Goal: Task Accomplishment & Management: Complete application form

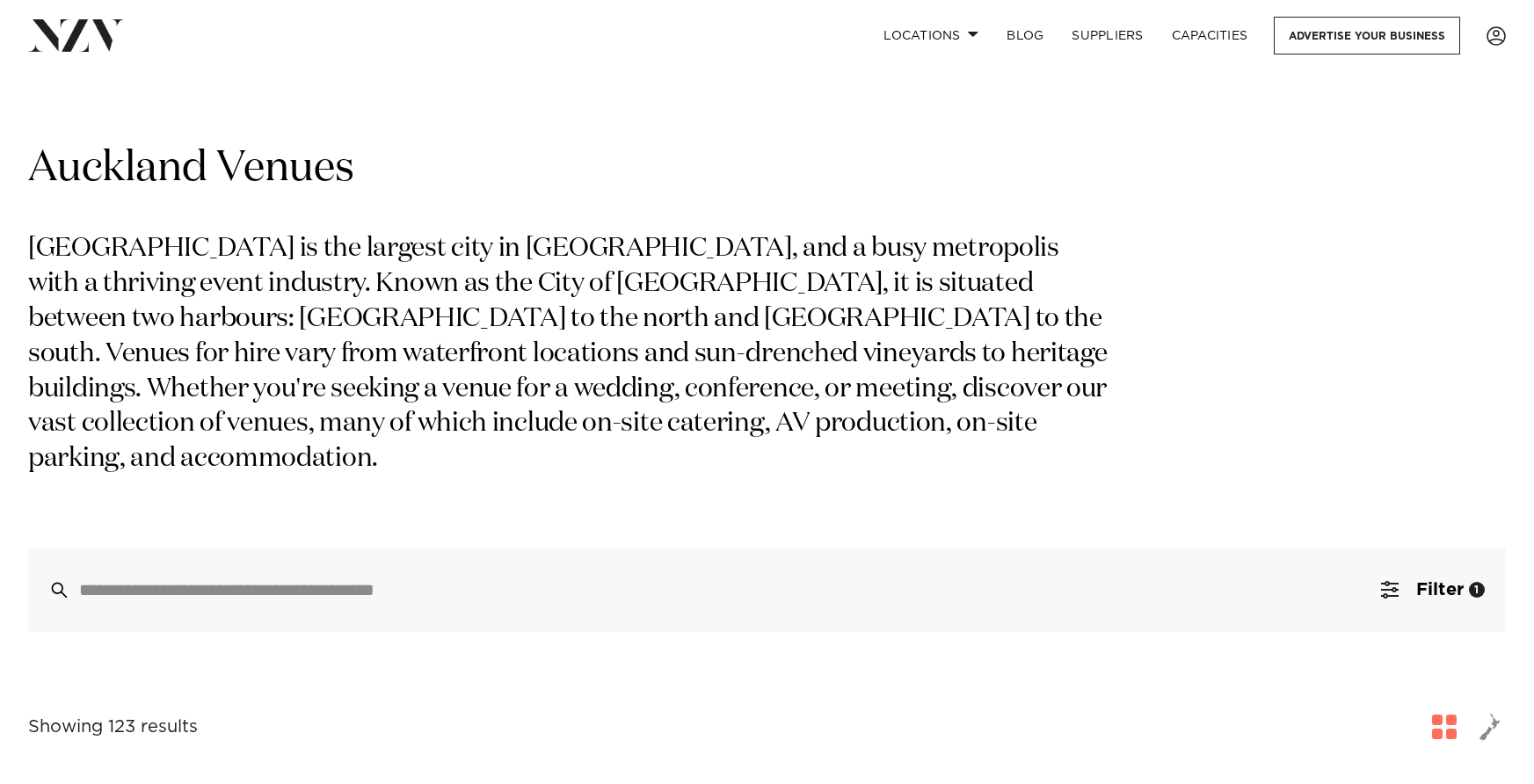
scroll to position [12, 0]
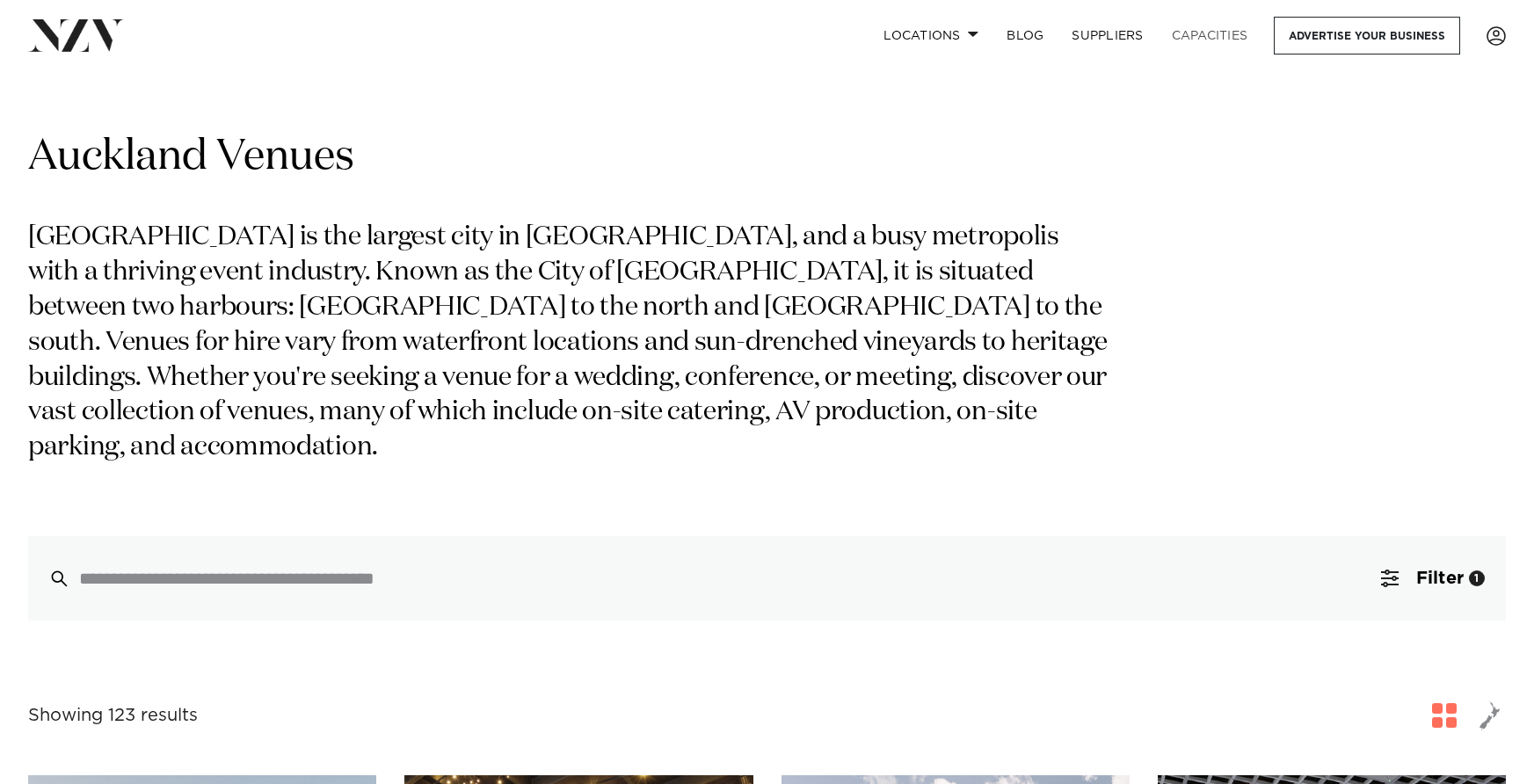
click at [1201, 39] on link "Capacities" at bounding box center [1210, 35] width 105 height 38
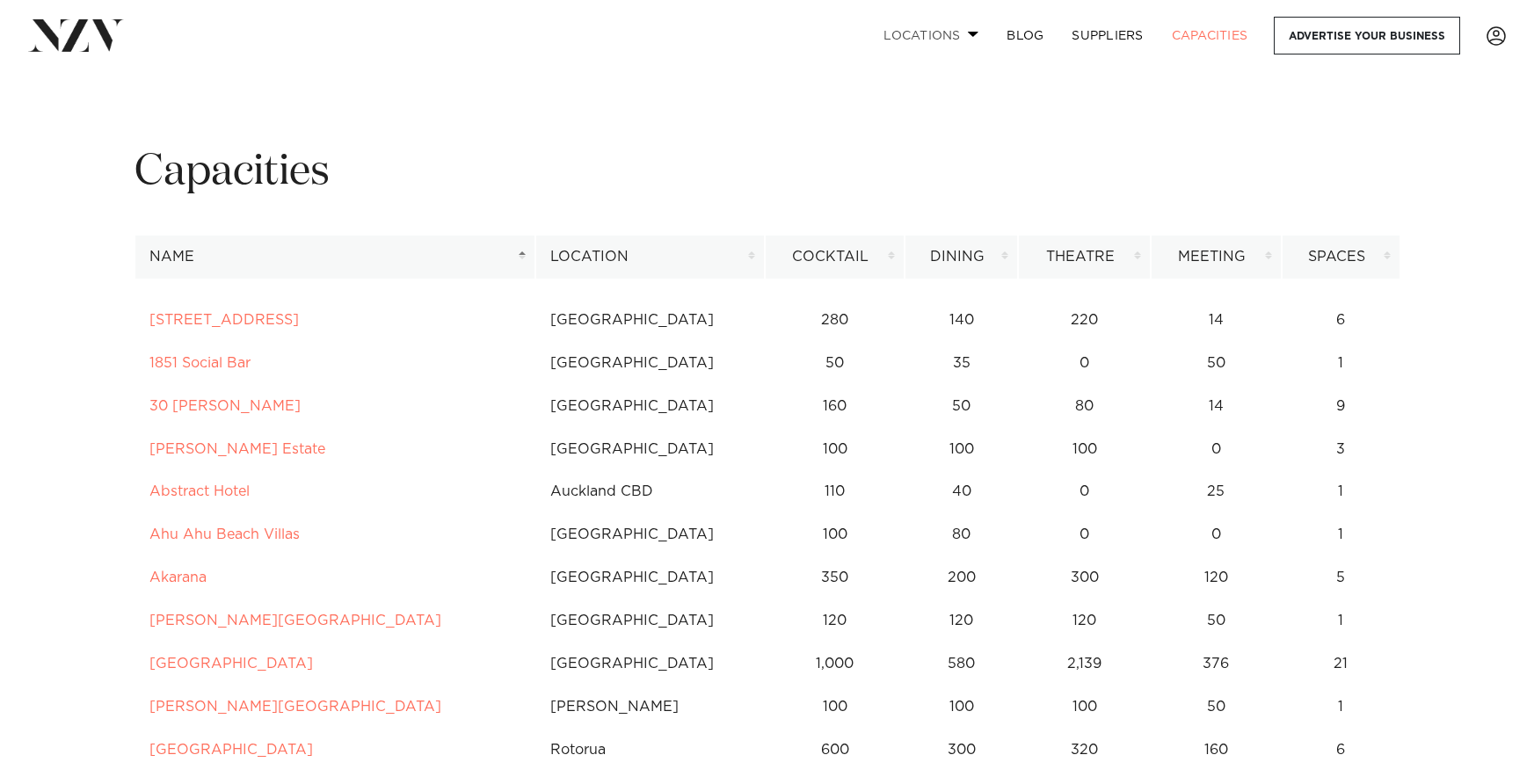
click at [964, 33] on link "Locations" at bounding box center [931, 35] width 123 height 38
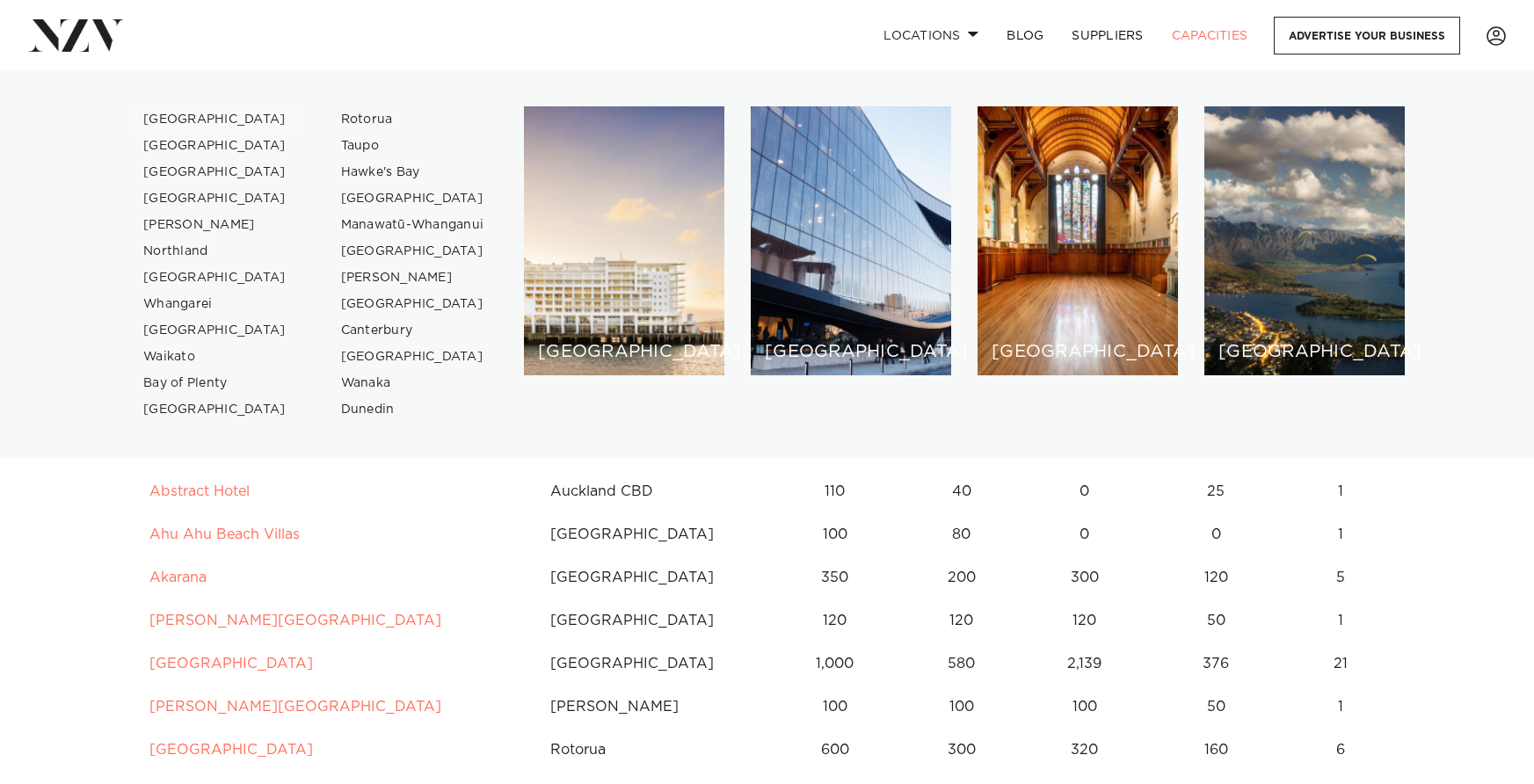
click at [178, 117] on link "[GEOGRAPHIC_DATA]" at bounding box center [214, 119] width 172 height 26
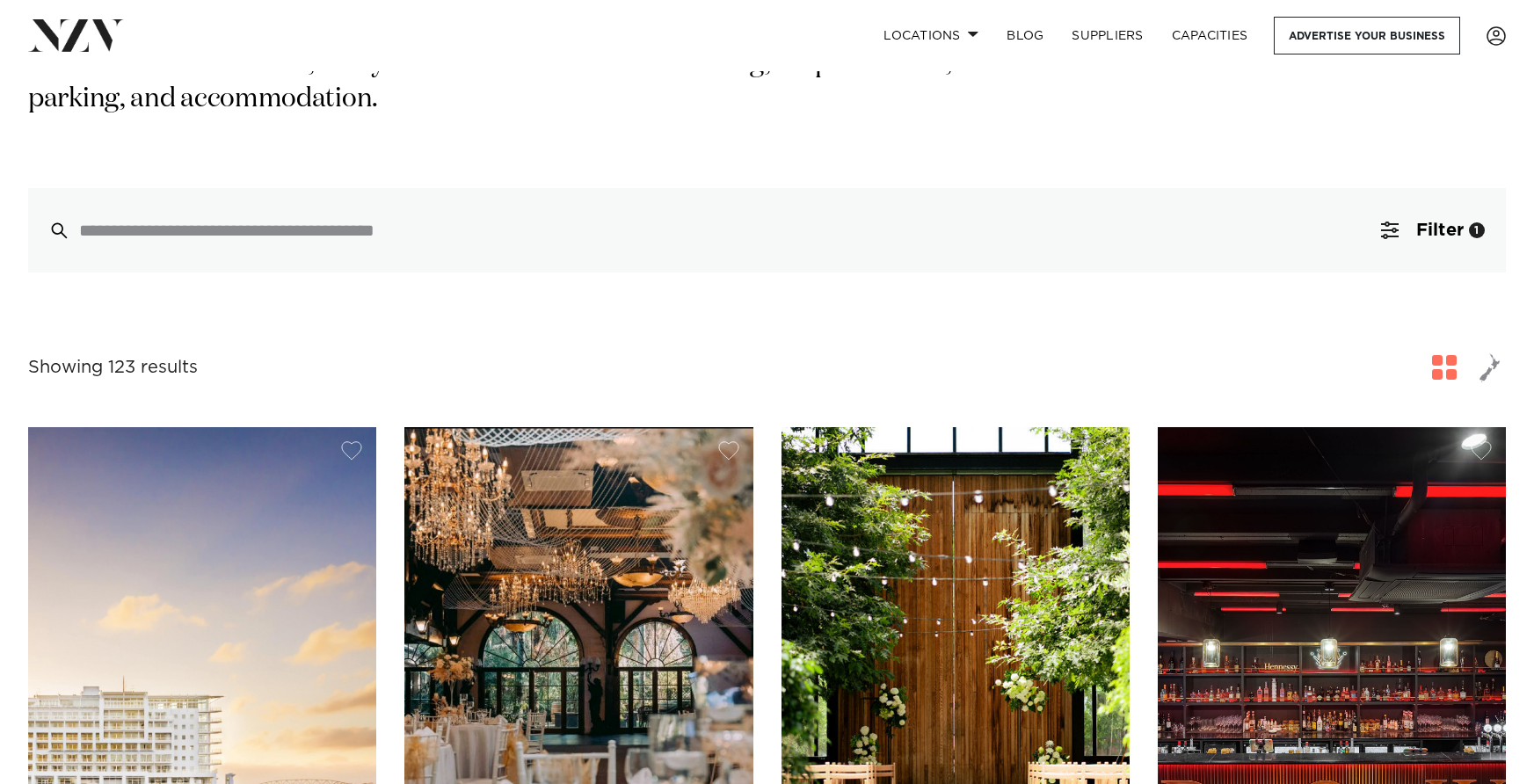
scroll to position [361, 0]
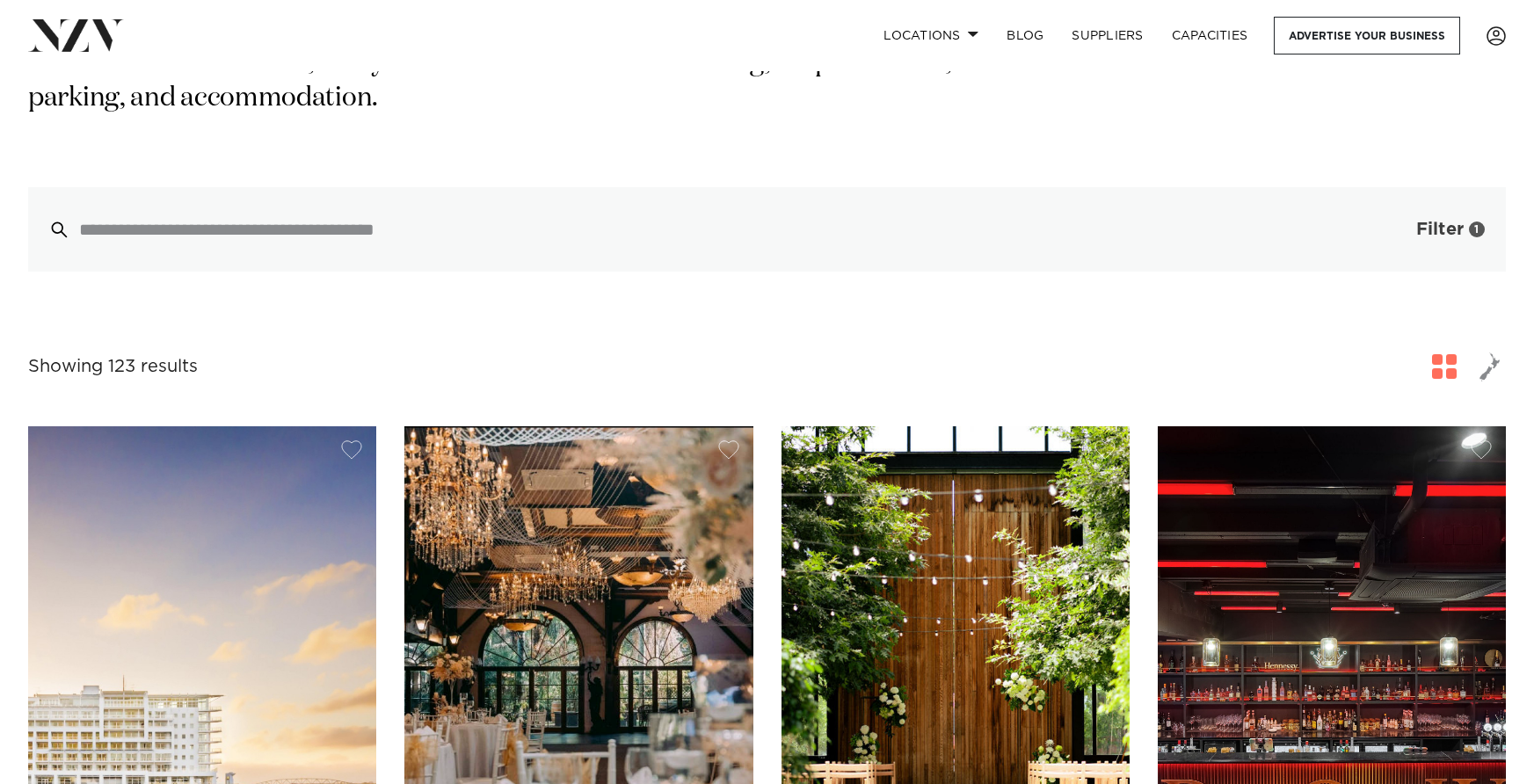
click at [1396, 221] on span "button" at bounding box center [1390, 229] width 17 height 17
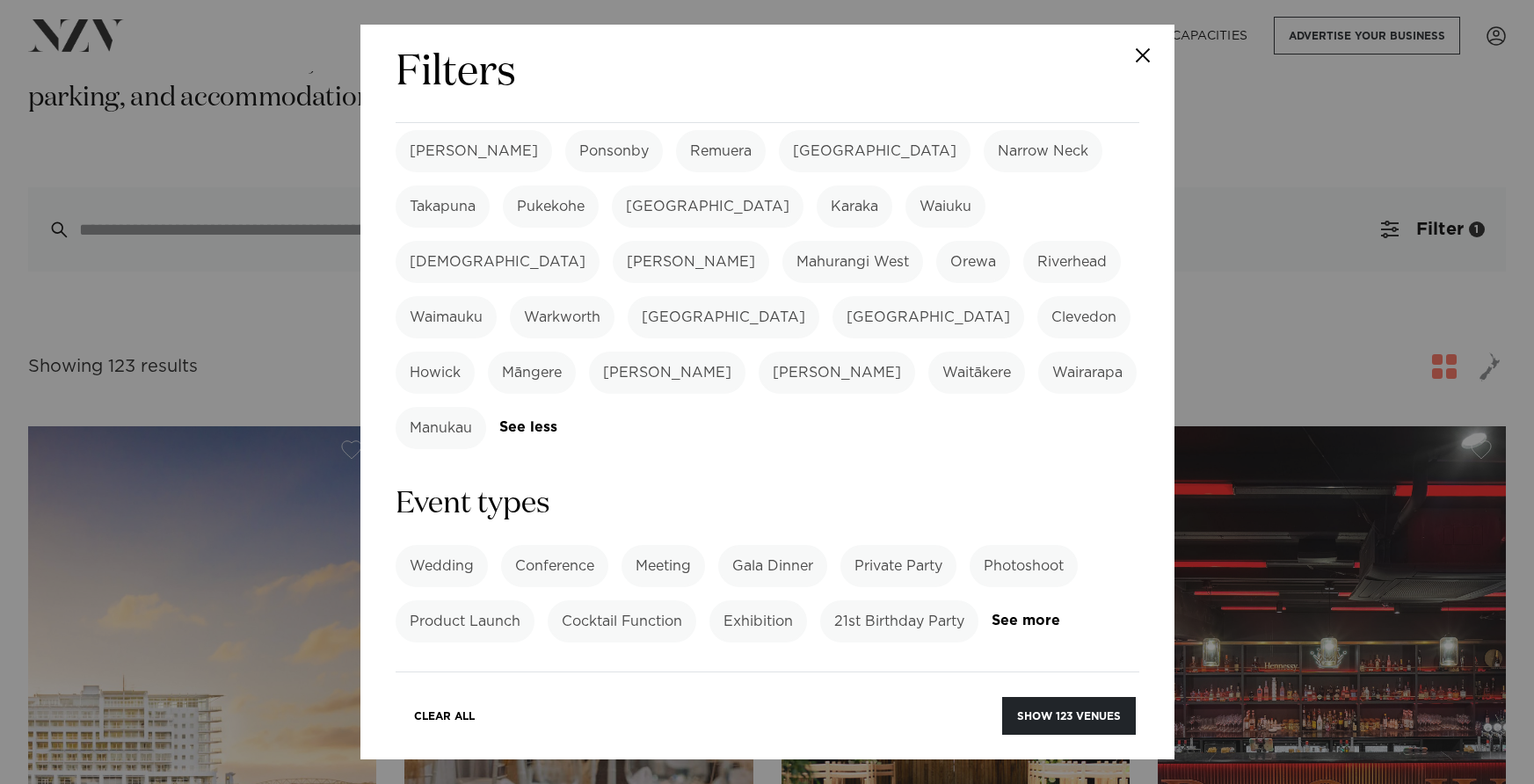
scroll to position [519, 0]
click at [1026, 612] on link "See more" at bounding box center [1060, 620] width 137 height 15
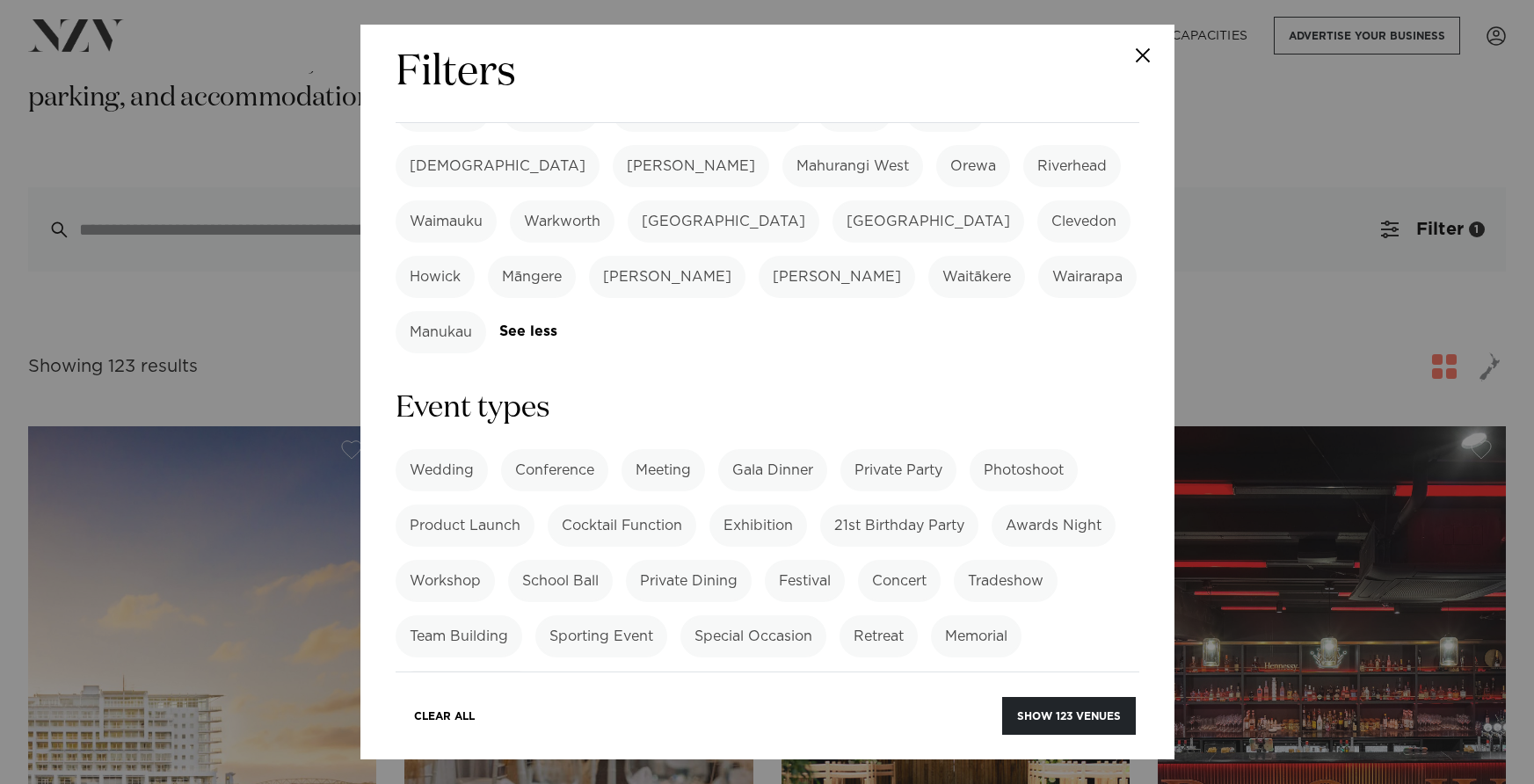
scroll to position [624, 0]
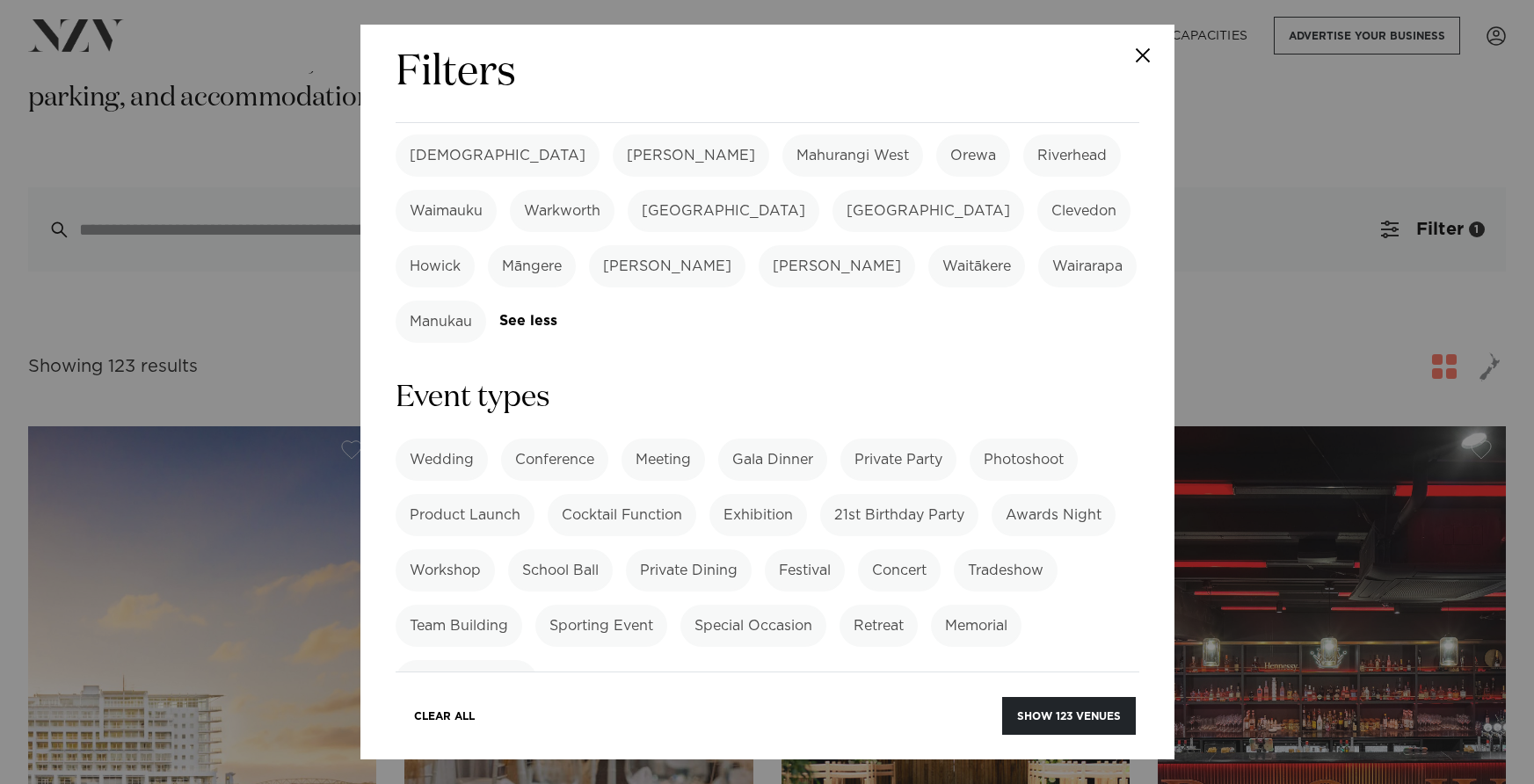
click at [653, 439] on label "Meeting" at bounding box center [663, 460] width 84 height 42
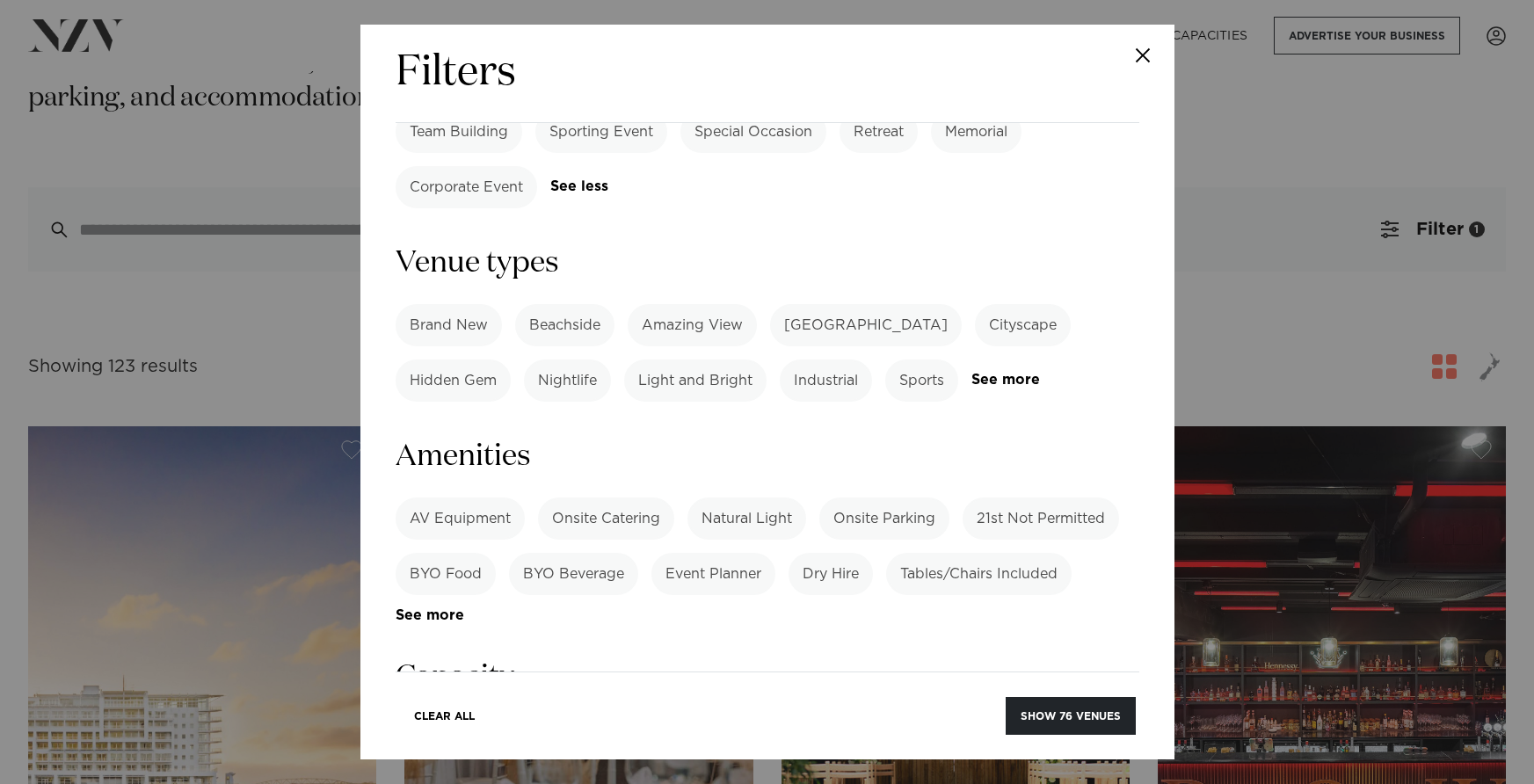
scroll to position [1145, 0]
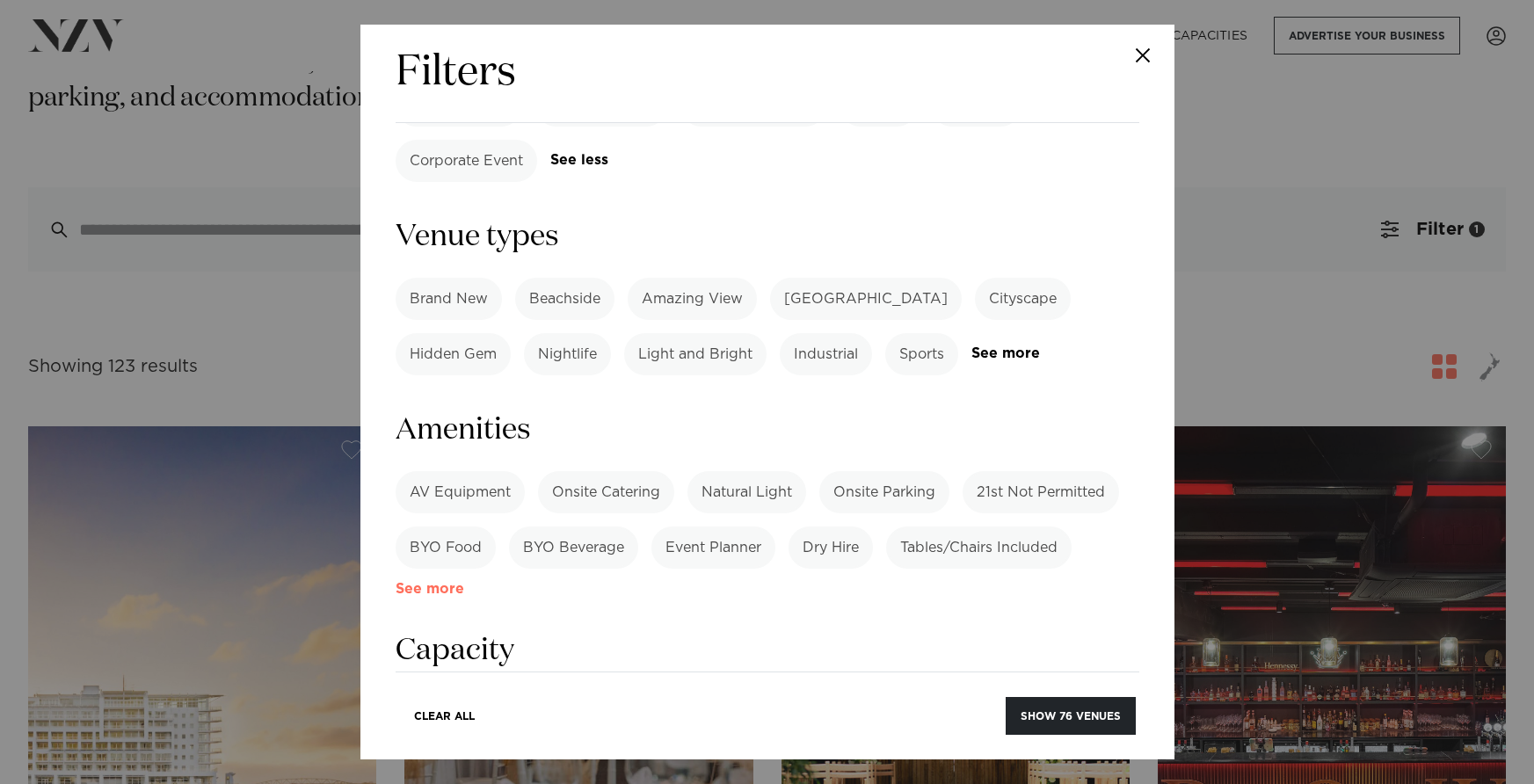
click at [435, 581] on link "See more" at bounding box center [463, 589] width 137 height 15
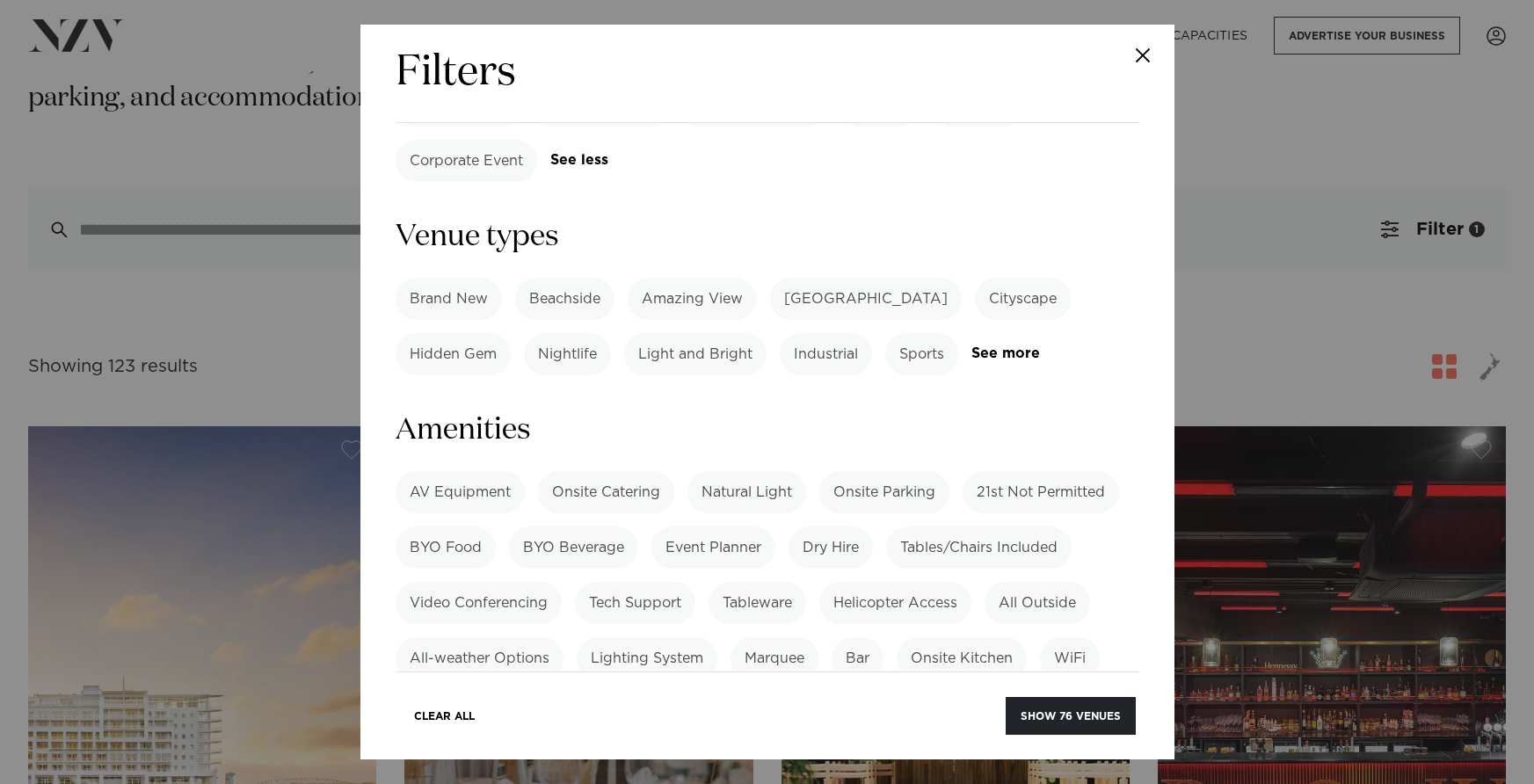
click at [1029, 527] on label "Tables/Chairs Included" at bounding box center [979, 548] width 185 height 42
click at [605, 471] on label "Onsite Catering" at bounding box center [606, 492] width 136 height 42
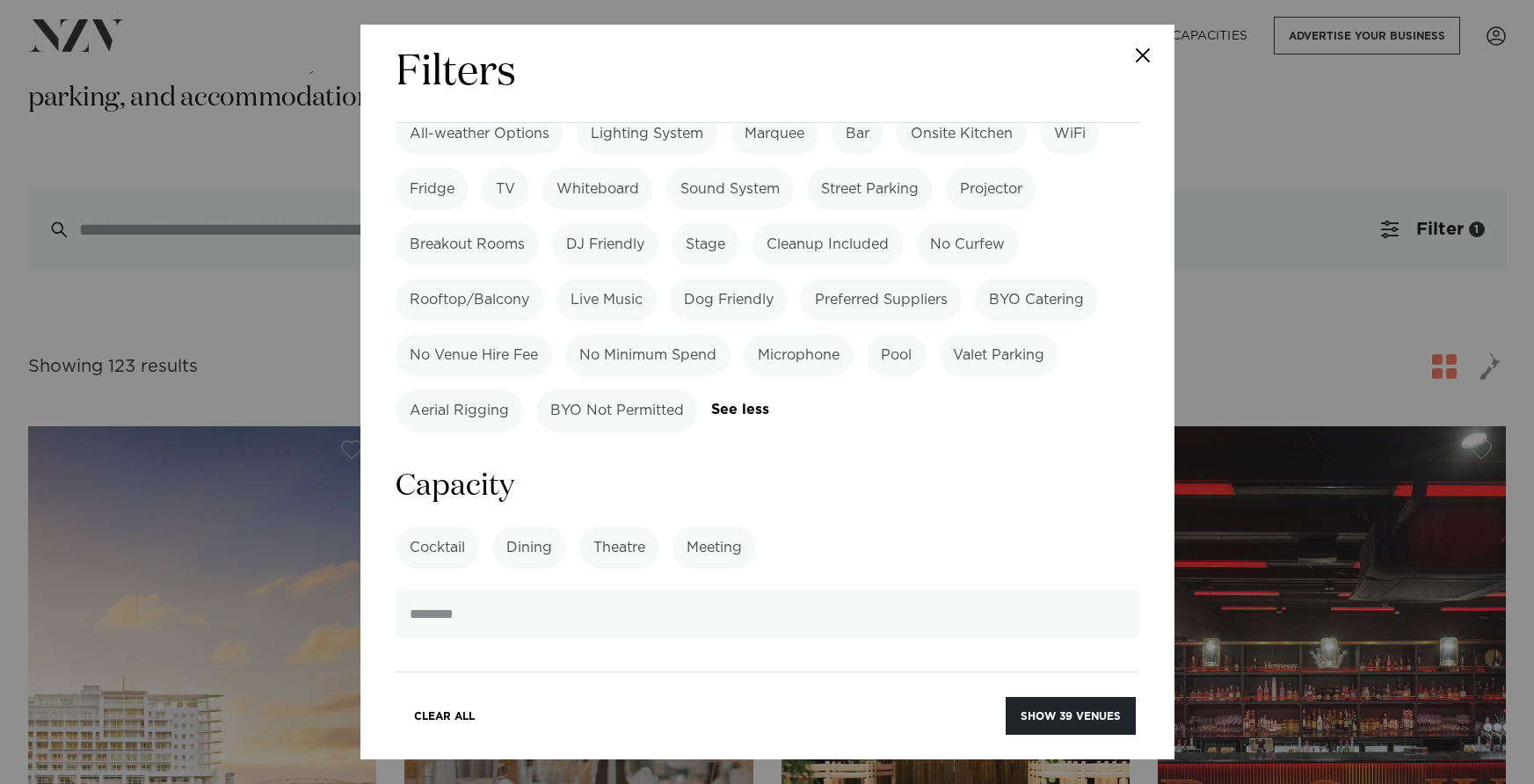
scroll to position [1670, 0]
click at [448, 526] on label "Cocktail" at bounding box center [437, 547] width 84 height 42
click at [731, 526] on label "Meeting" at bounding box center [714, 547] width 84 height 42
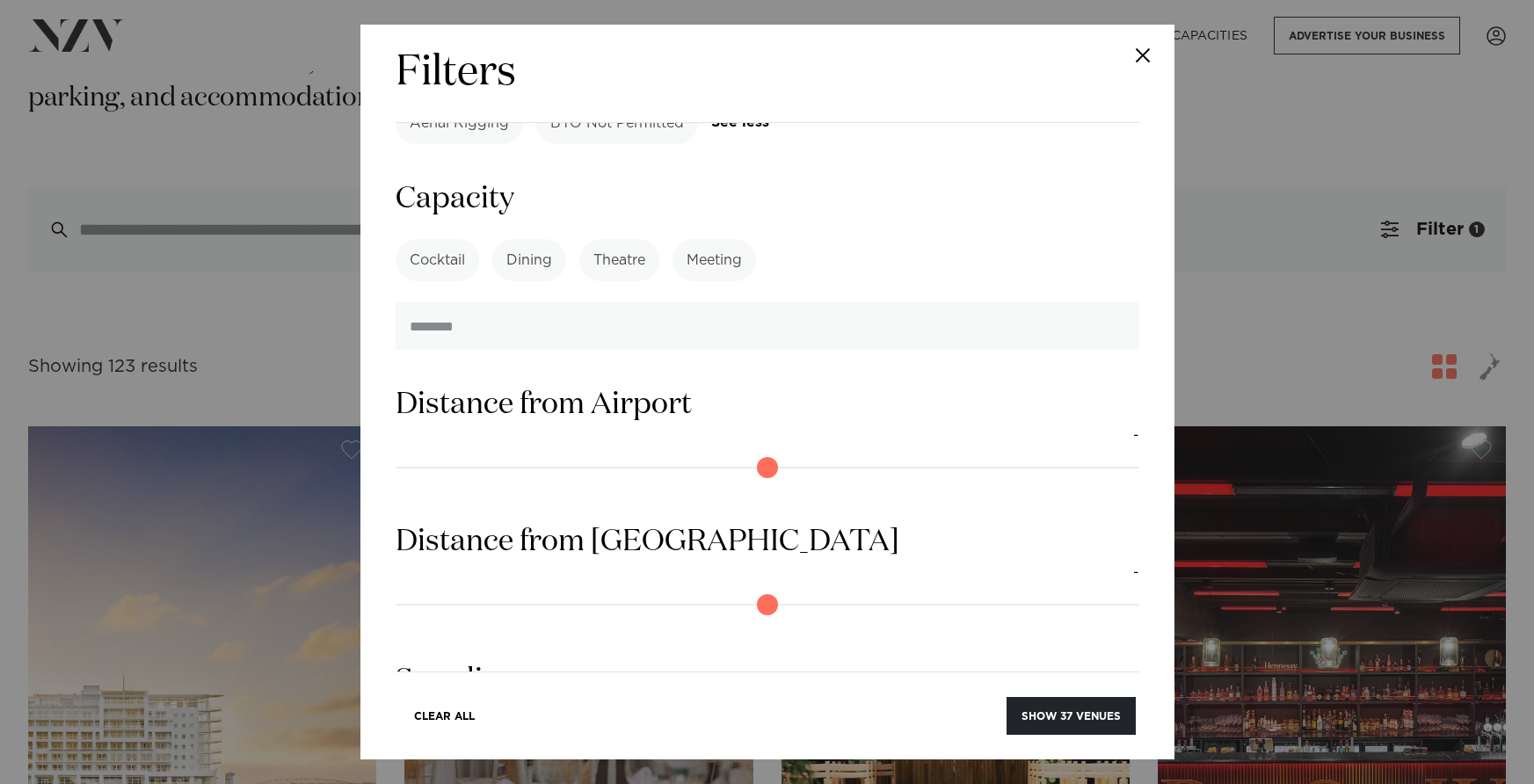
scroll to position [2002, 0]
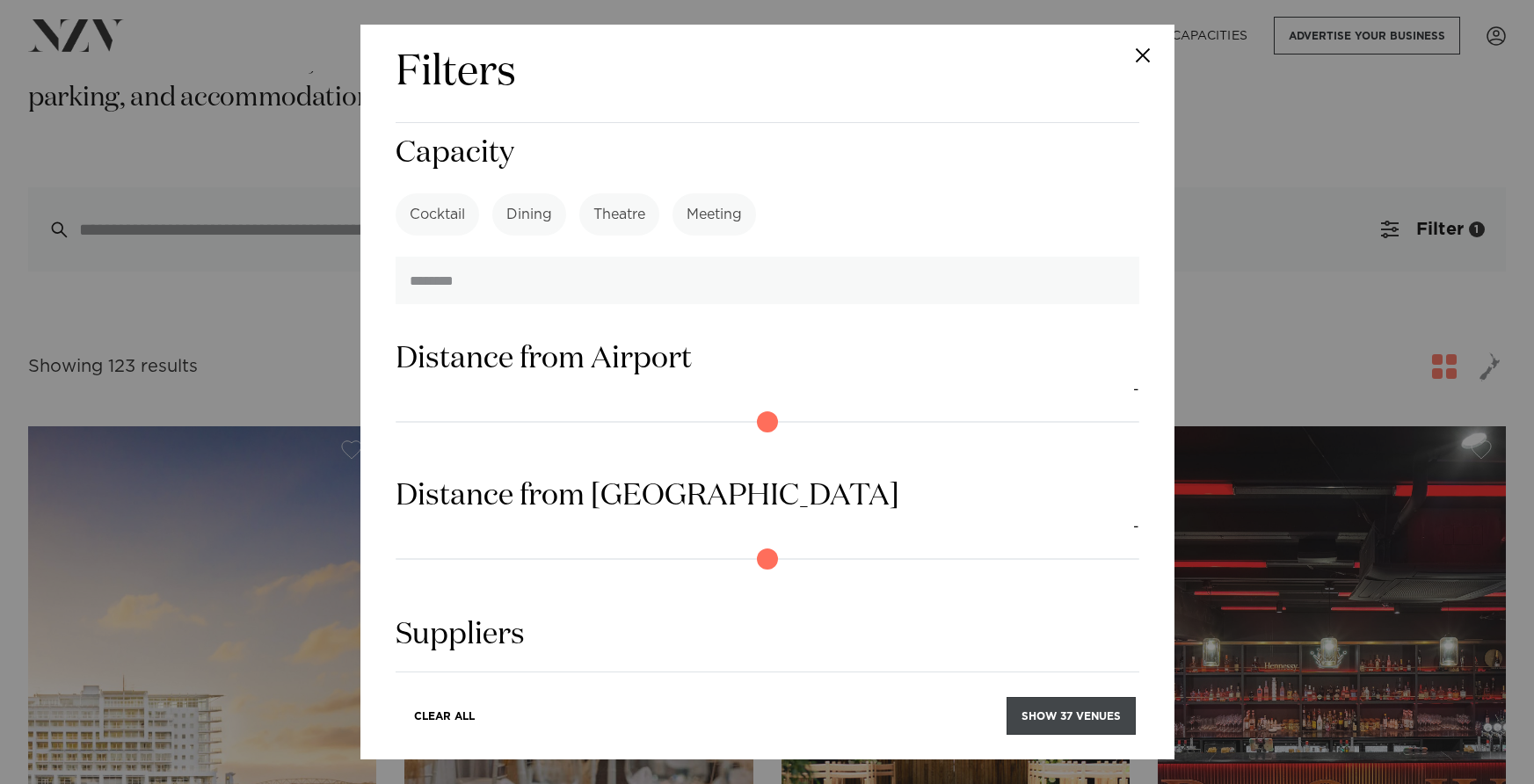
click at [1071, 715] on button "Show 37 venues" at bounding box center [1071, 716] width 129 height 38
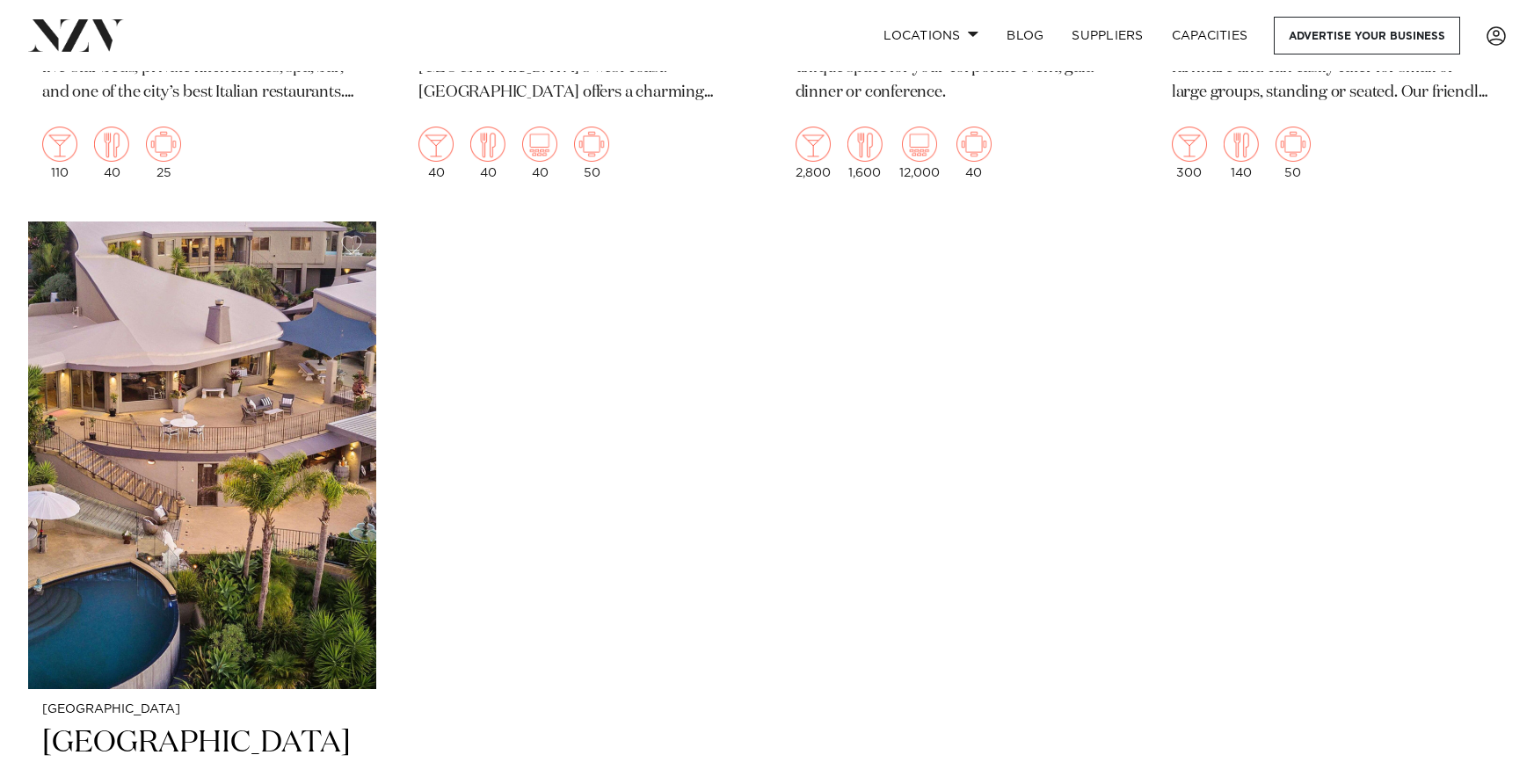
scroll to position [7929, 0]
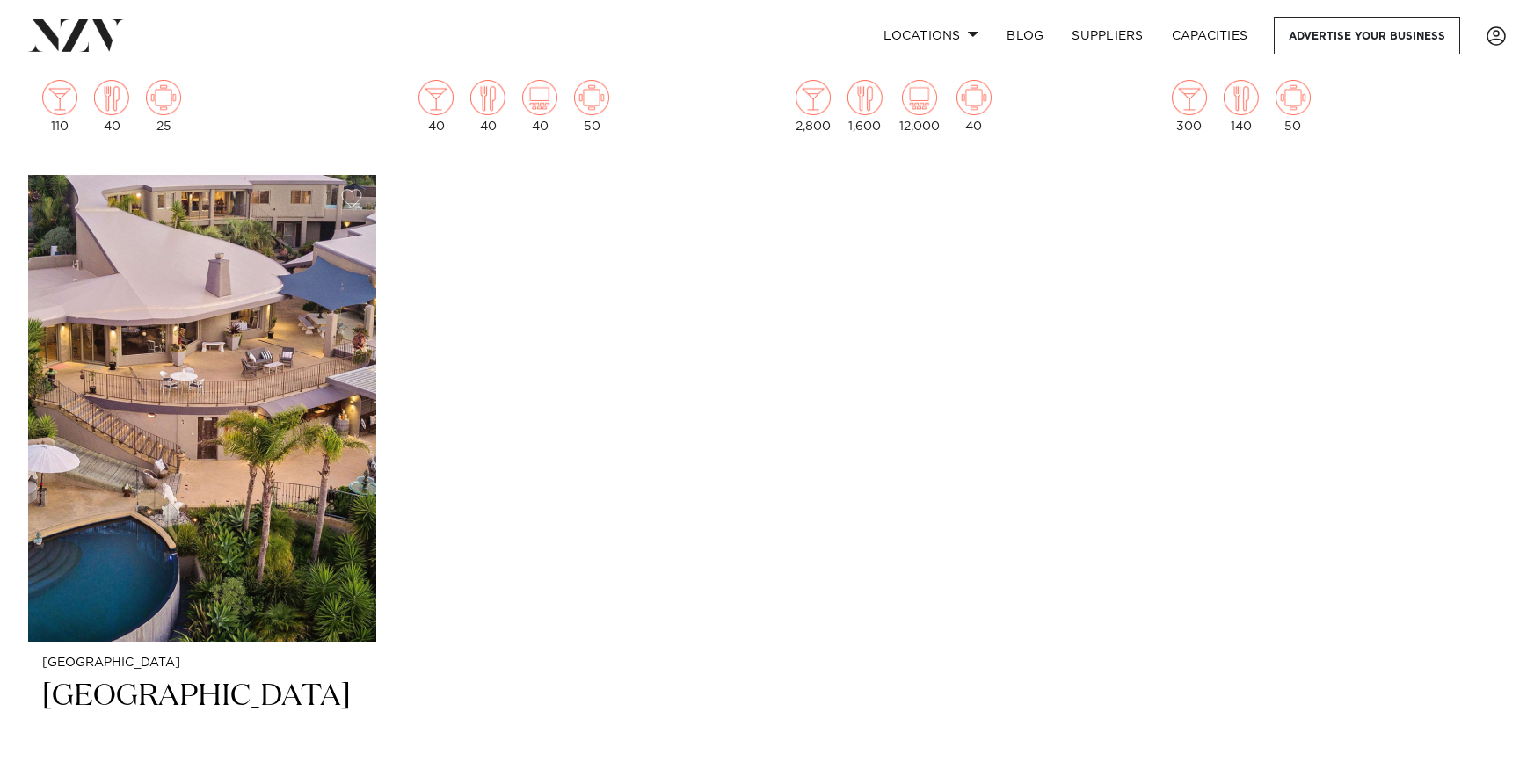
drag, startPoint x: 1210, startPoint y: 602, endPoint x: 951, endPoint y: 5, distance: 650.8
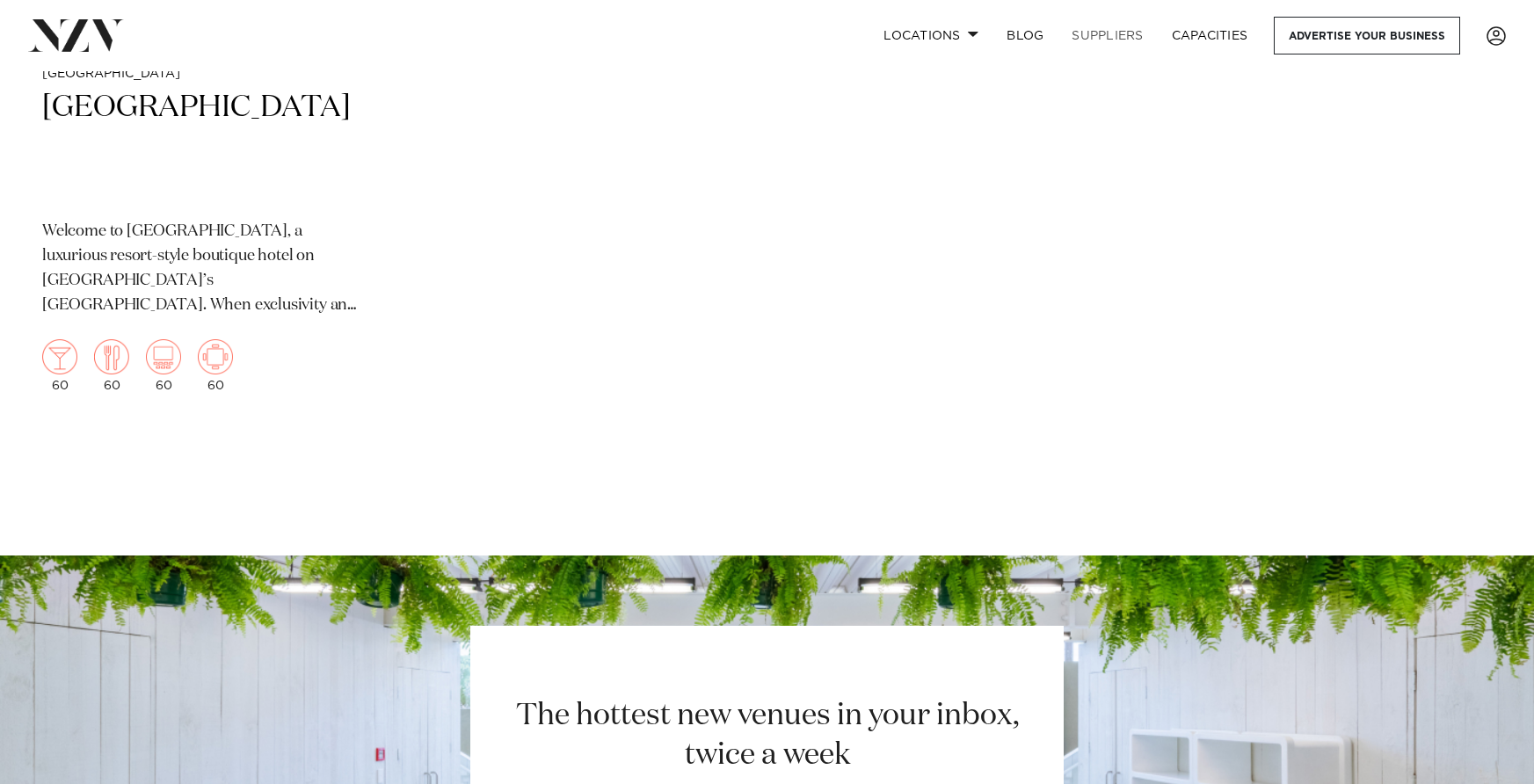
scroll to position [8520, 0]
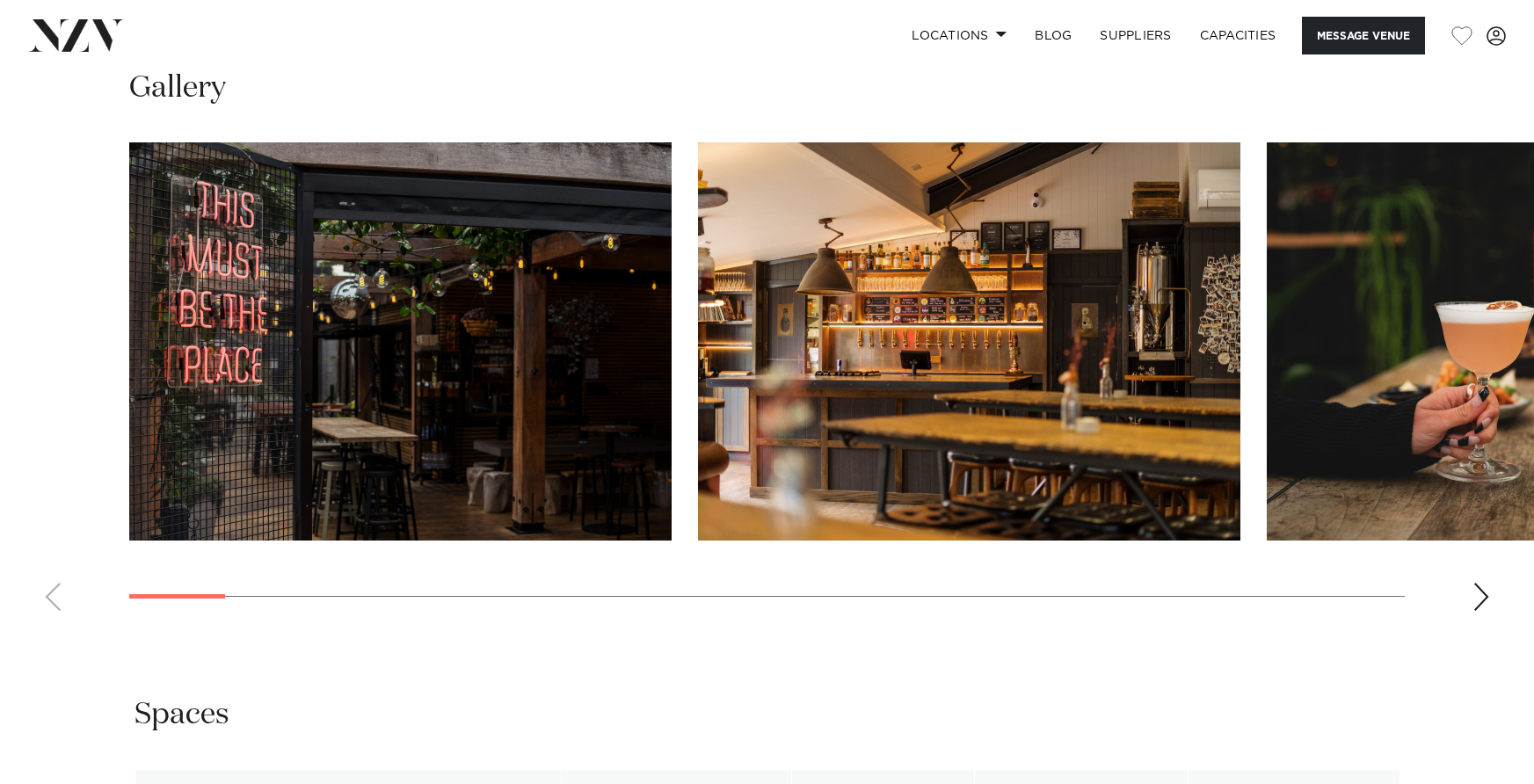
scroll to position [1868, 0]
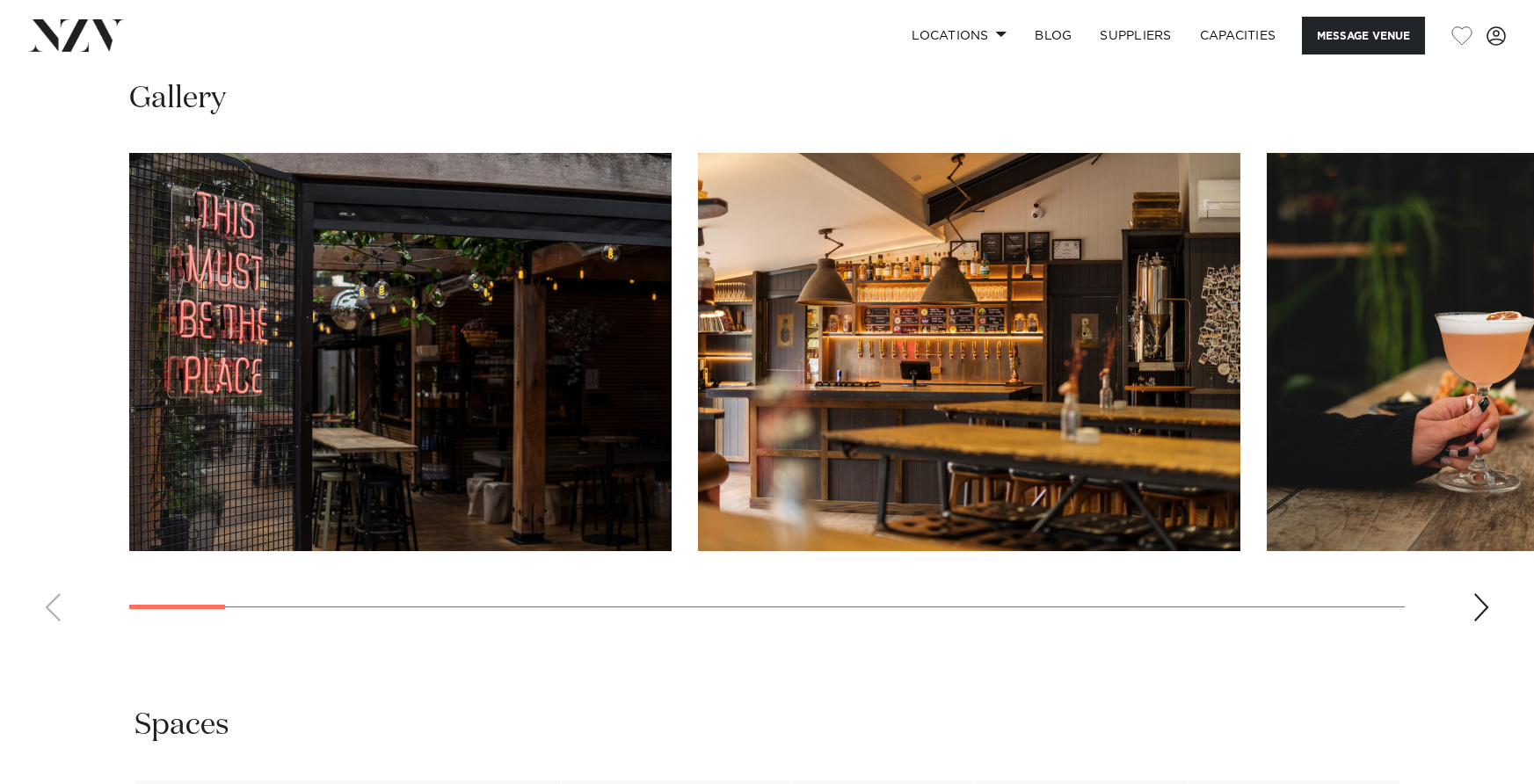
click at [1479, 615] on div "Next slide" at bounding box center [1481, 607] width 17 height 28
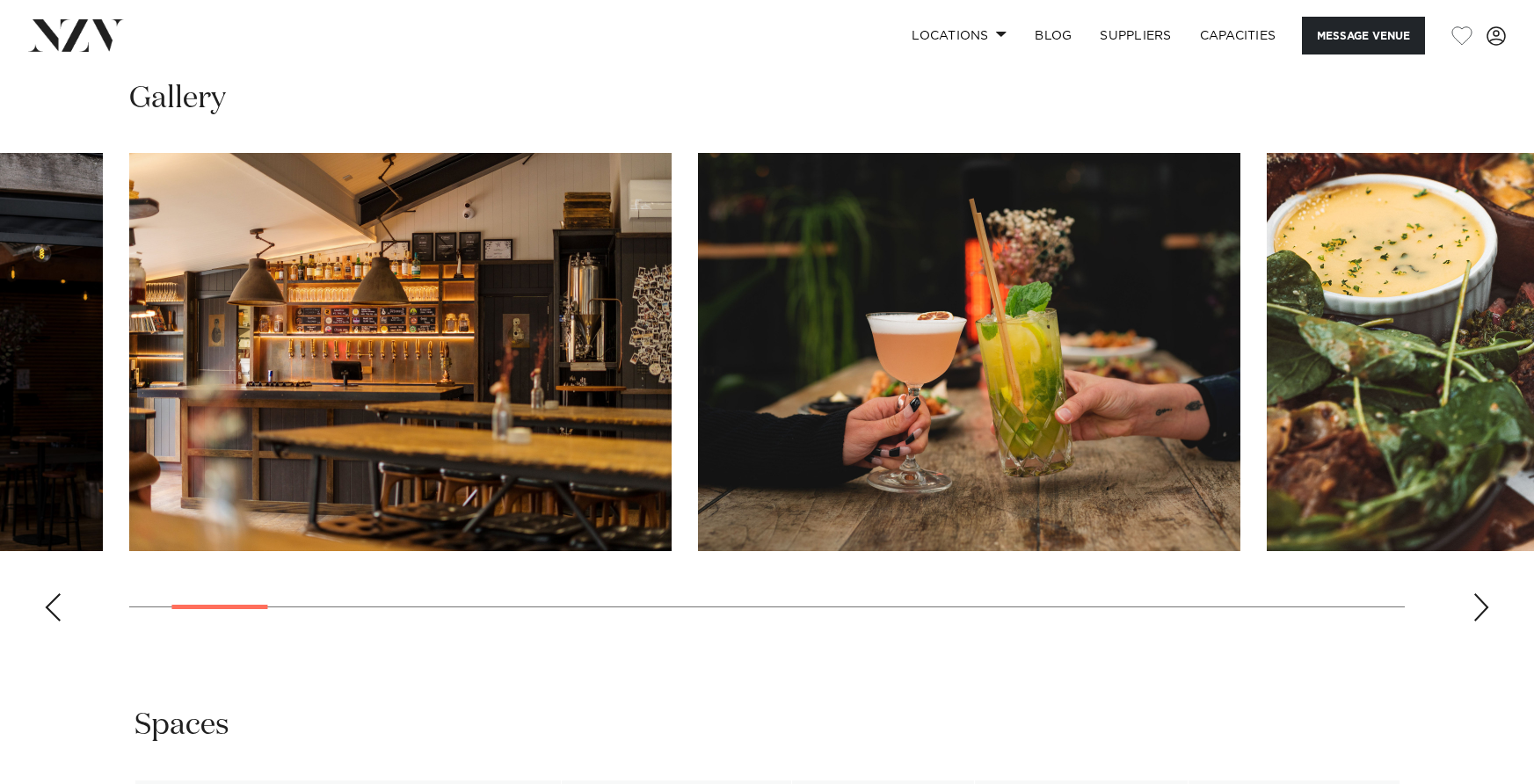
click at [1479, 614] on div "Next slide" at bounding box center [1481, 607] width 17 height 28
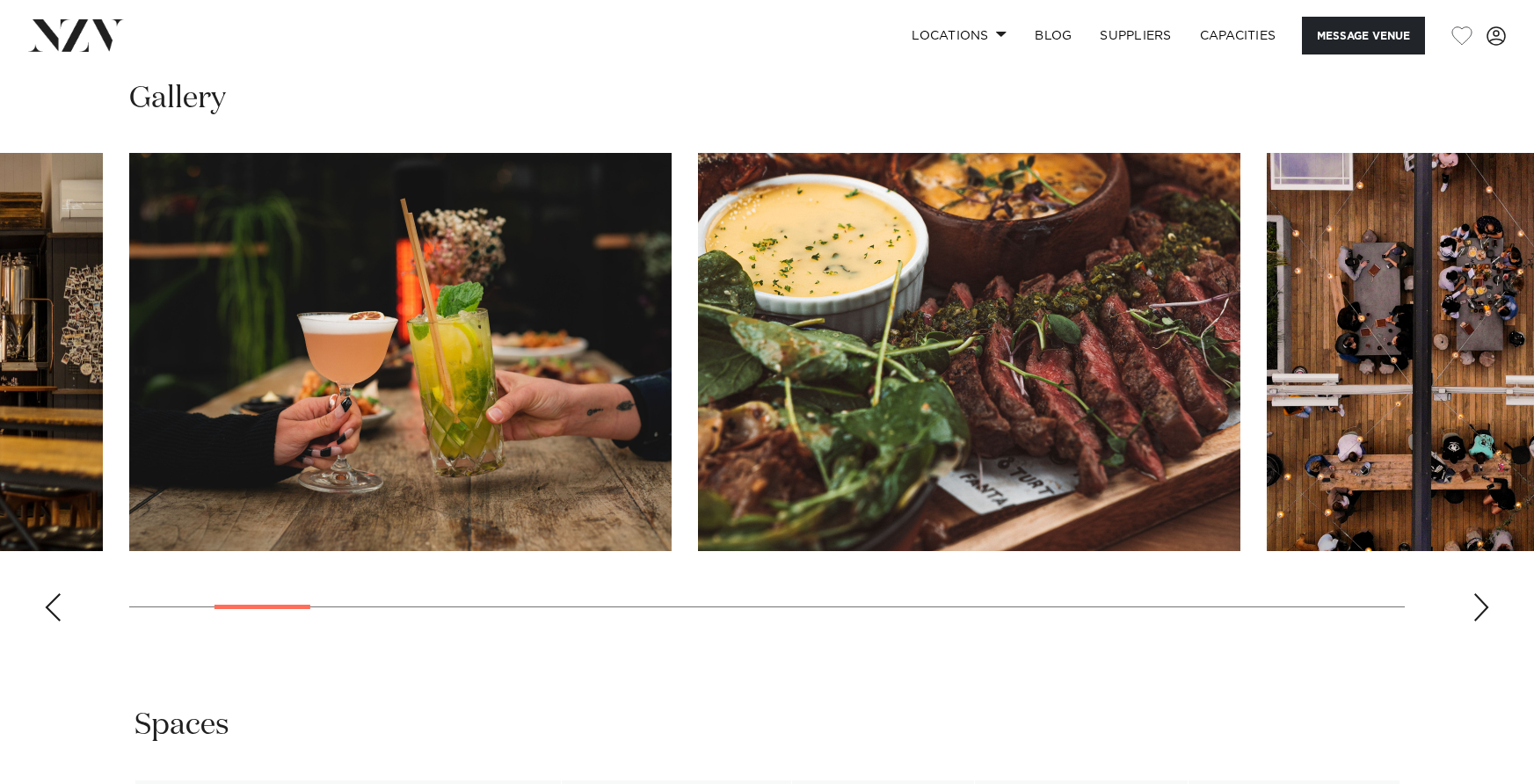
click at [1479, 614] on div "Next slide" at bounding box center [1481, 607] width 17 height 28
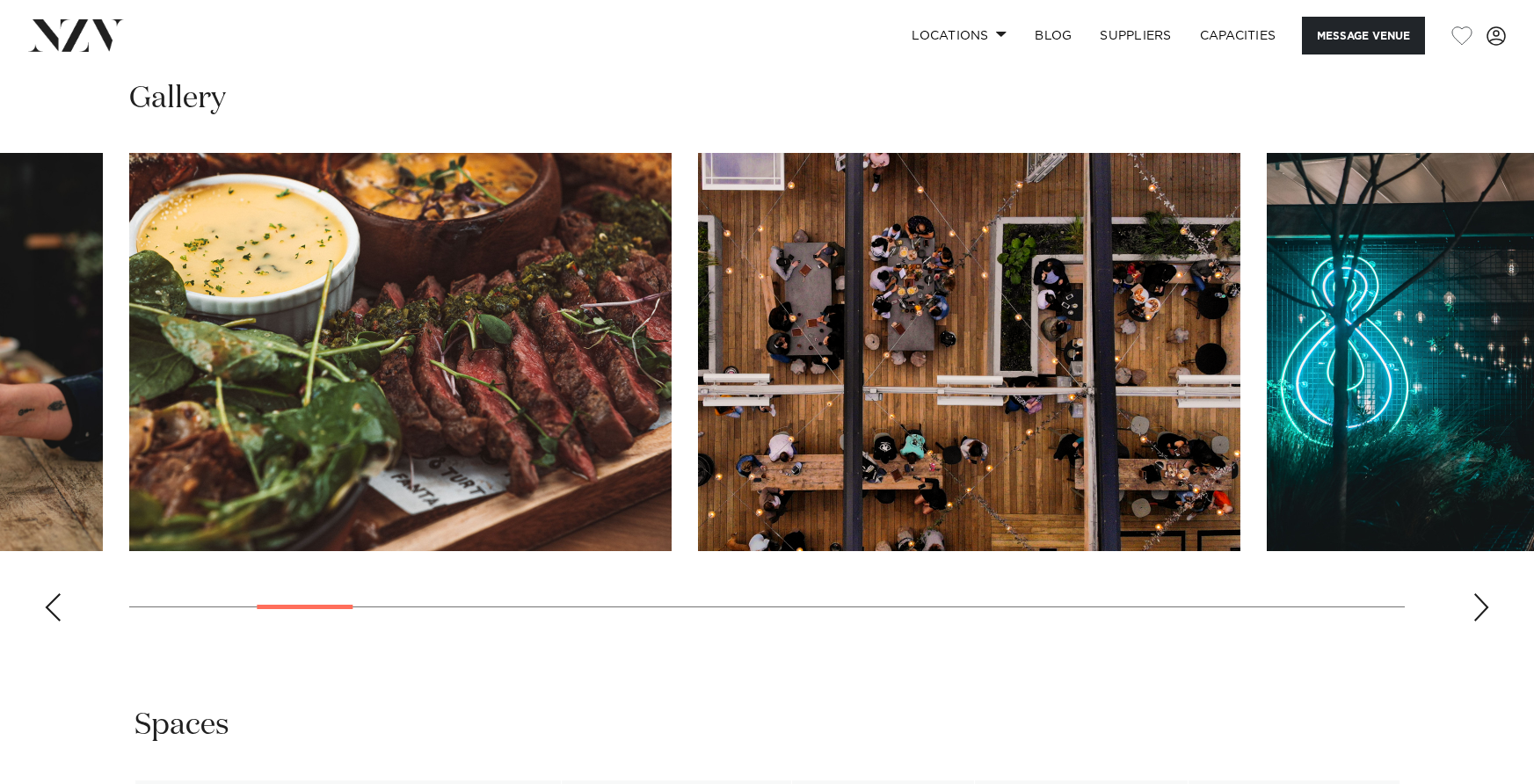
click at [1479, 614] on div "Next slide" at bounding box center [1481, 607] width 17 height 28
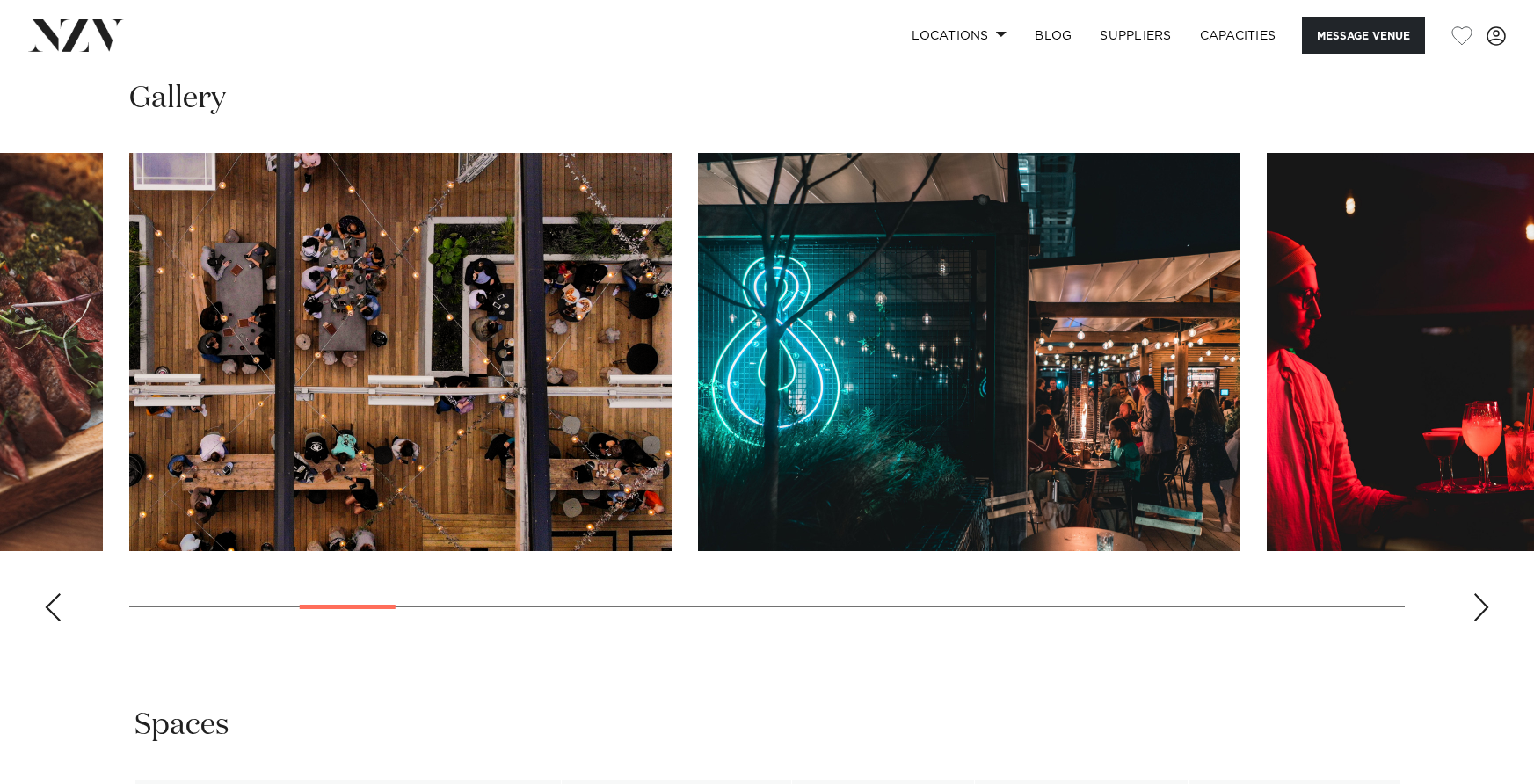
click at [1479, 614] on div "Next slide" at bounding box center [1481, 607] width 17 height 28
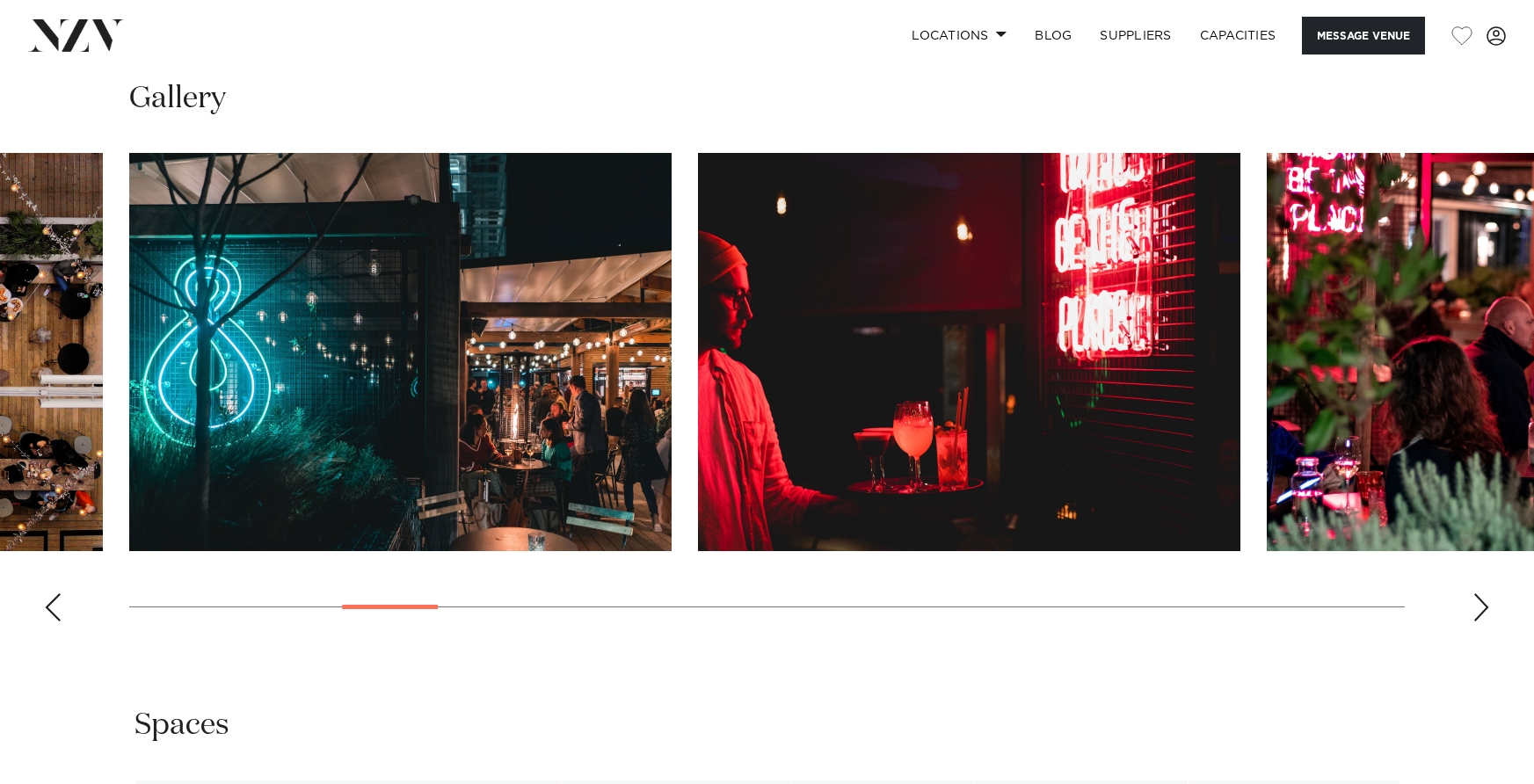
click at [1479, 614] on div "Next slide" at bounding box center [1481, 607] width 17 height 28
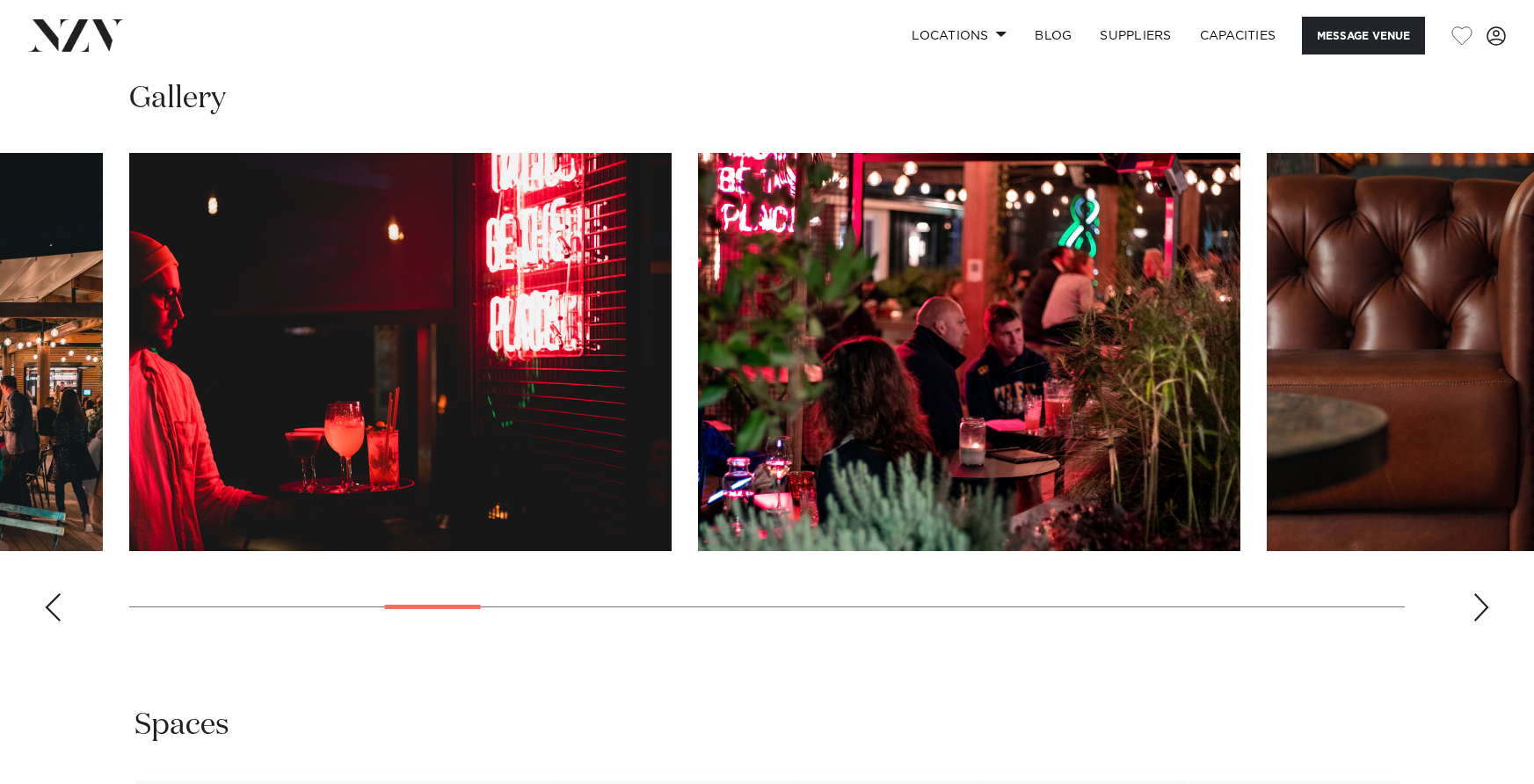
click at [1479, 614] on div "Next slide" at bounding box center [1481, 607] width 17 height 28
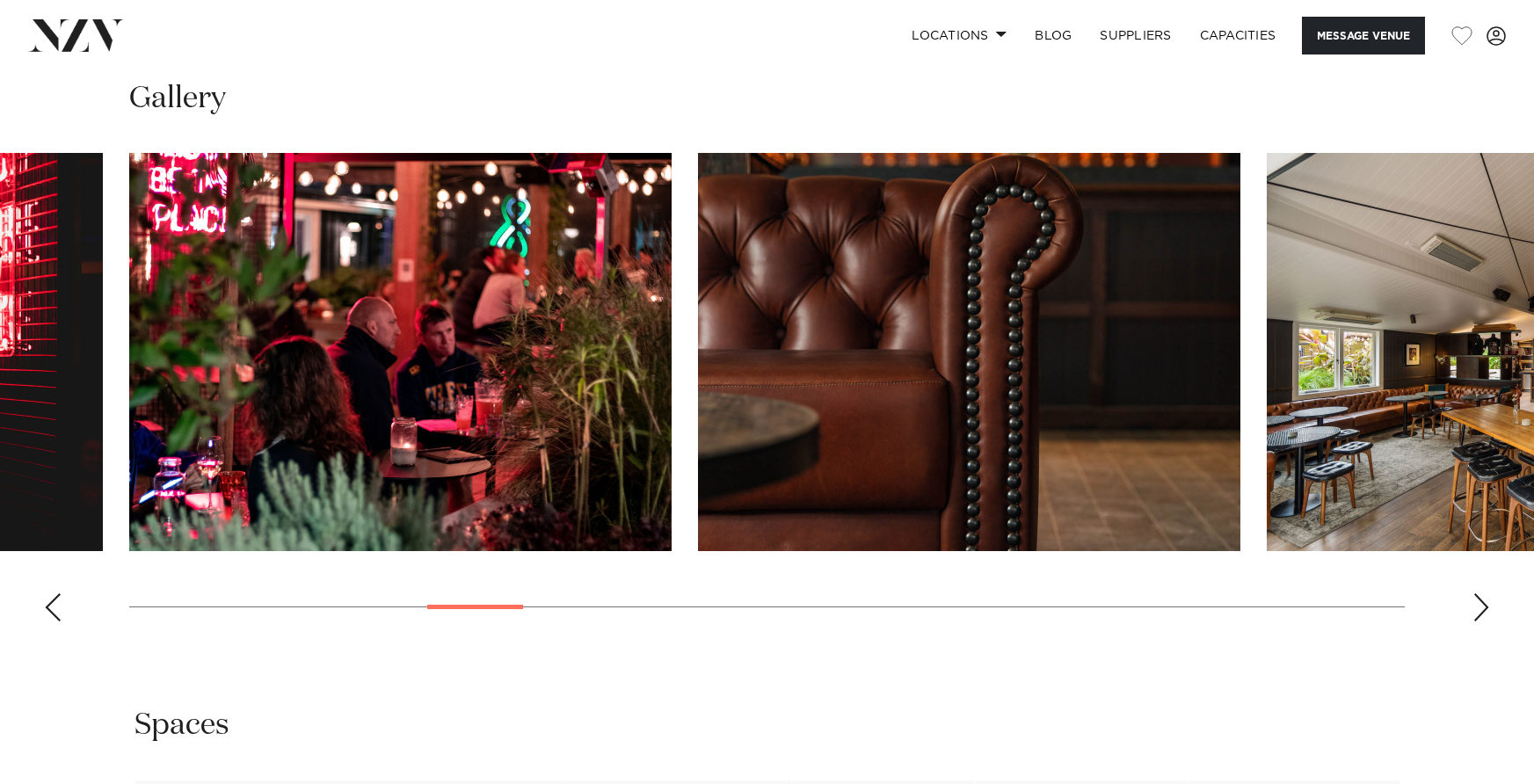
click at [1479, 614] on div "Next slide" at bounding box center [1481, 607] width 17 height 28
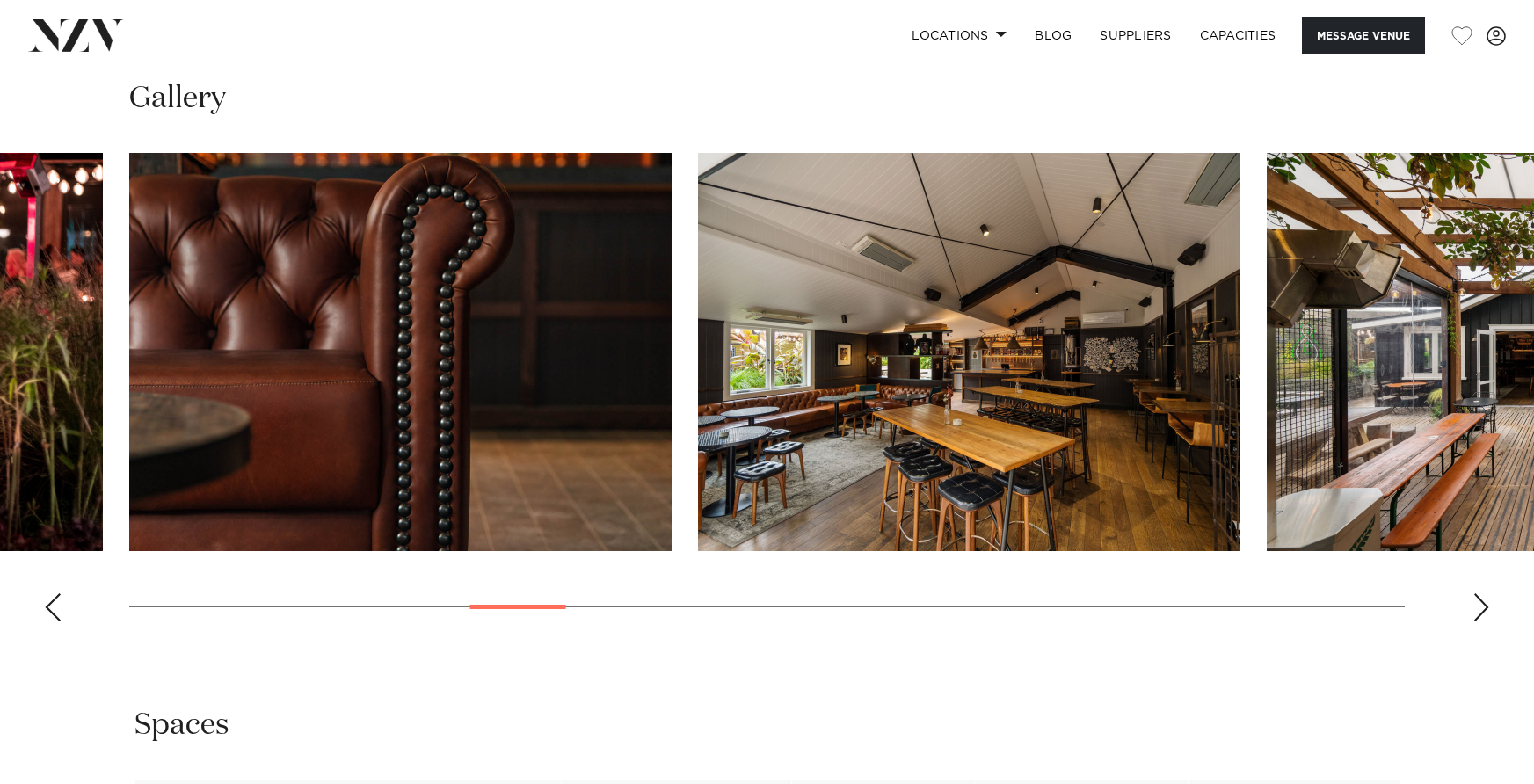
click at [1479, 614] on div "Next slide" at bounding box center [1481, 607] width 17 height 28
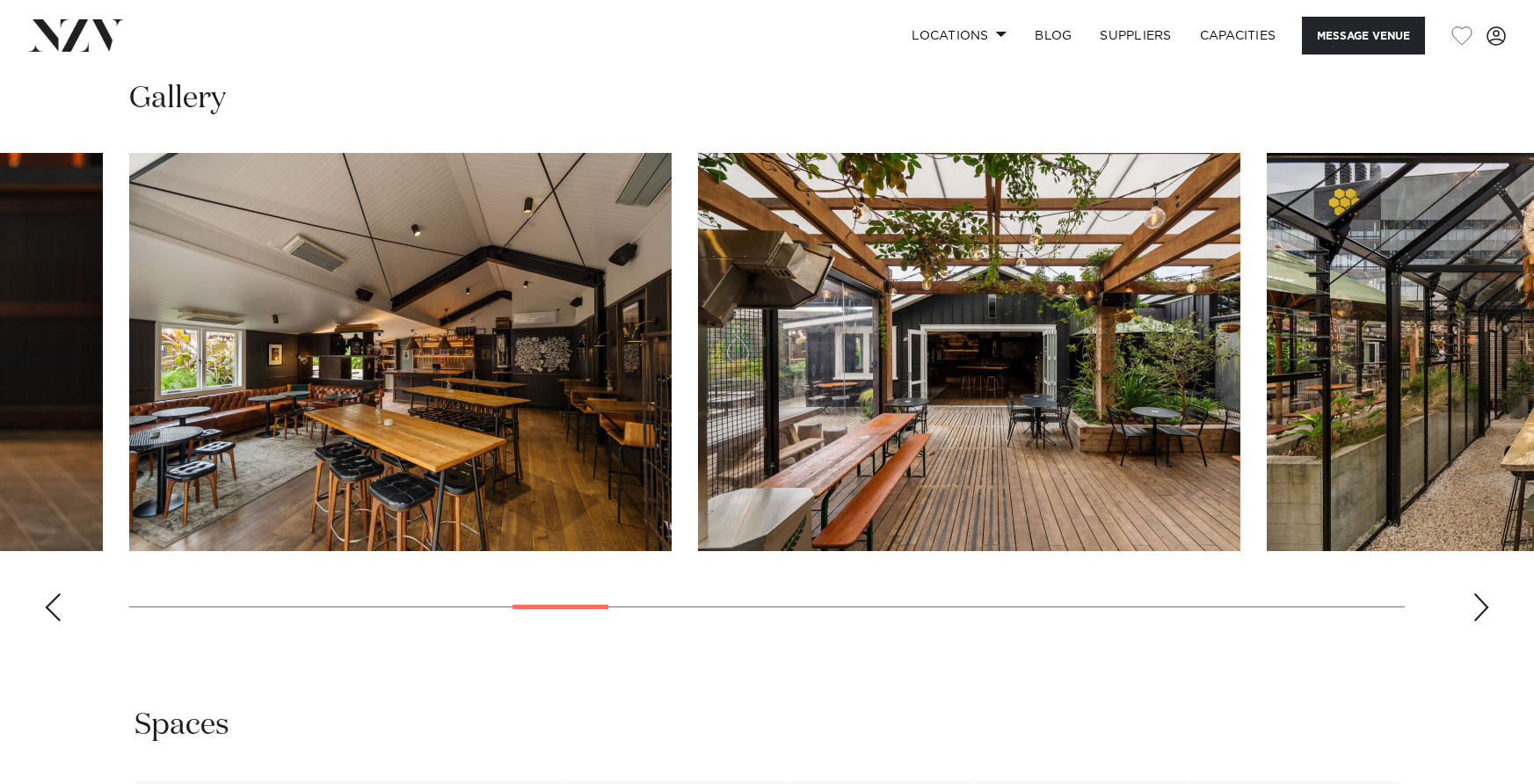
click at [1479, 614] on div "Next slide" at bounding box center [1481, 607] width 17 height 28
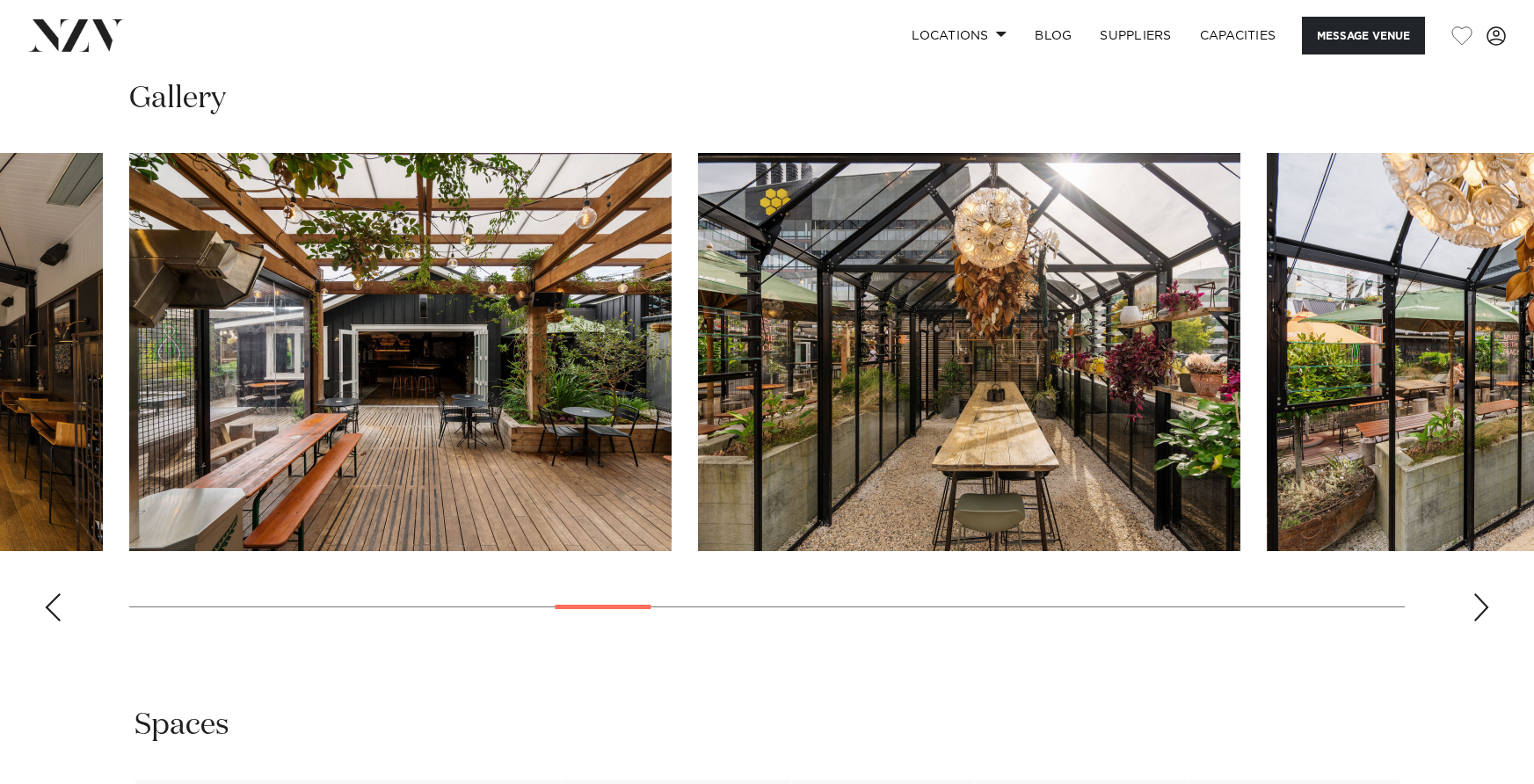
click at [1479, 614] on div "Next slide" at bounding box center [1481, 607] width 17 height 28
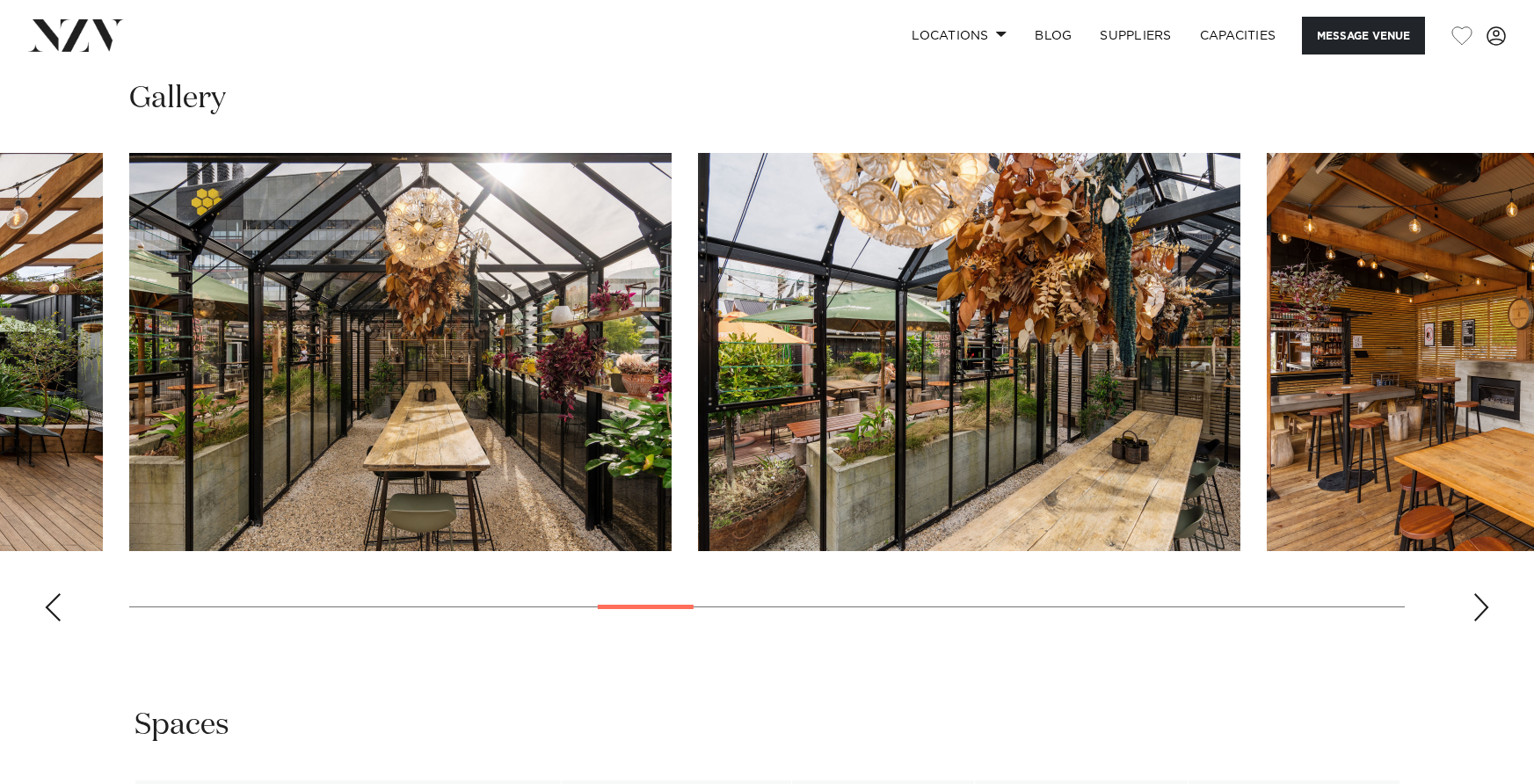
click at [1479, 614] on div "Next slide" at bounding box center [1481, 607] width 17 height 28
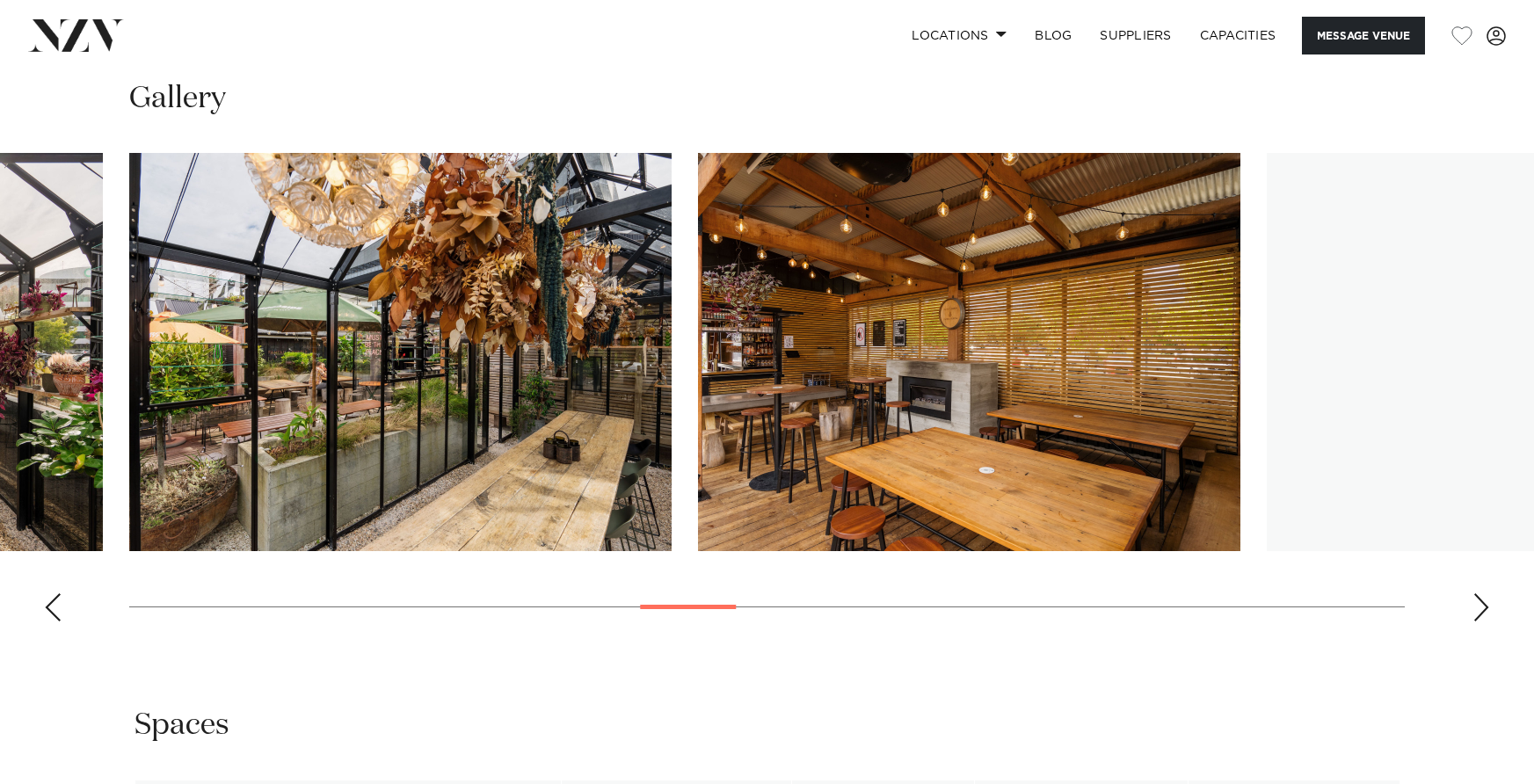
click at [1479, 614] on div "Next slide" at bounding box center [1481, 607] width 17 height 28
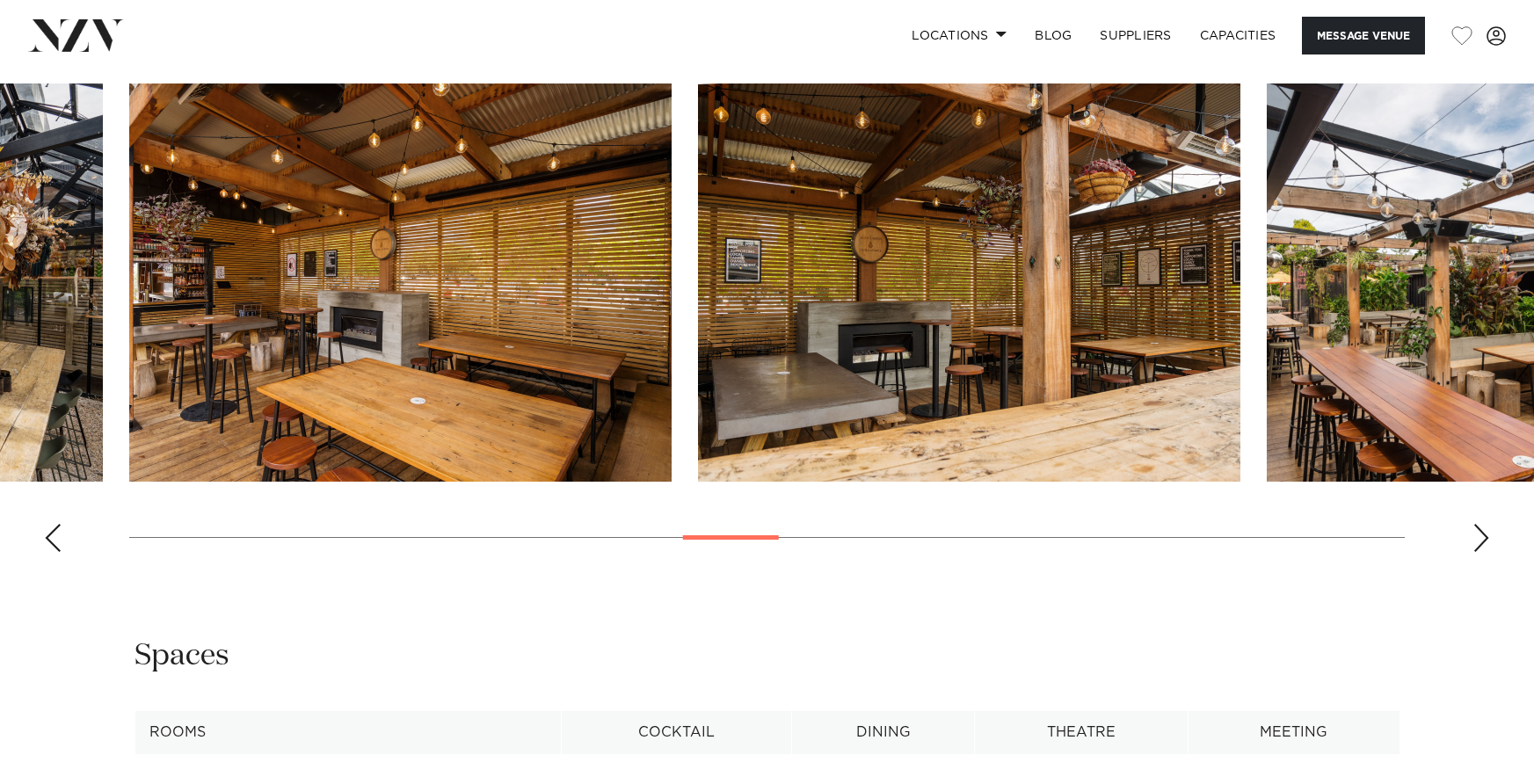
scroll to position [1947, 0]
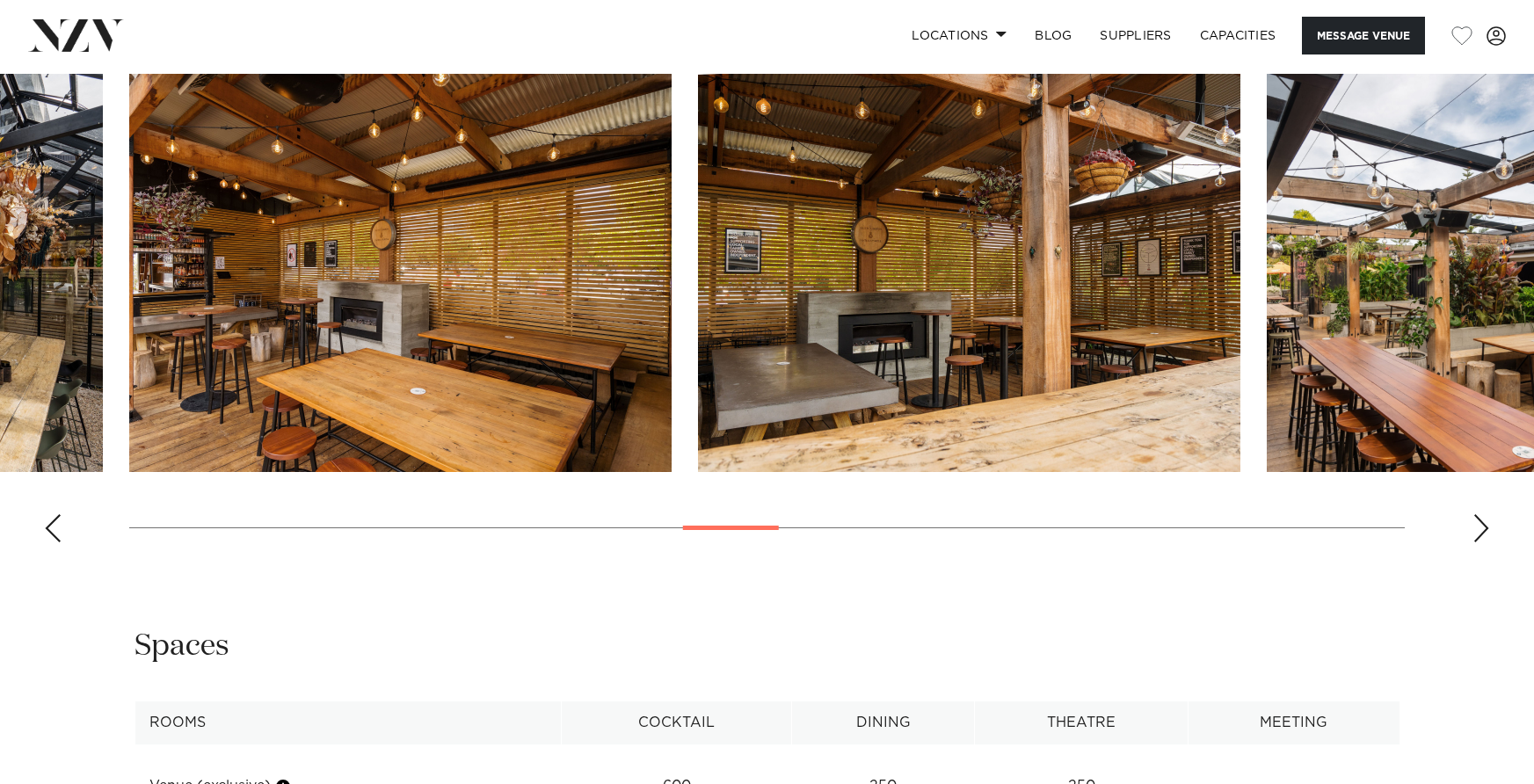
click at [1476, 524] on div "Next slide" at bounding box center [1481, 528] width 17 height 28
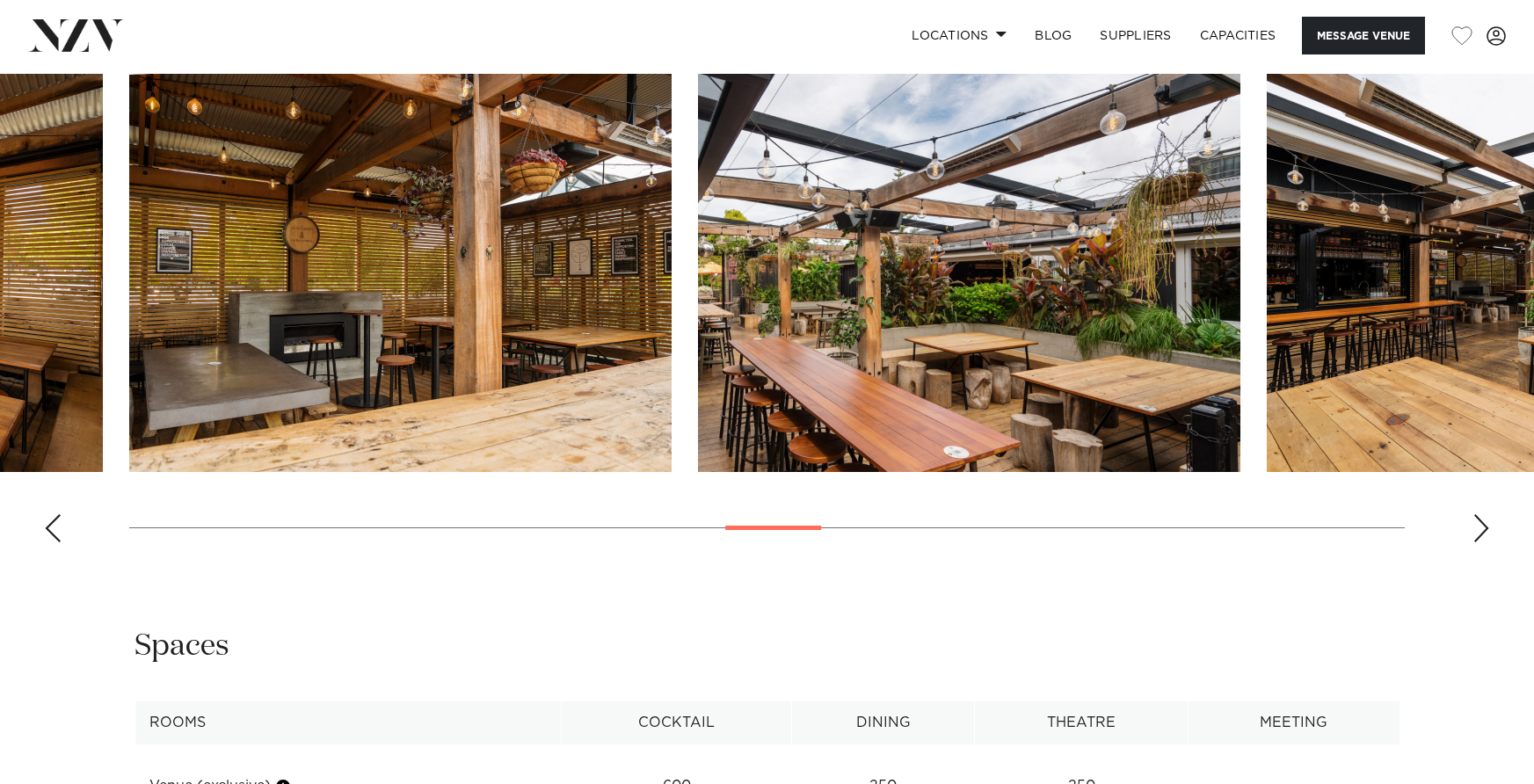
click at [1479, 525] on div "Next slide" at bounding box center [1481, 528] width 17 height 28
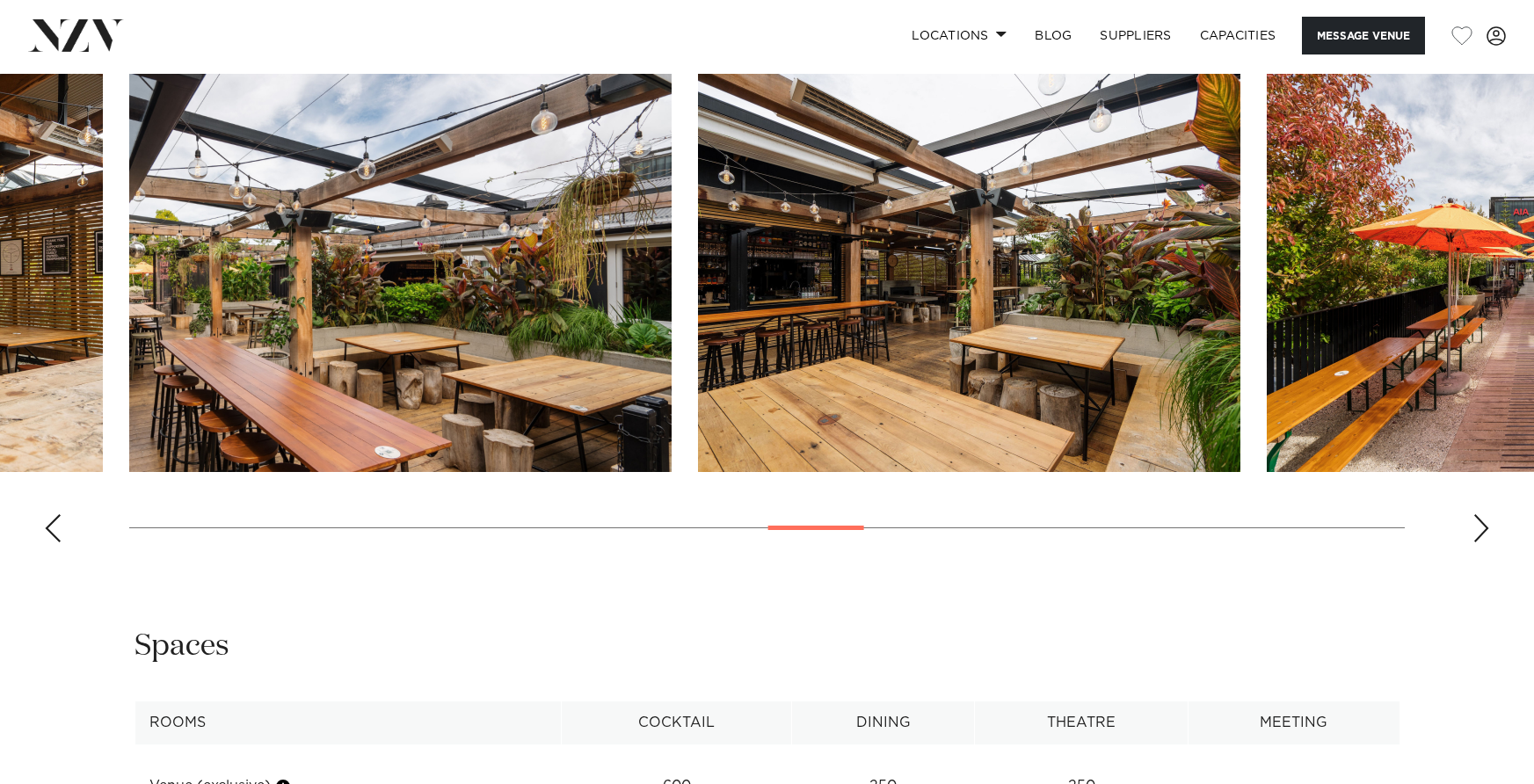
click at [1479, 525] on div "Next slide" at bounding box center [1481, 528] width 17 height 28
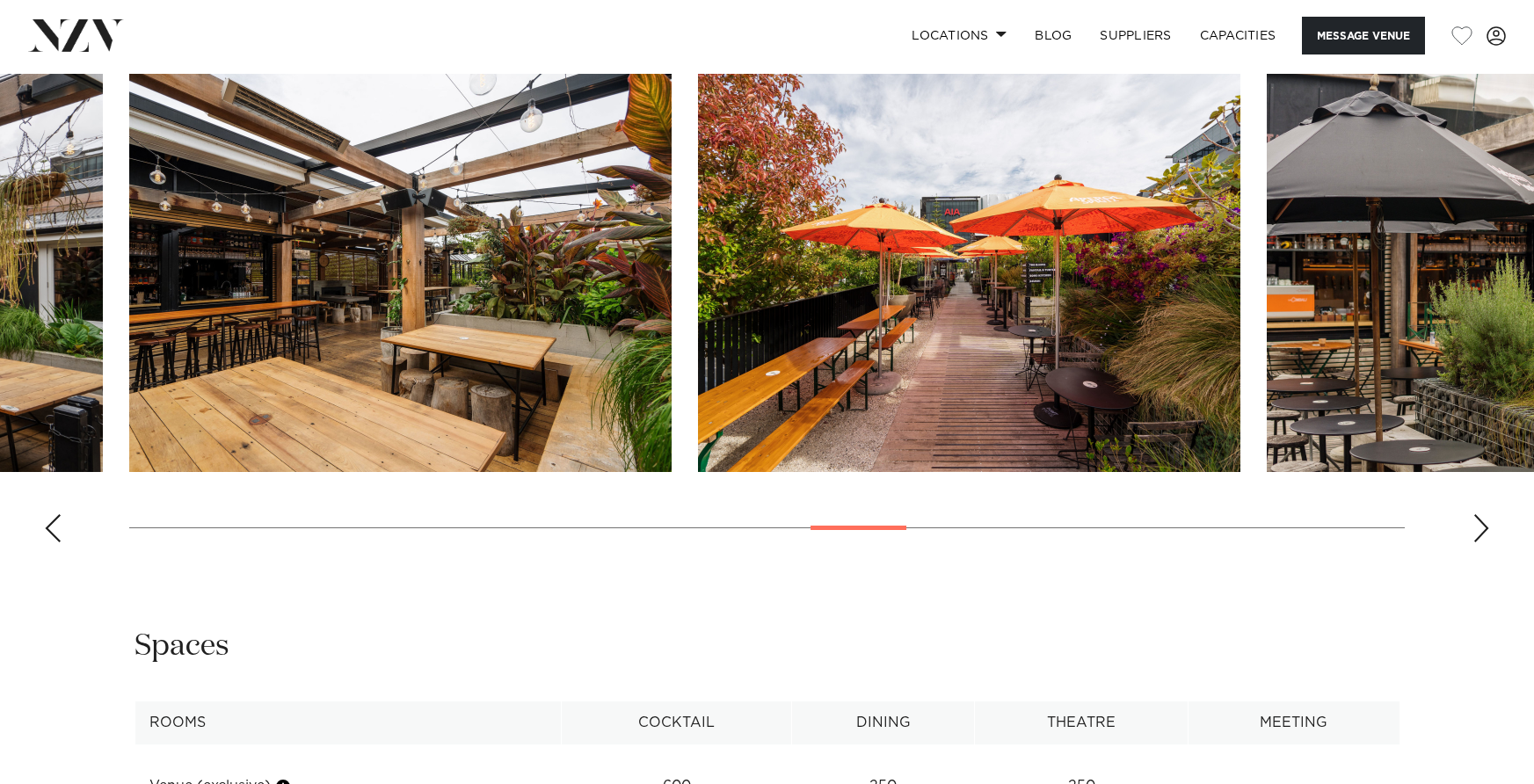
click at [1479, 525] on div "Next slide" at bounding box center [1481, 528] width 17 height 28
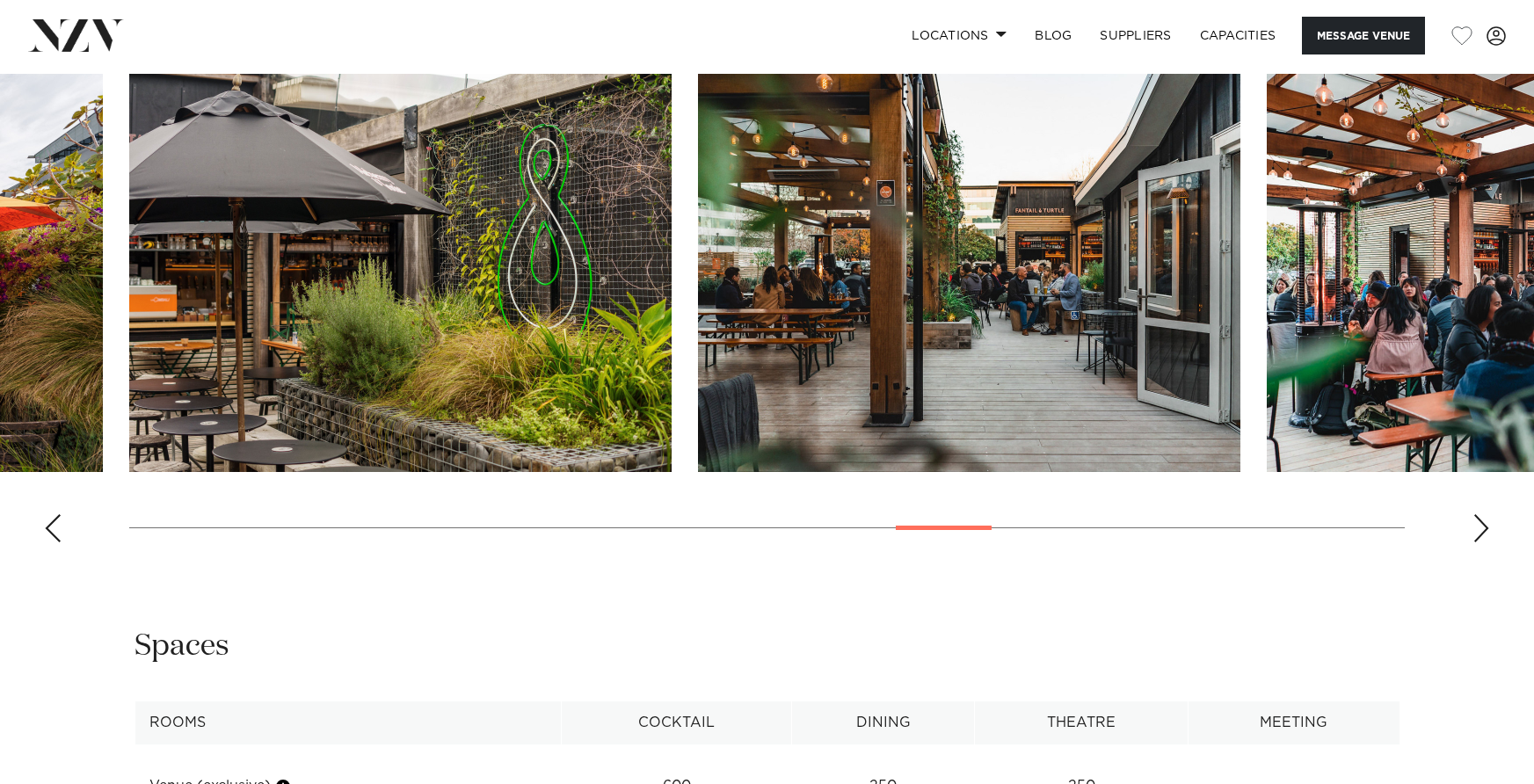
click at [1484, 526] on div "Next slide" at bounding box center [1481, 528] width 17 height 28
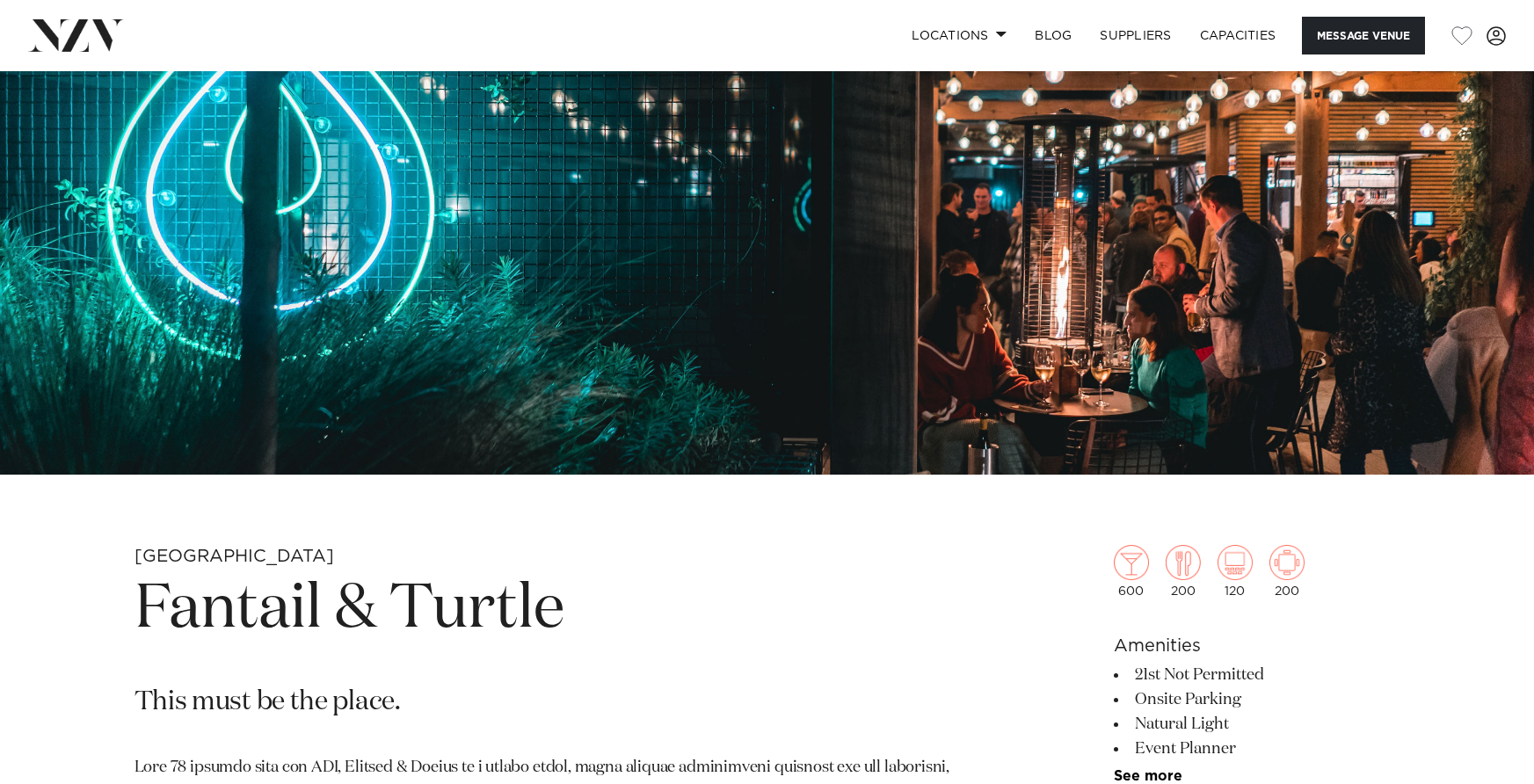
scroll to position [0, 0]
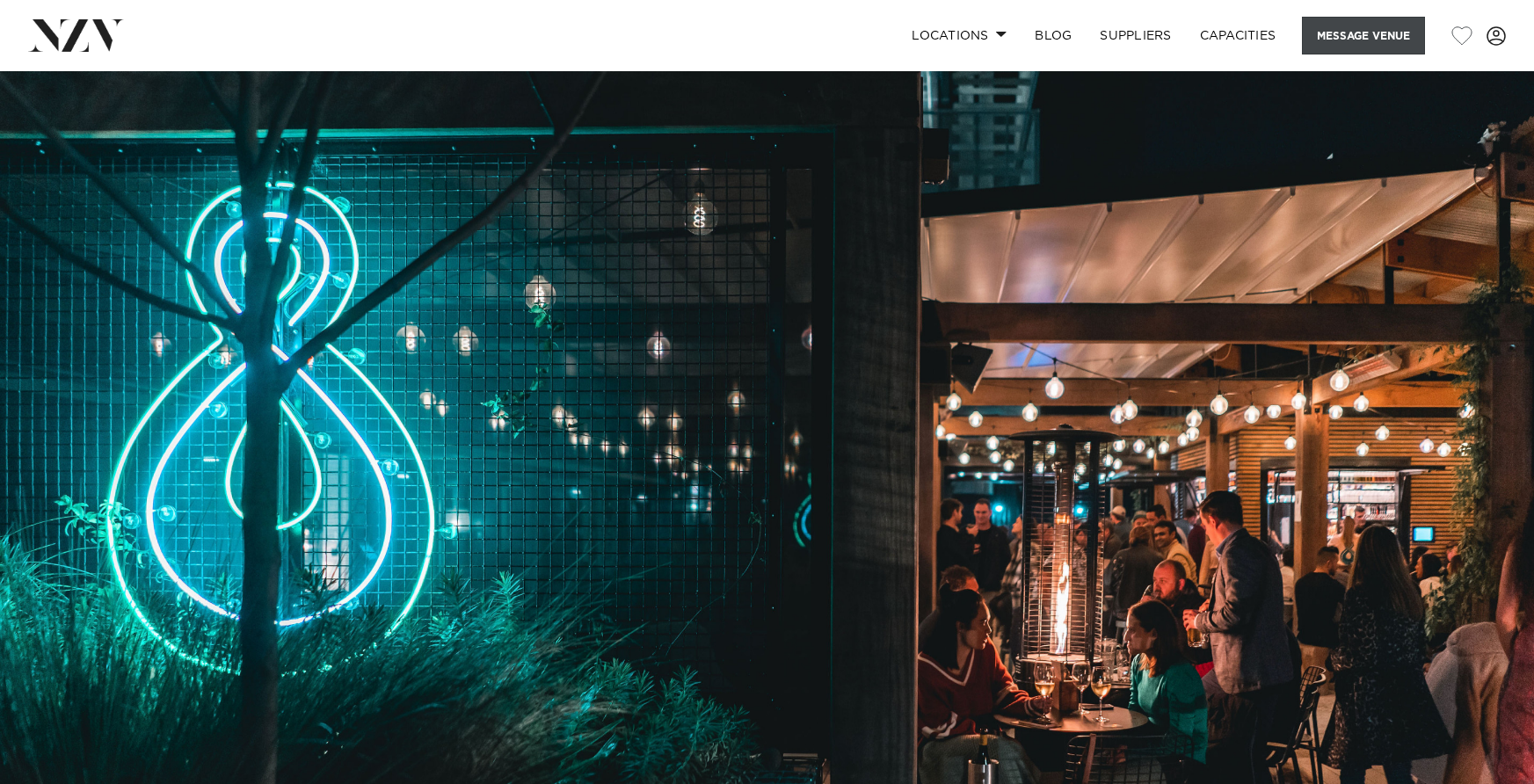
click at [1347, 36] on button "Message Venue" at bounding box center [1363, 35] width 123 height 38
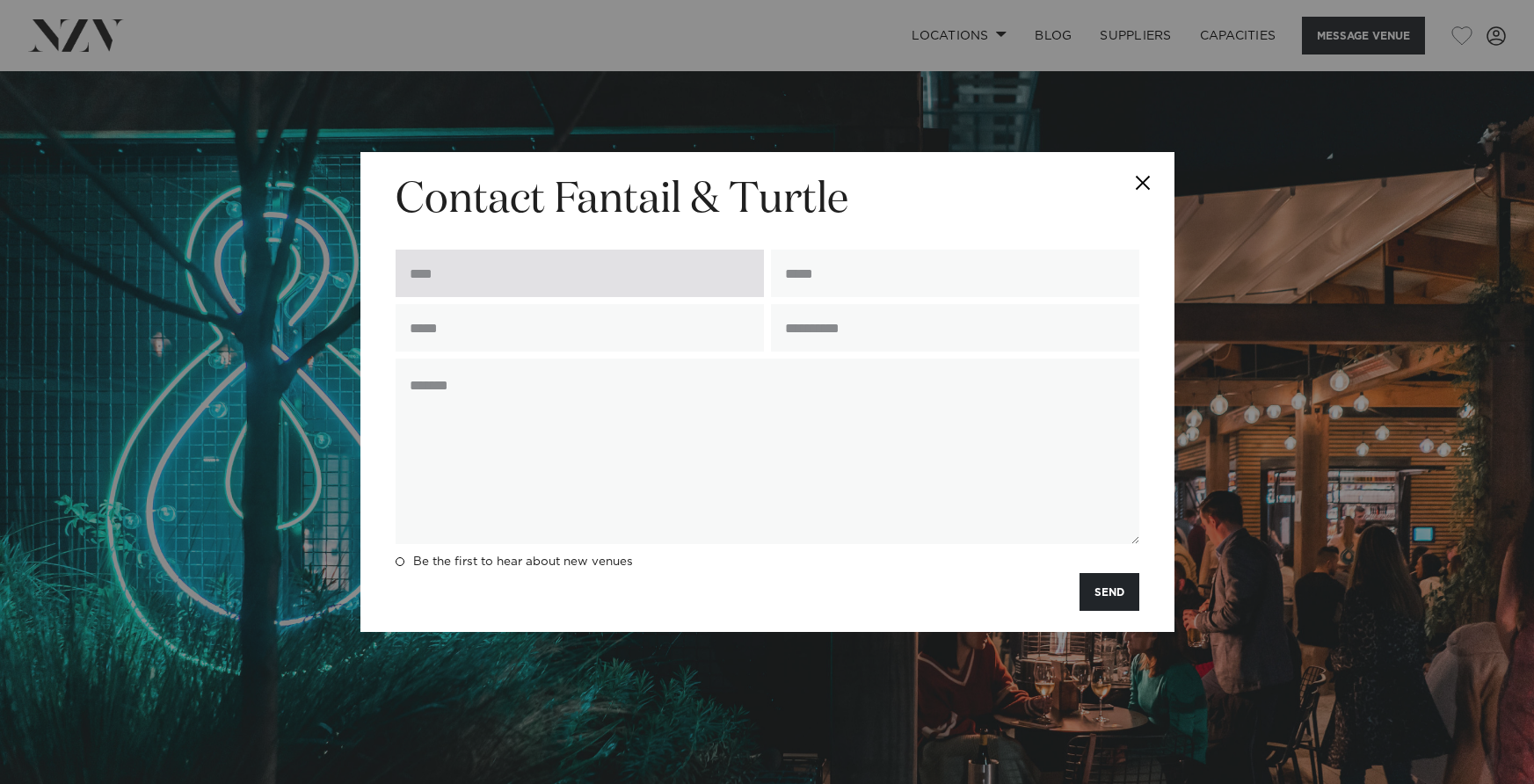
click at [670, 271] on input "text" at bounding box center [579, 273] width 368 height 47
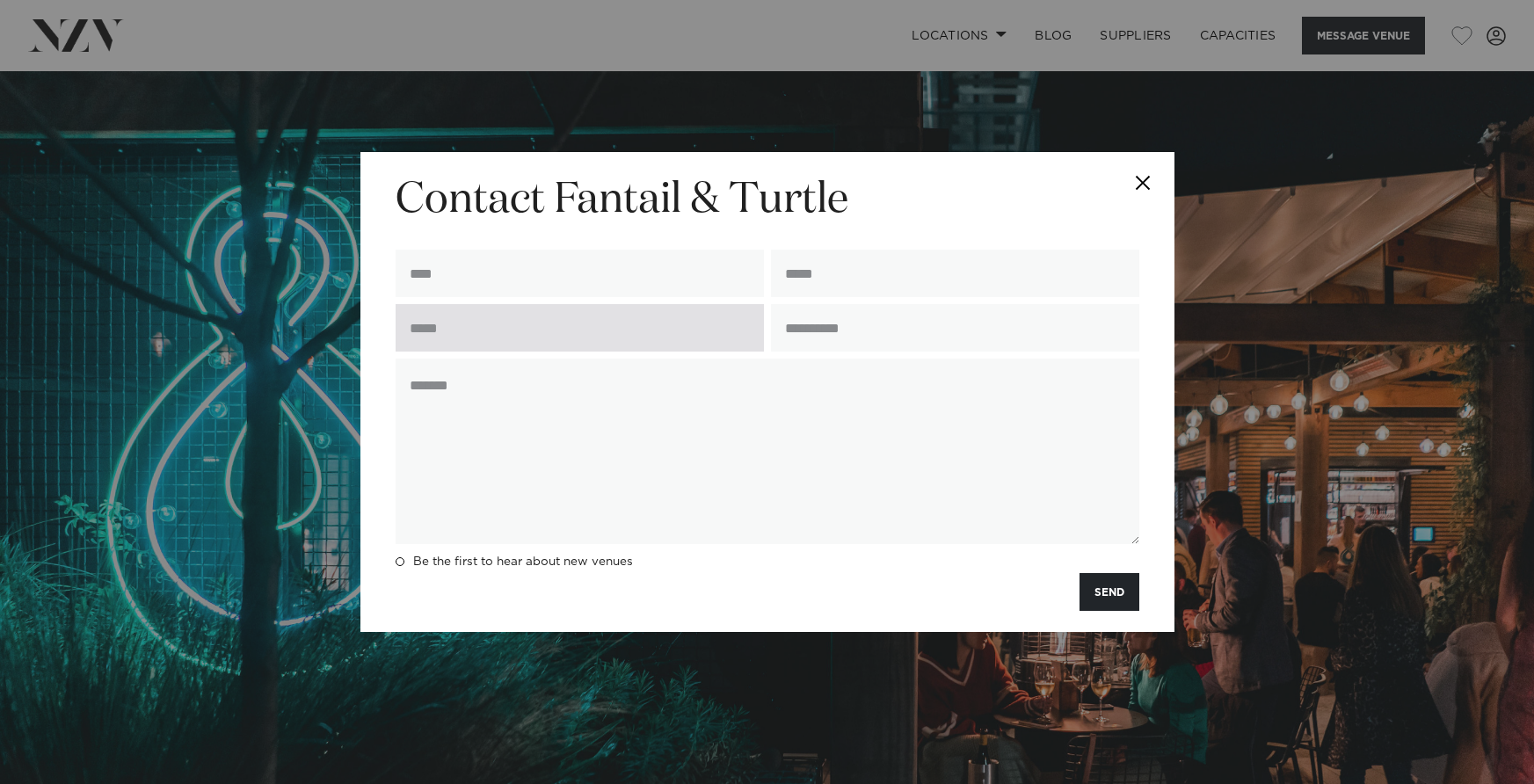
type input "**********"
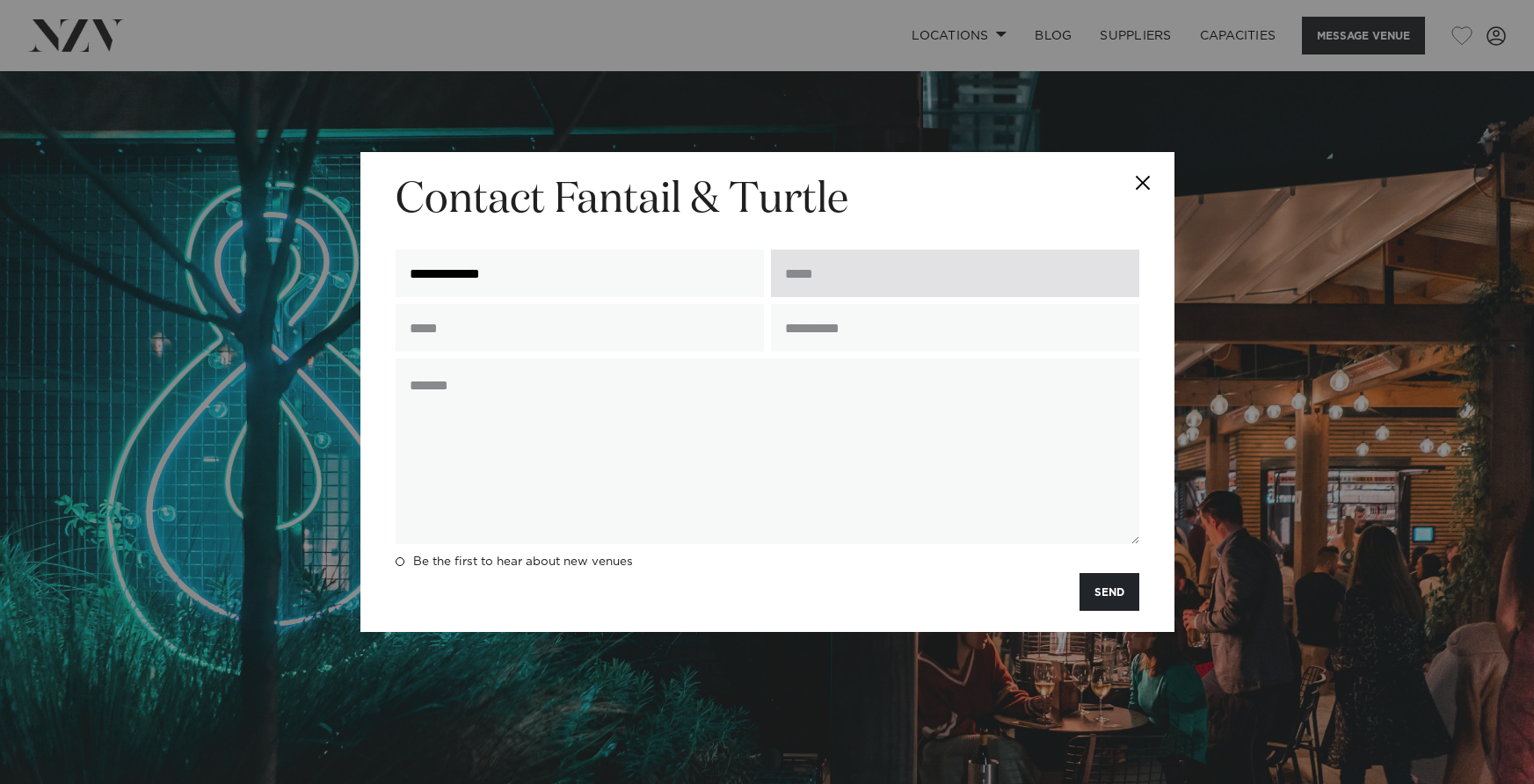
click at [851, 263] on input "email" at bounding box center [954, 273] width 368 height 47
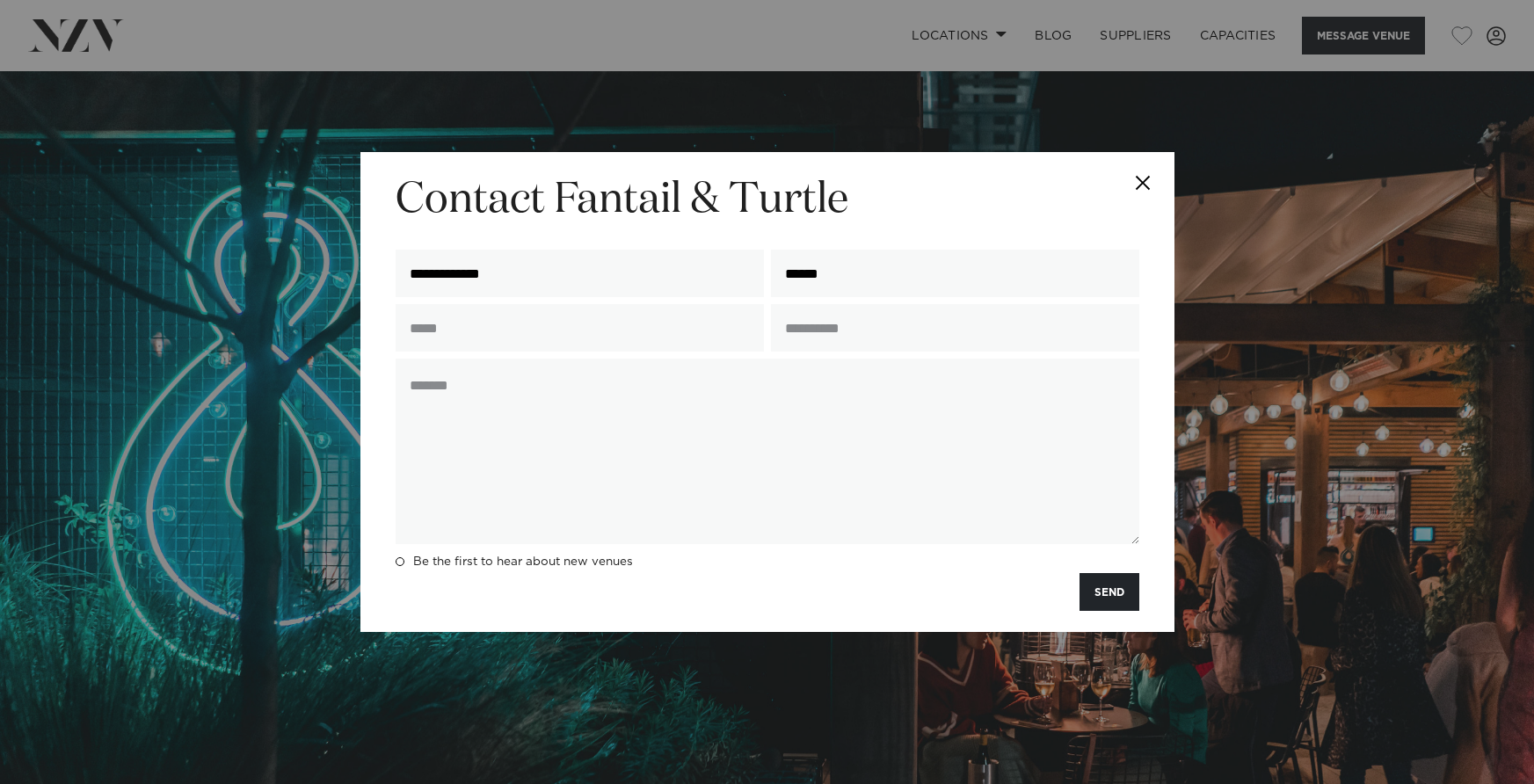
type input "**********"
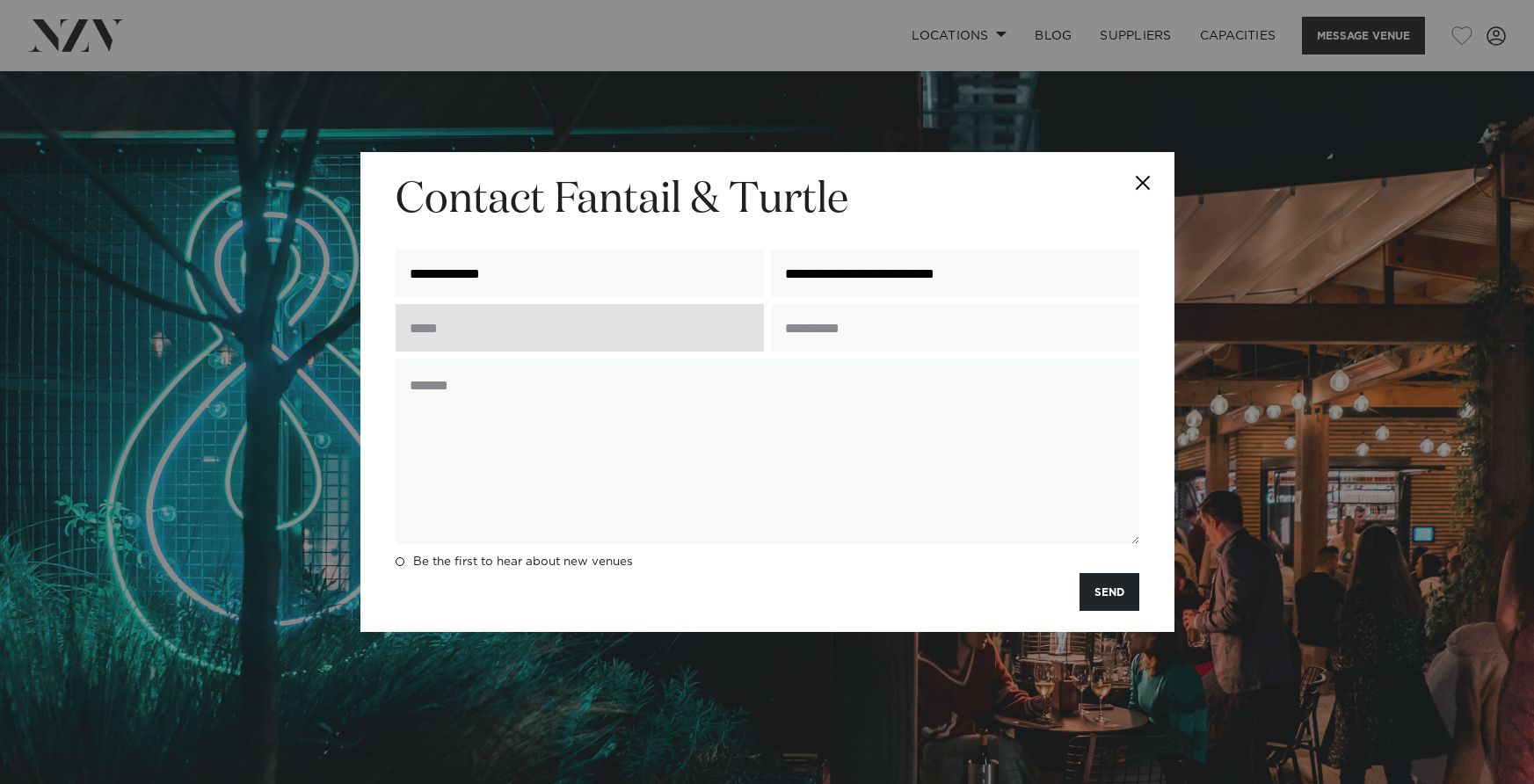
click at [613, 342] on input "text" at bounding box center [579, 328] width 368 height 47
type input "**********"
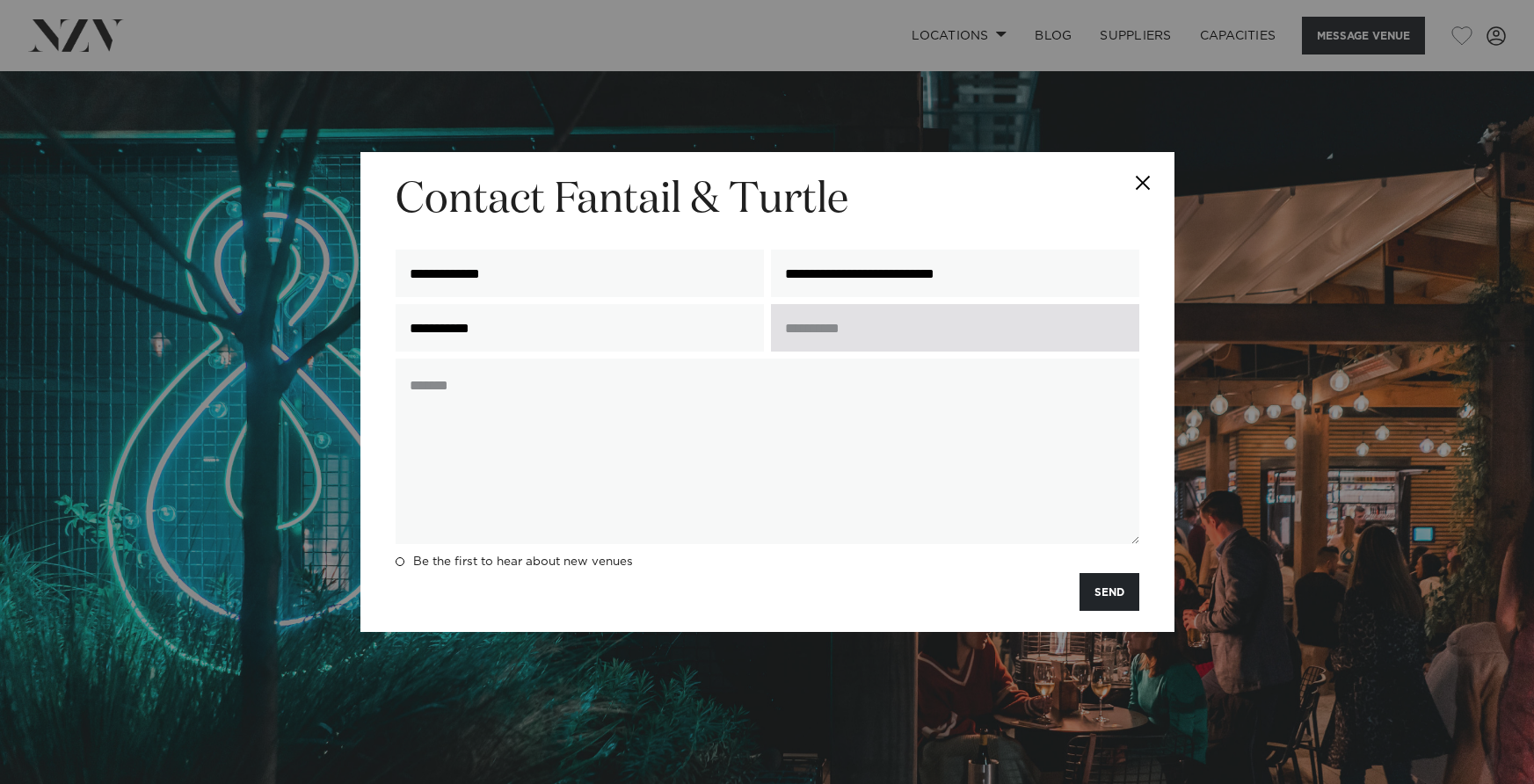
click at [875, 335] on input "text" at bounding box center [954, 328] width 368 height 47
type input "**********"
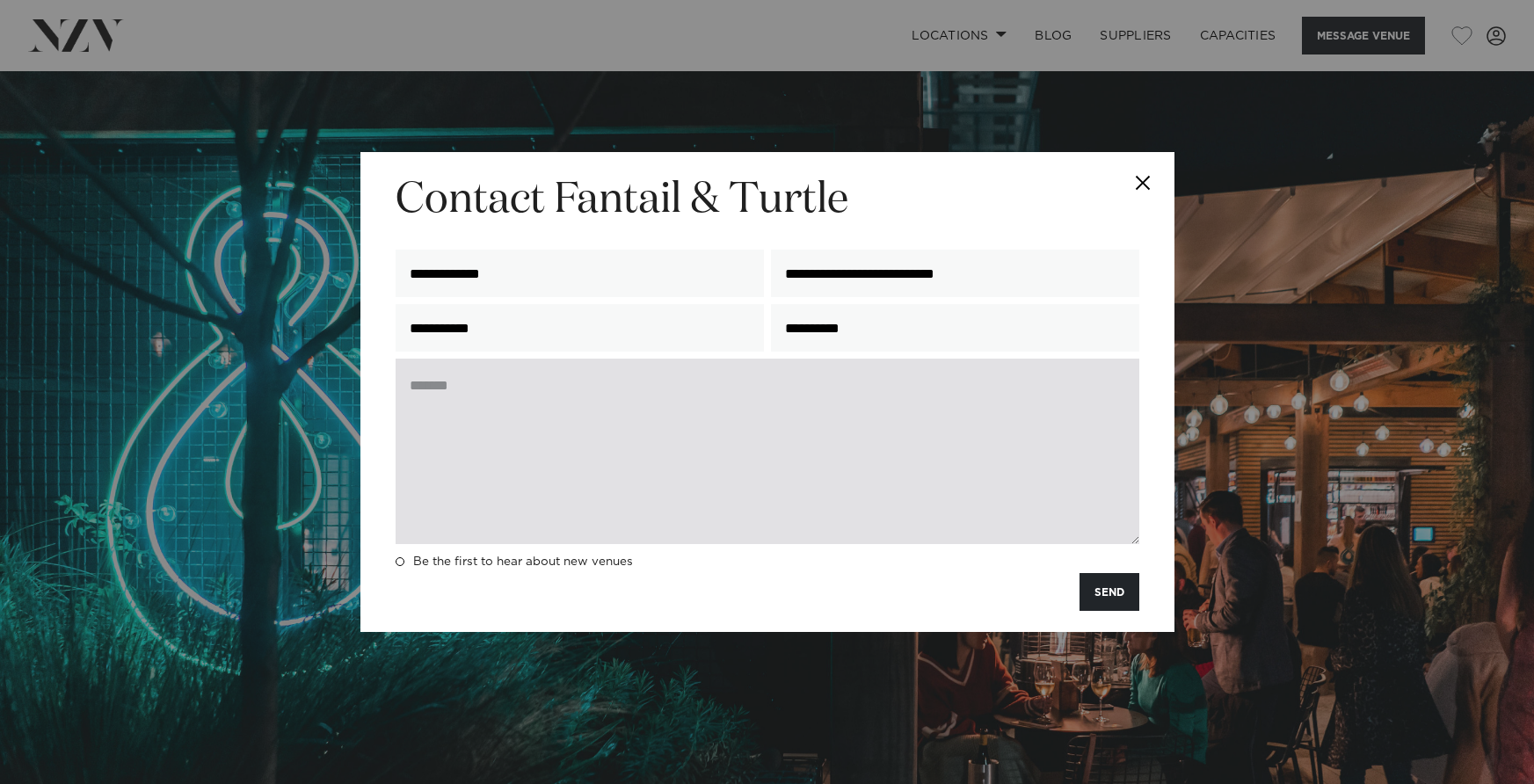
click at [790, 392] on textarea at bounding box center [767, 452] width 743 height 185
paste textarea "**********"
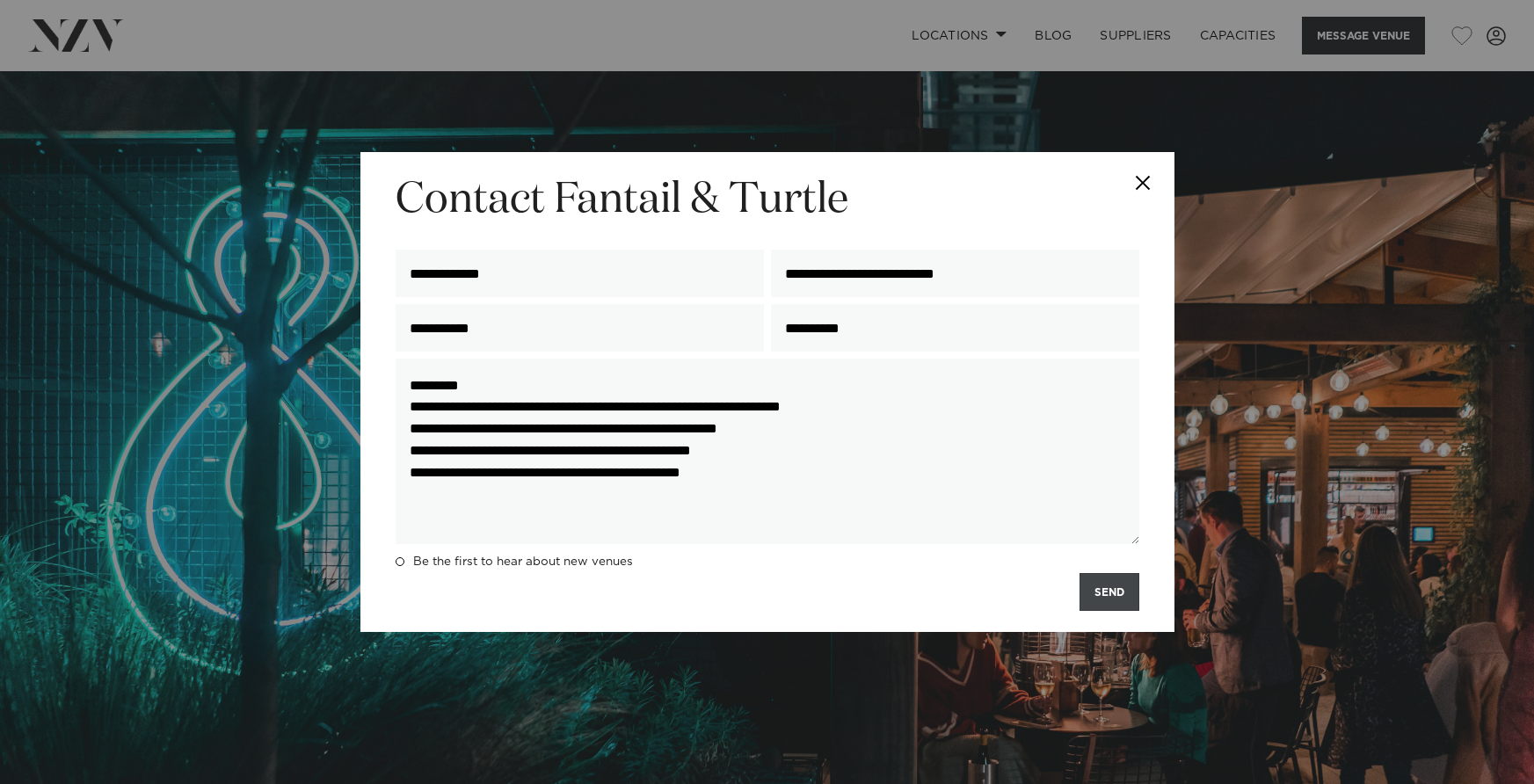
type textarea "**********"
click at [1100, 600] on button "SEND" at bounding box center [1110, 592] width 60 height 38
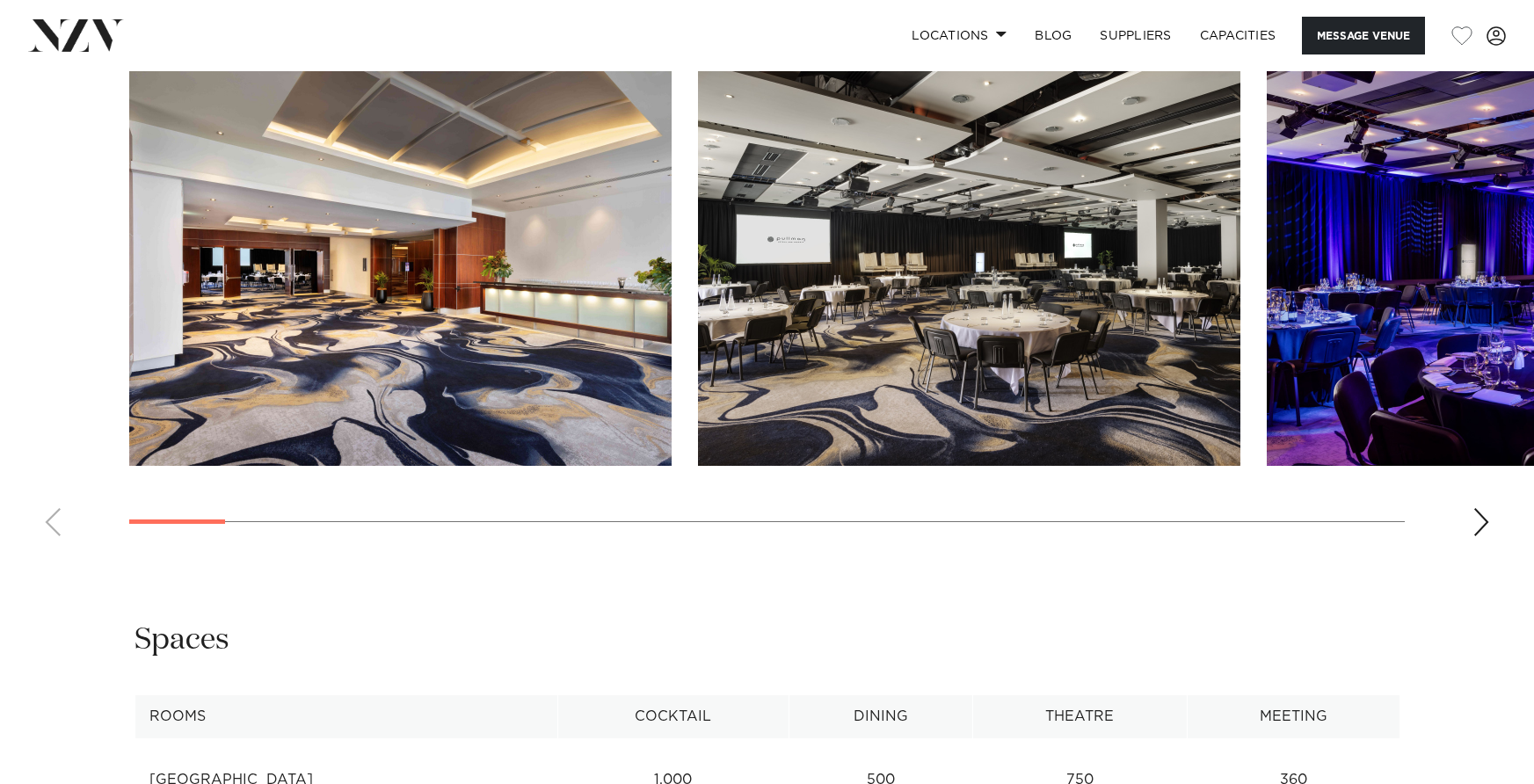
scroll to position [1920, 0]
click at [1479, 521] on div "Next slide" at bounding box center [1481, 522] width 17 height 28
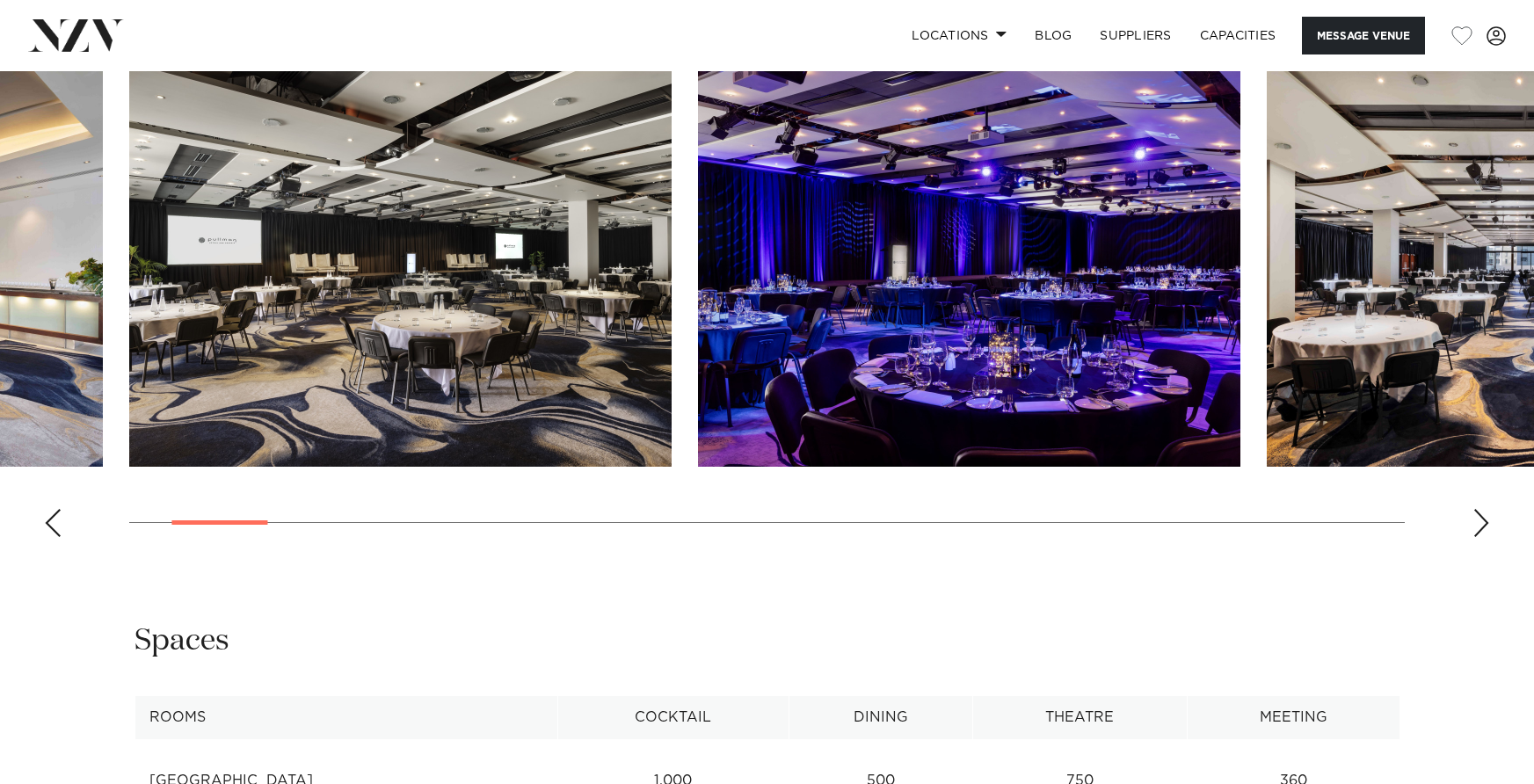
click at [1479, 521] on div "Next slide" at bounding box center [1481, 522] width 17 height 28
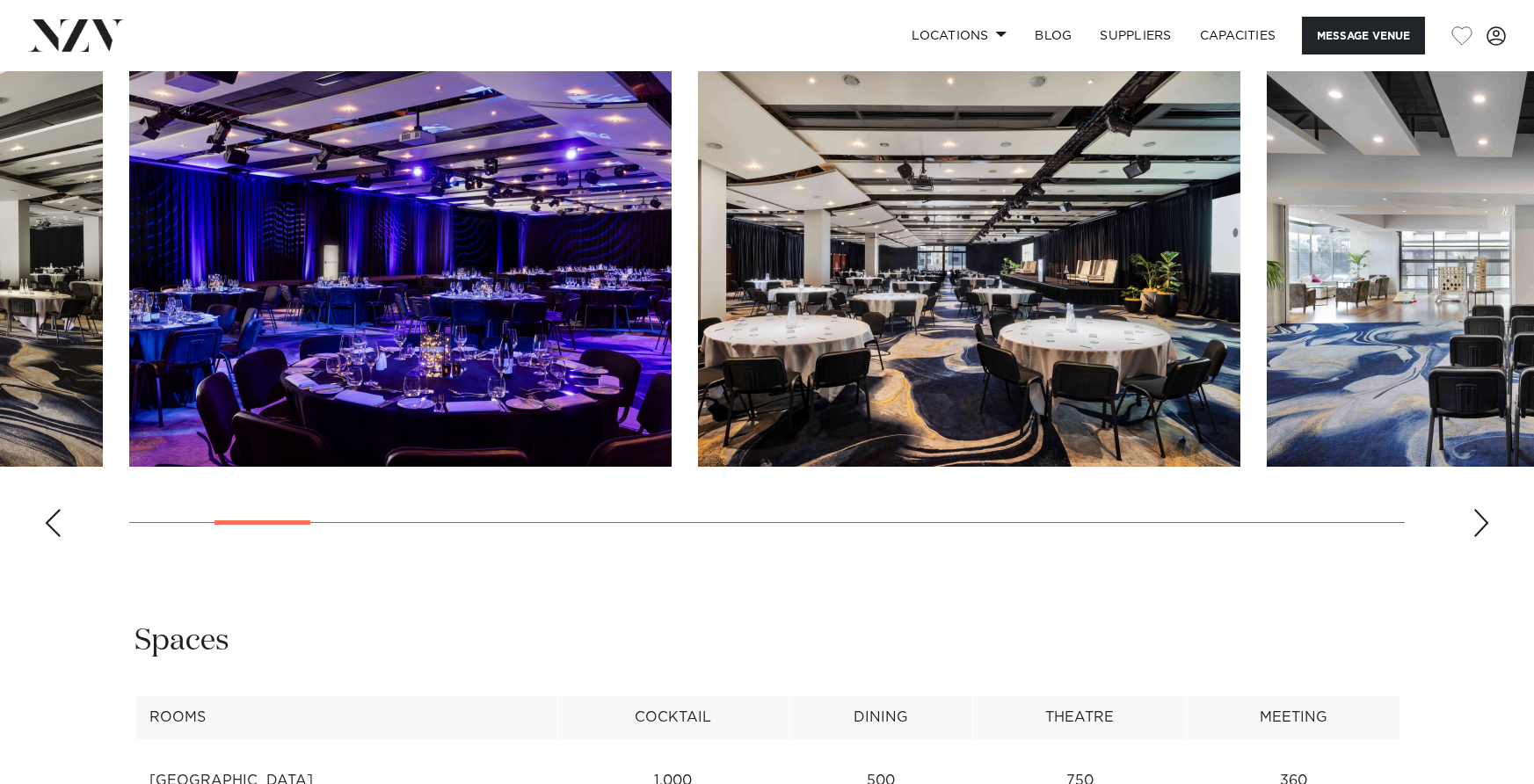
click at [1479, 521] on div "Next slide" at bounding box center [1481, 522] width 17 height 28
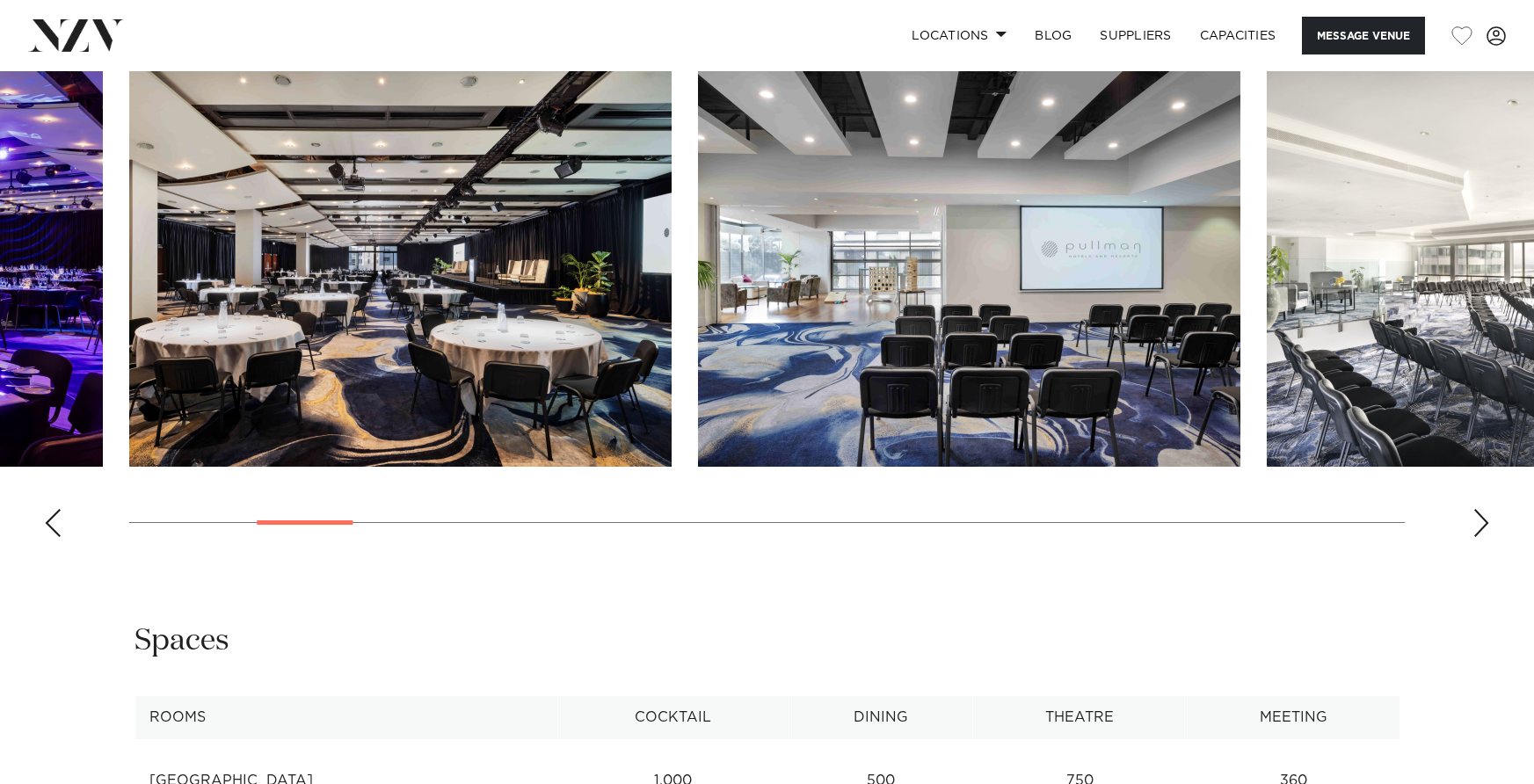
click at [1479, 521] on div "Next slide" at bounding box center [1481, 522] width 17 height 28
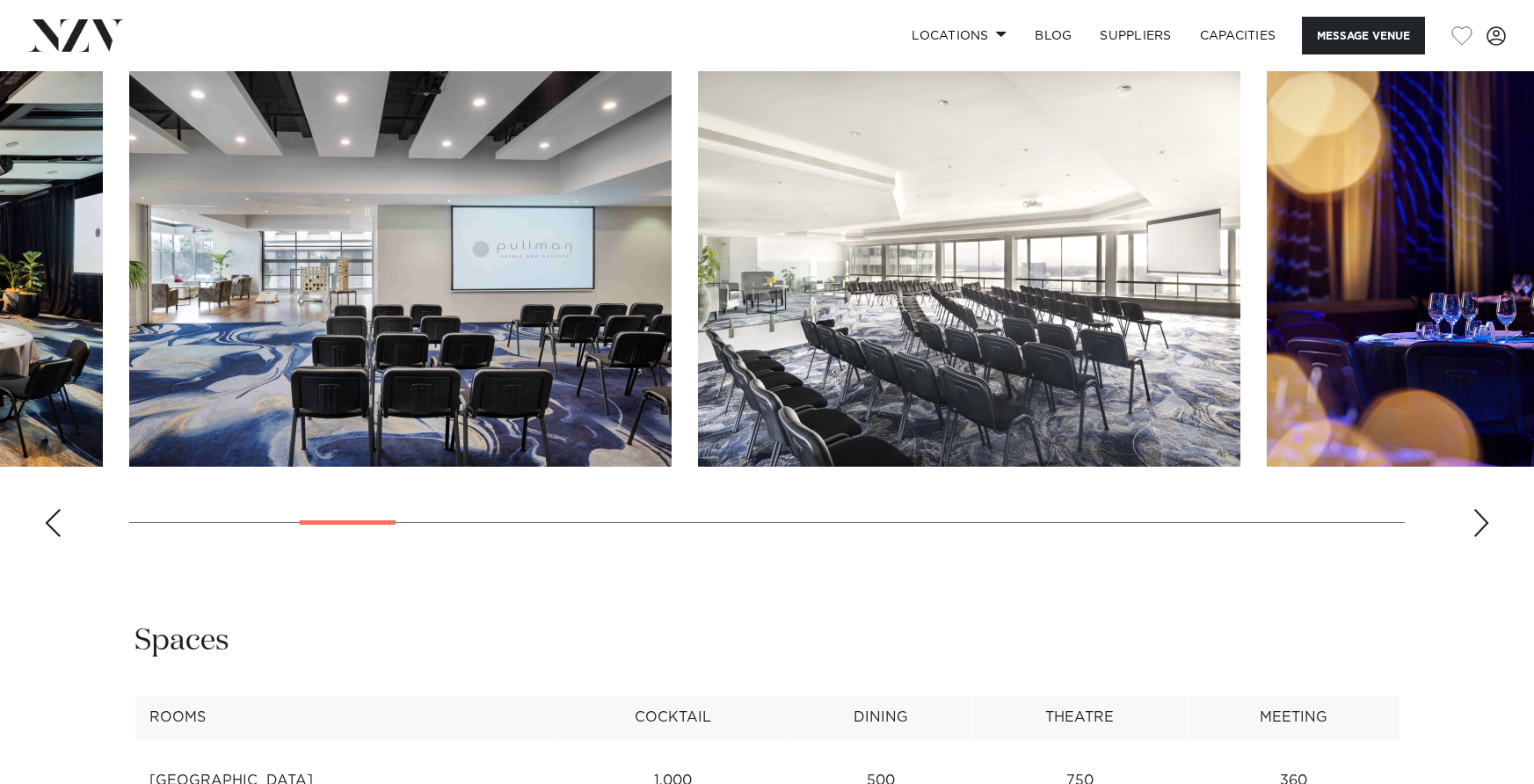
click at [1479, 521] on div "Next slide" at bounding box center [1481, 522] width 17 height 28
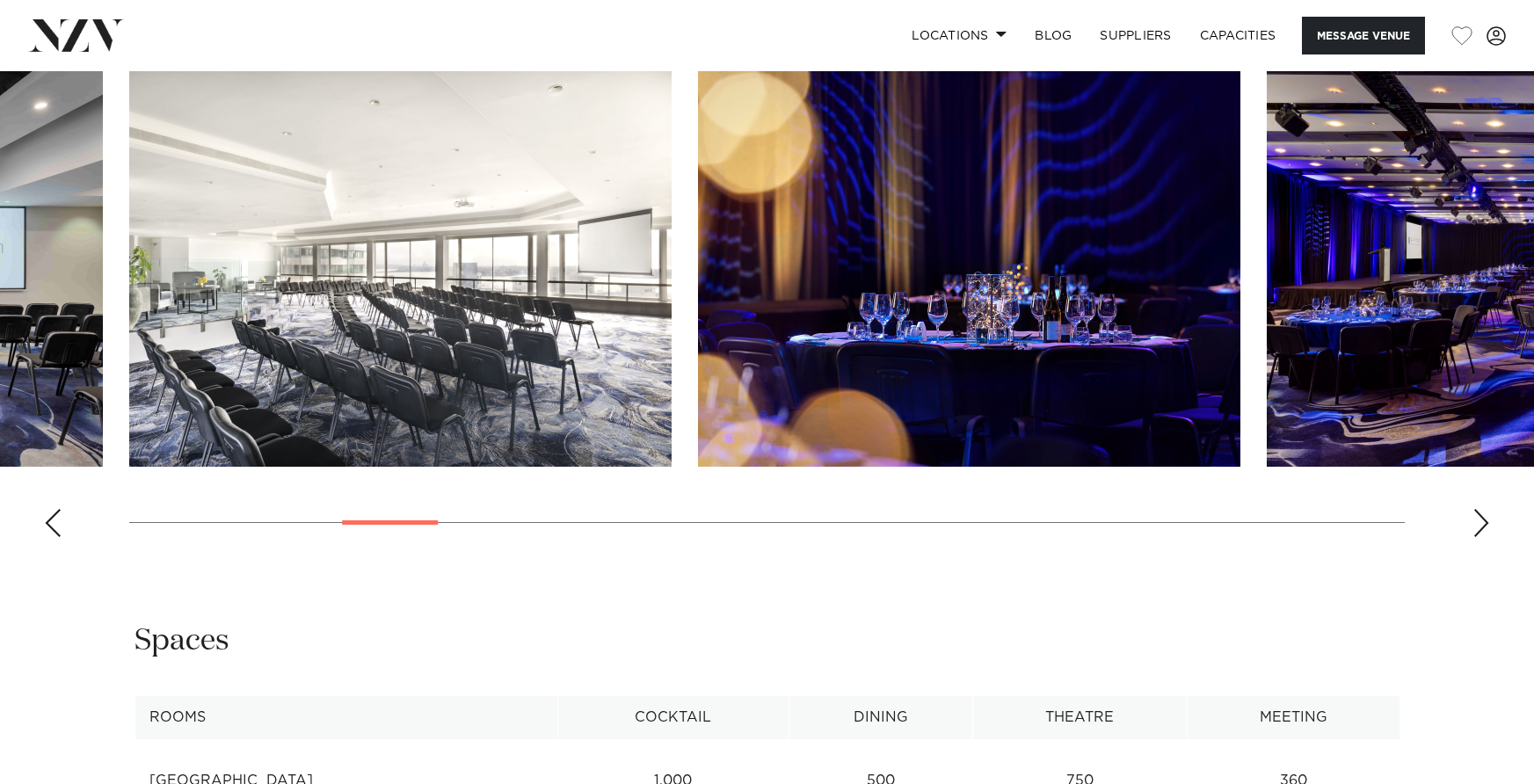
click at [1479, 521] on div "Next slide" at bounding box center [1481, 522] width 17 height 28
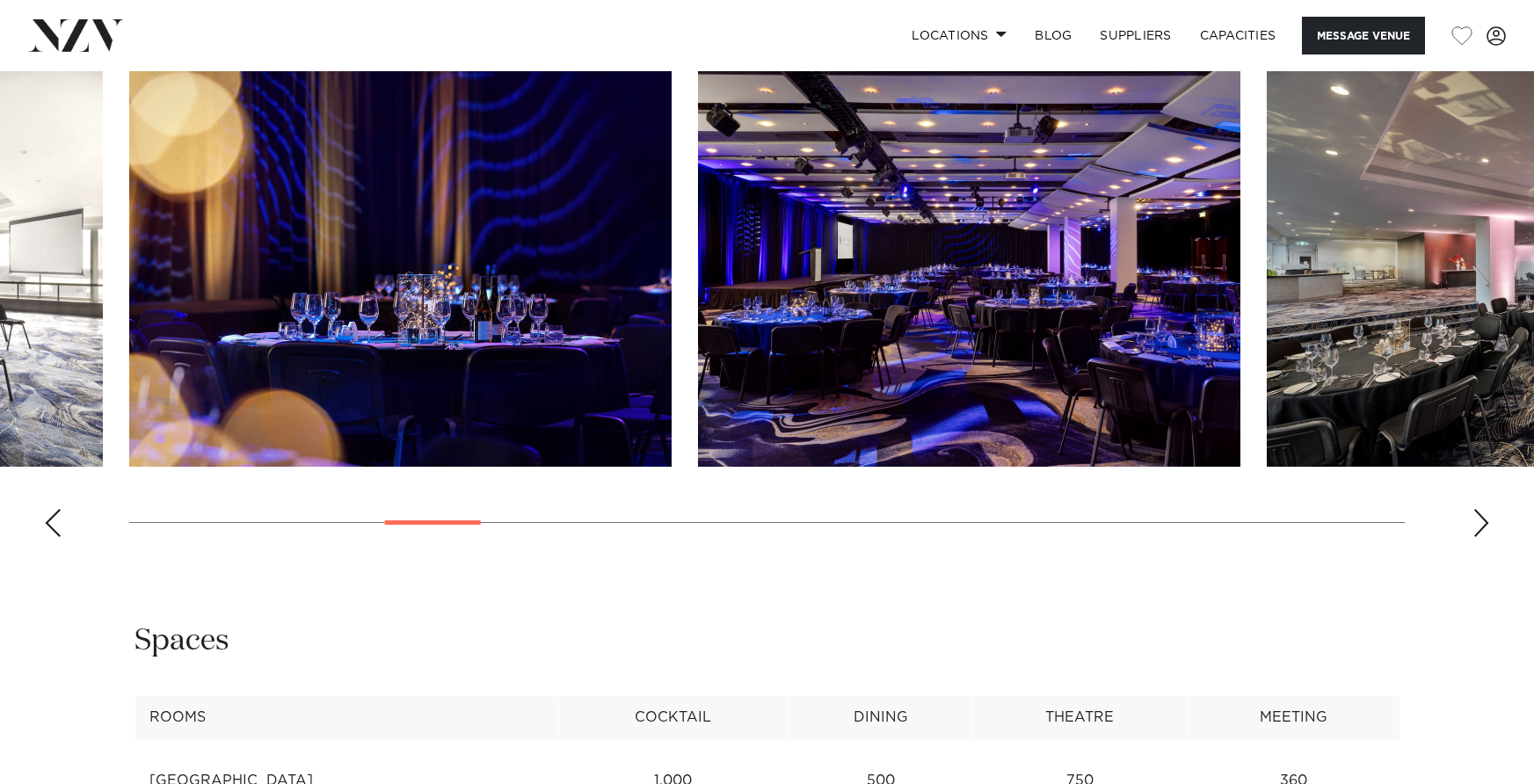
click at [1479, 521] on div "Next slide" at bounding box center [1481, 522] width 17 height 28
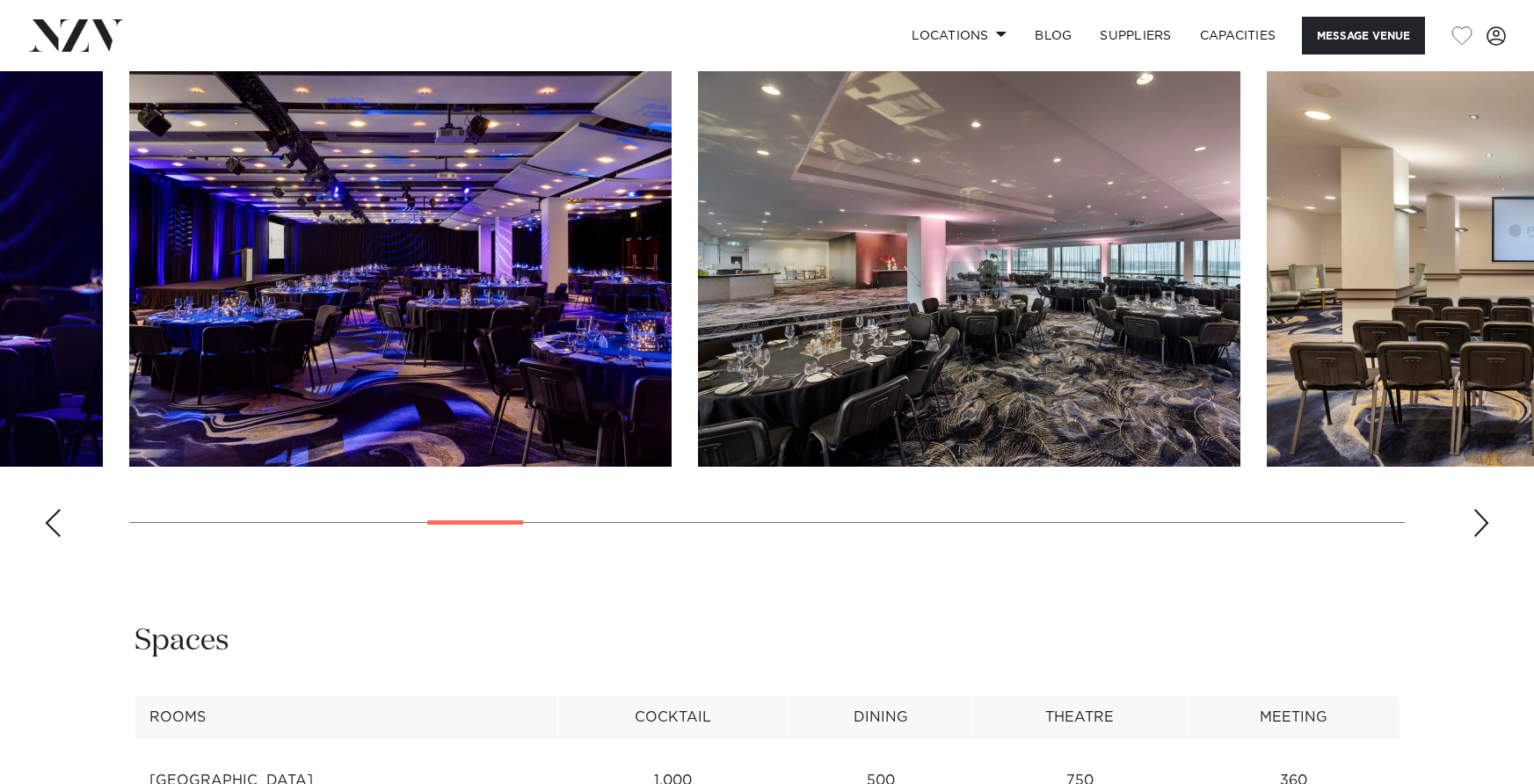
click at [1479, 521] on div "Next slide" at bounding box center [1481, 522] width 17 height 28
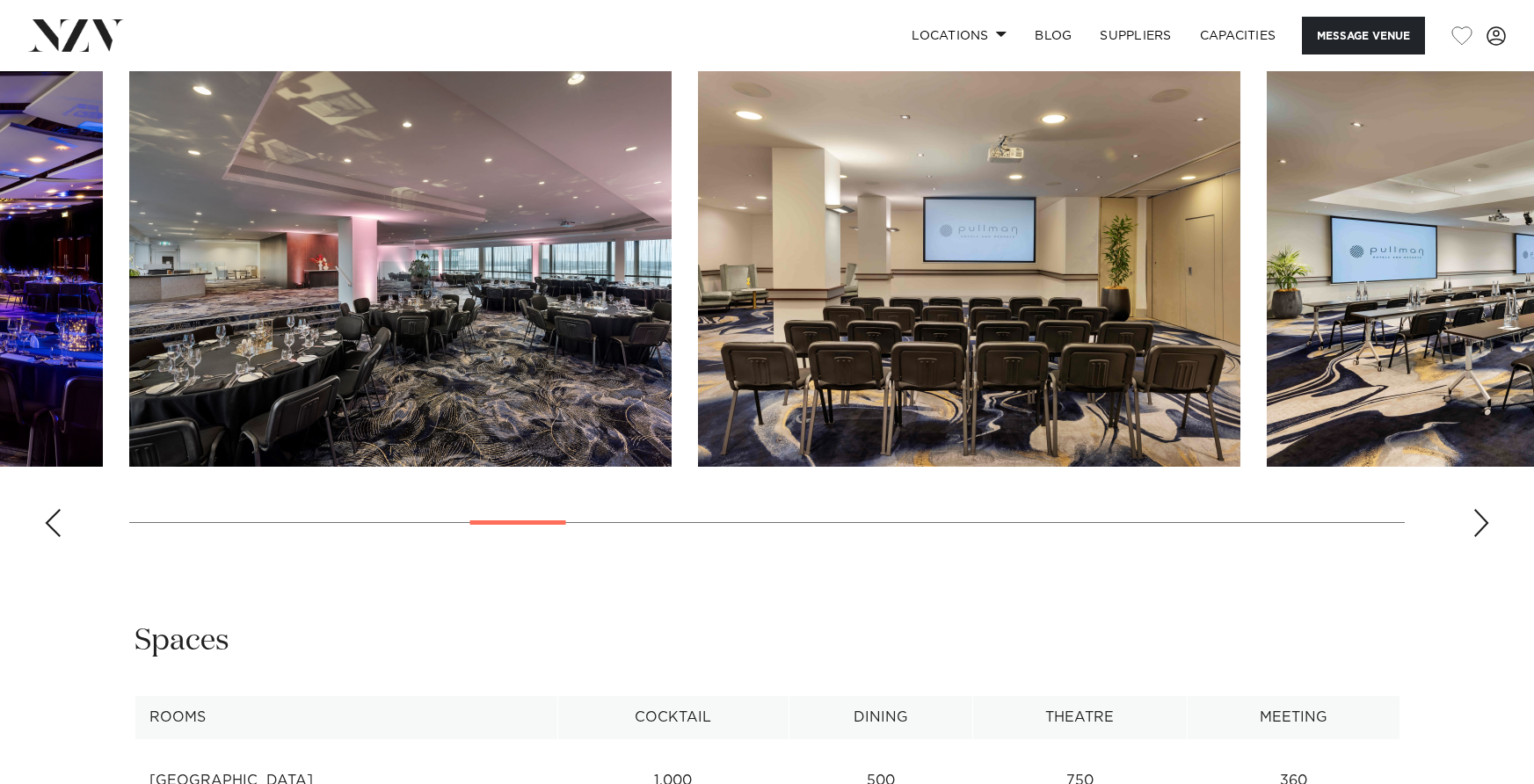
click at [1479, 521] on div "Next slide" at bounding box center [1481, 522] width 17 height 28
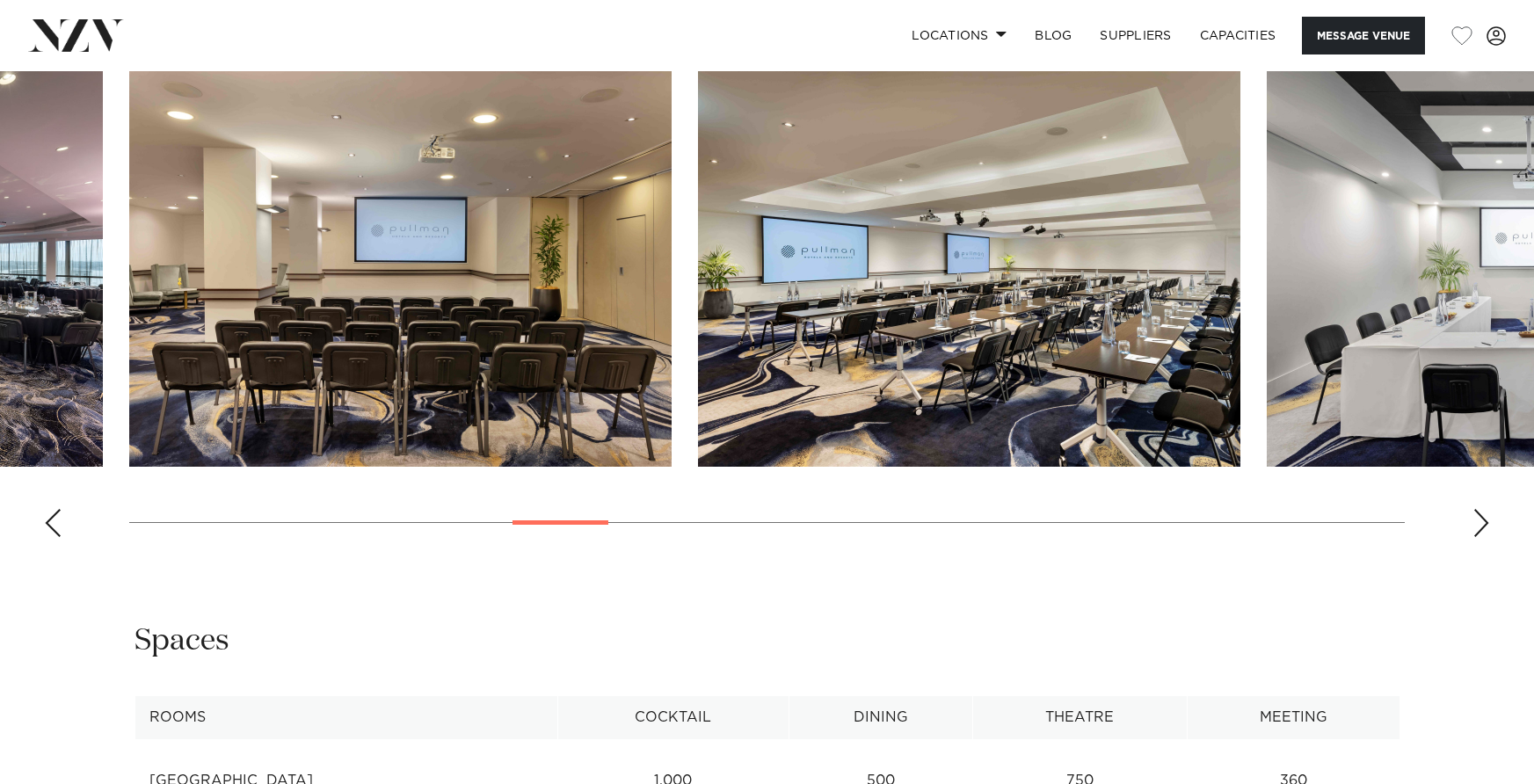
click at [1479, 521] on div "Next slide" at bounding box center [1481, 522] width 17 height 28
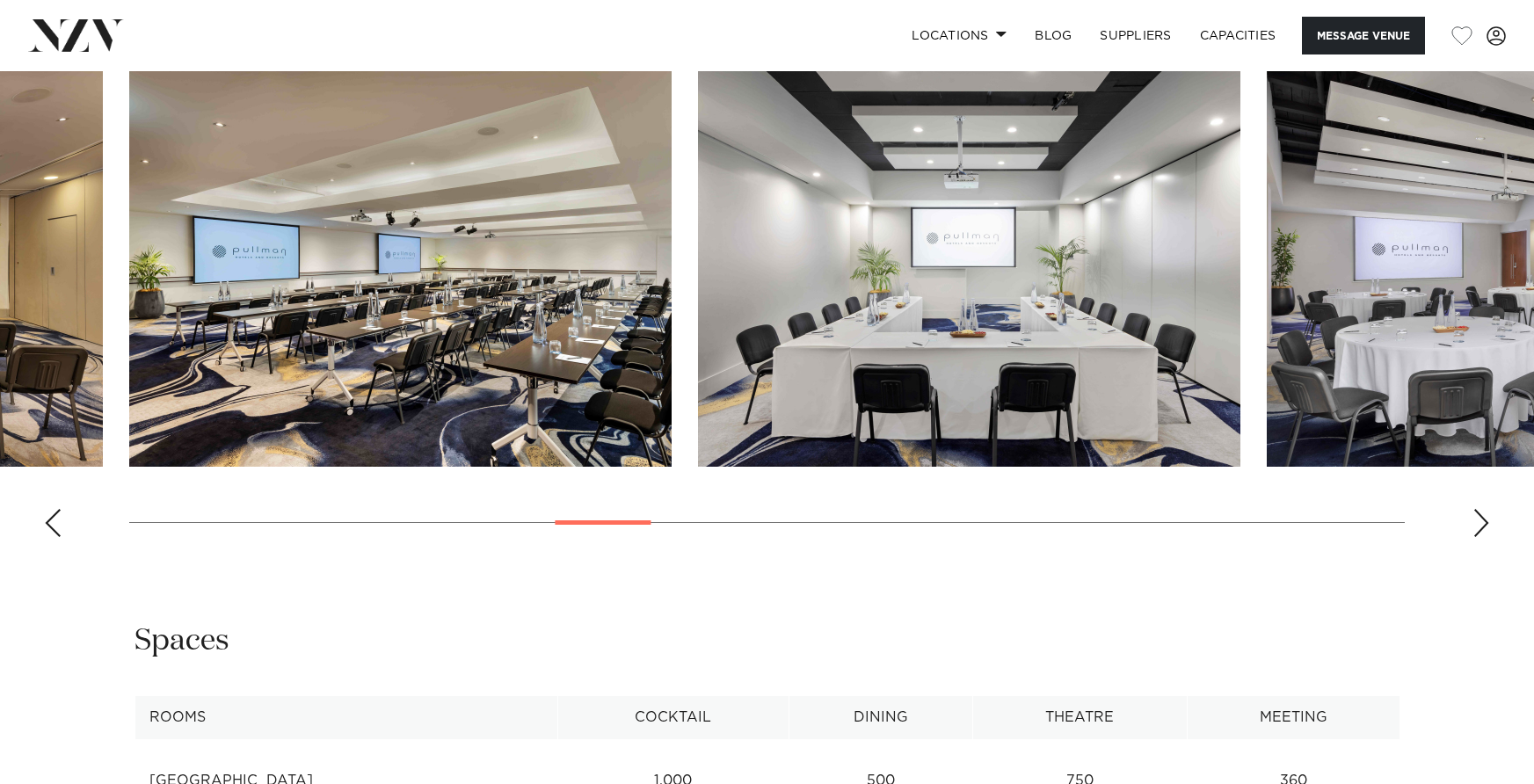
click at [1479, 521] on div "Next slide" at bounding box center [1481, 522] width 17 height 28
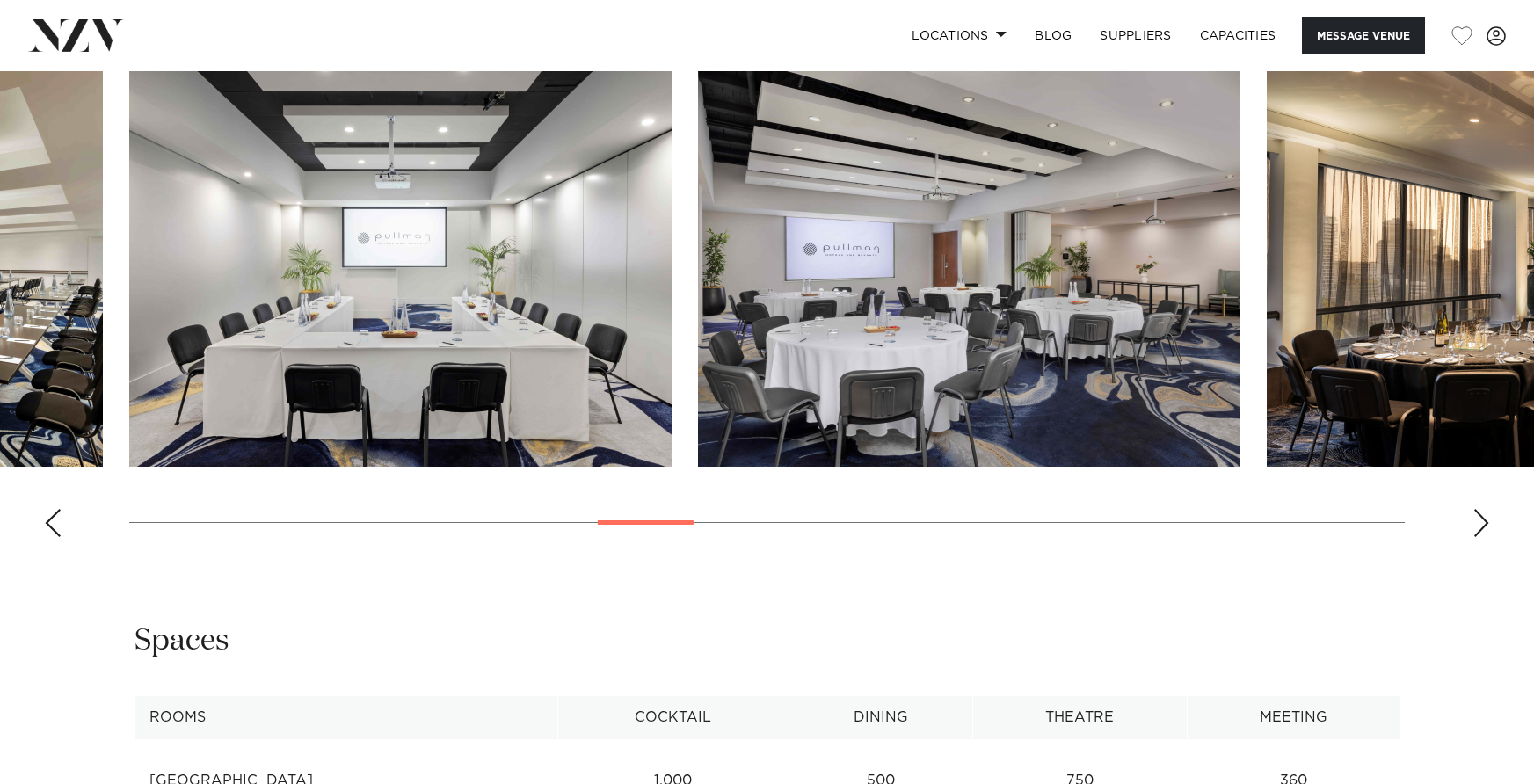
click at [1479, 521] on div "Next slide" at bounding box center [1481, 522] width 17 height 28
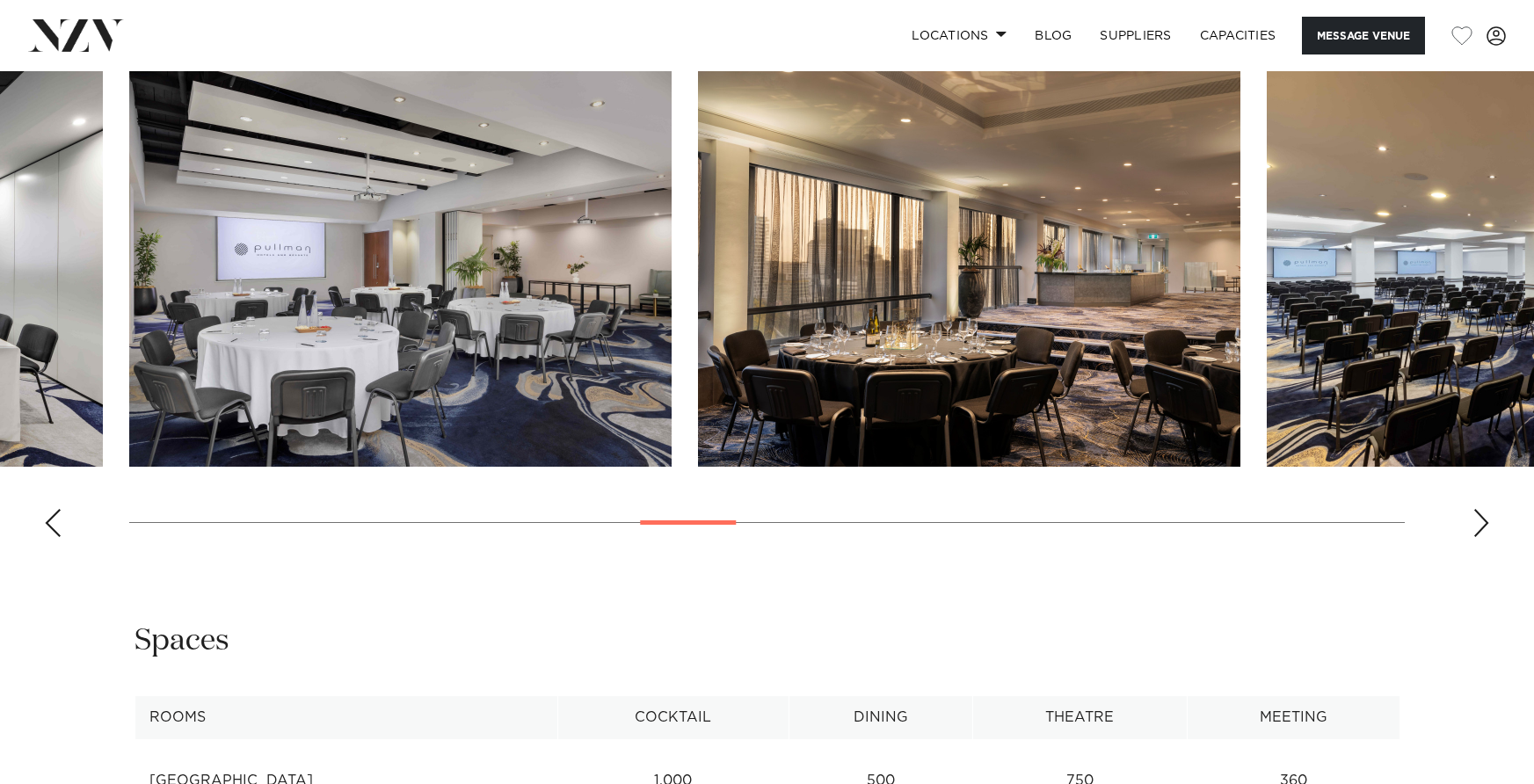
click at [1479, 521] on div "Next slide" at bounding box center [1481, 522] width 17 height 28
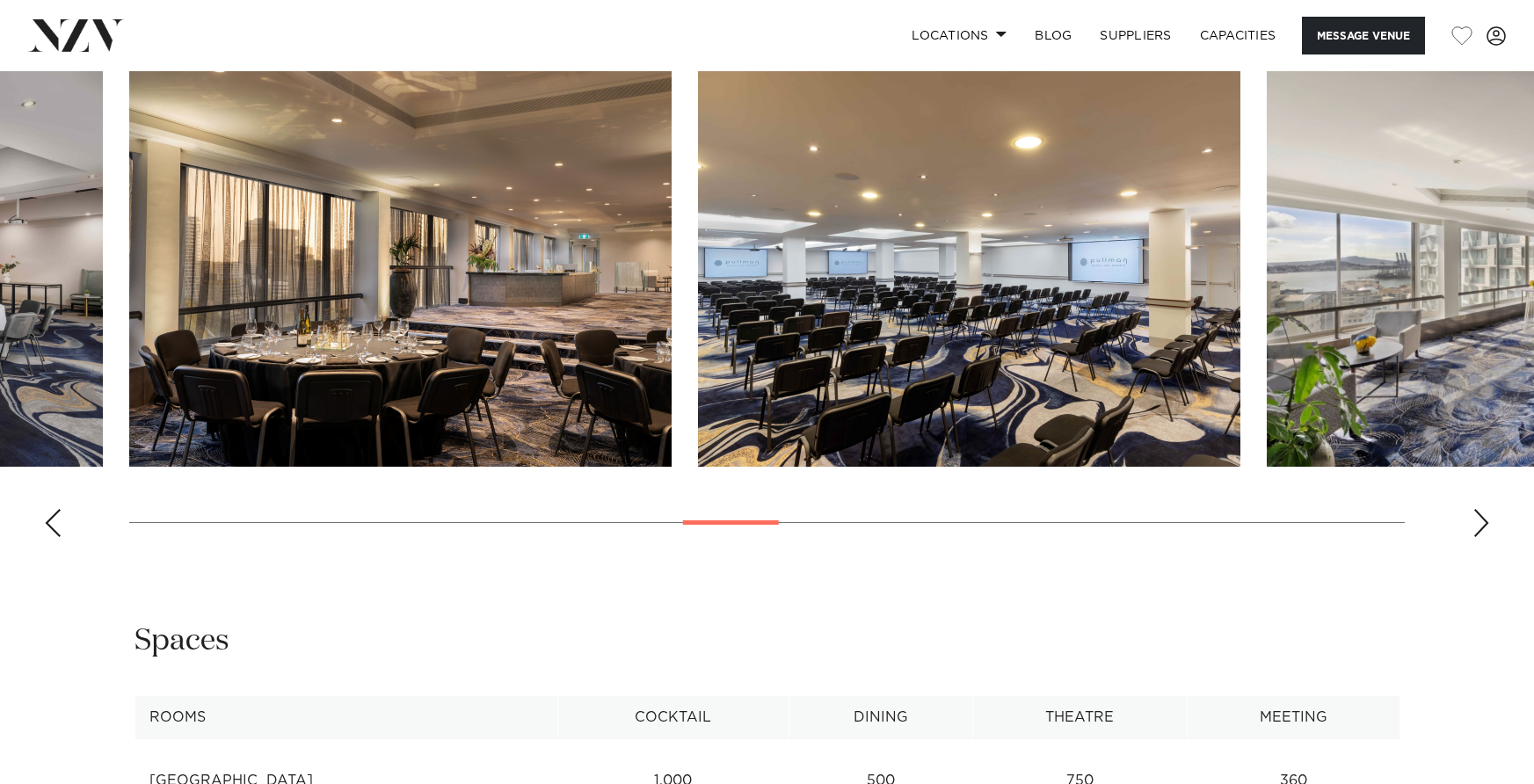
click at [1479, 521] on div "Next slide" at bounding box center [1481, 522] width 17 height 28
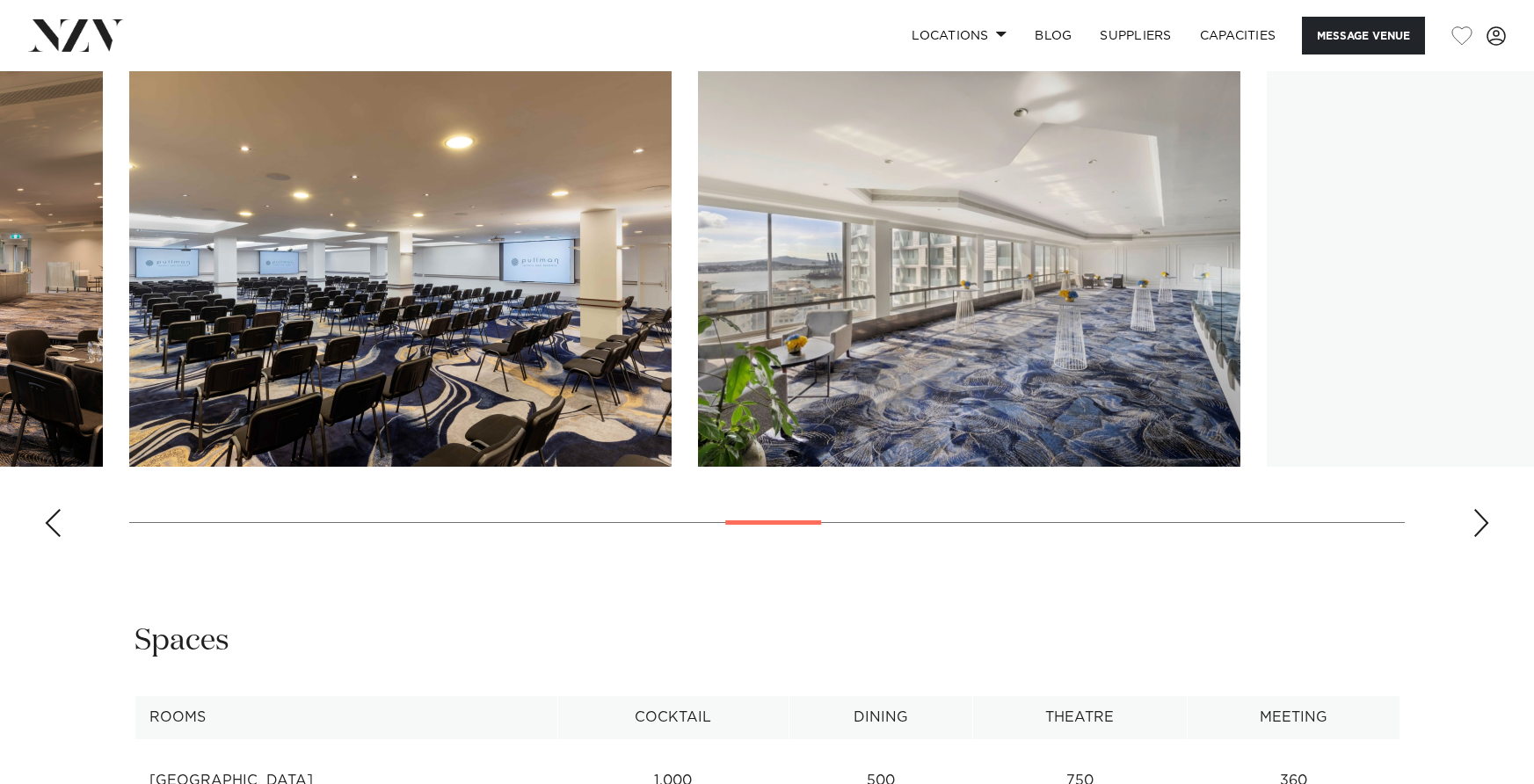
click at [1479, 521] on div "Next slide" at bounding box center [1481, 522] width 17 height 28
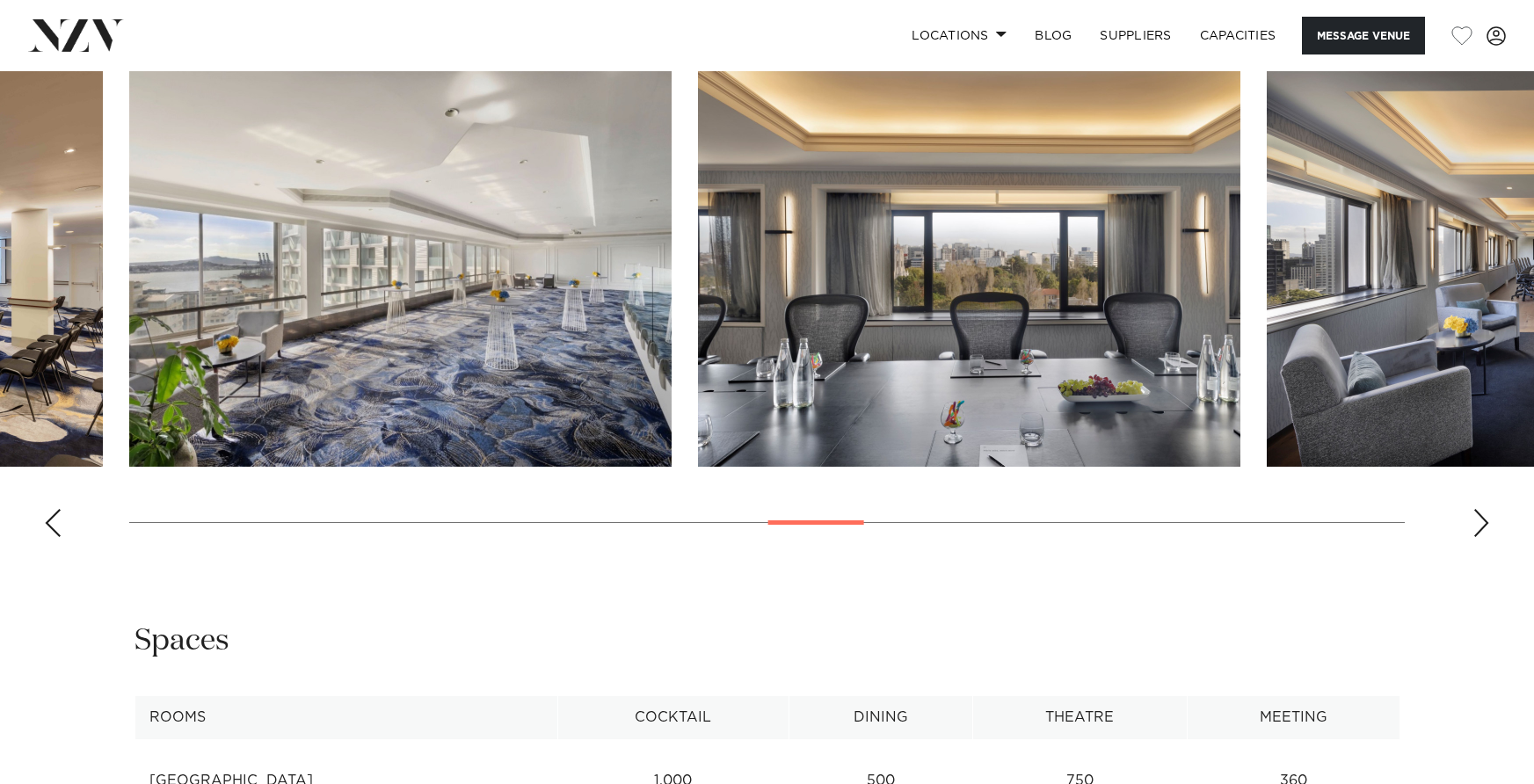
click at [1479, 521] on div "Next slide" at bounding box center [1481, 522] width 17 height 28
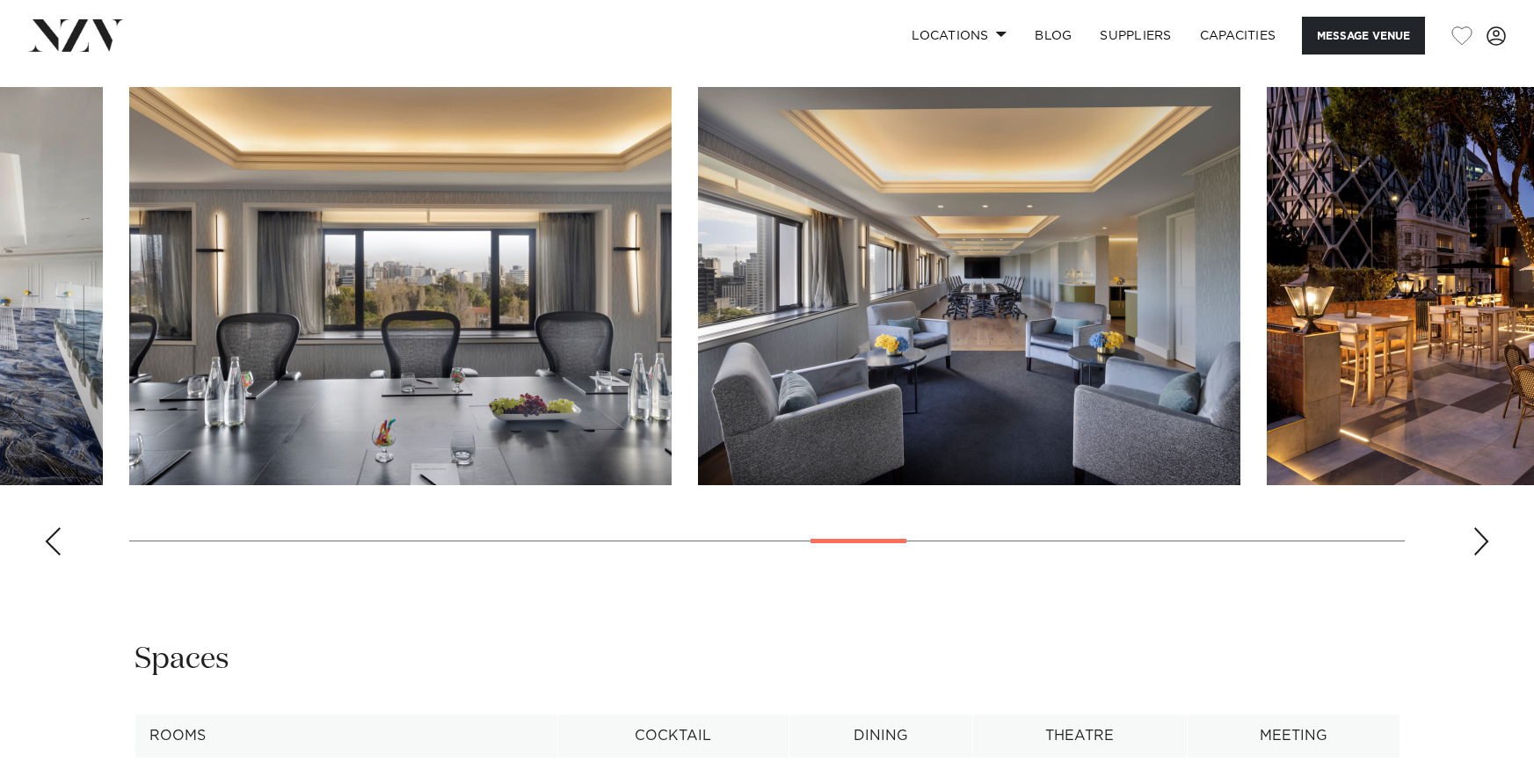
scroll to position [1894, 0]
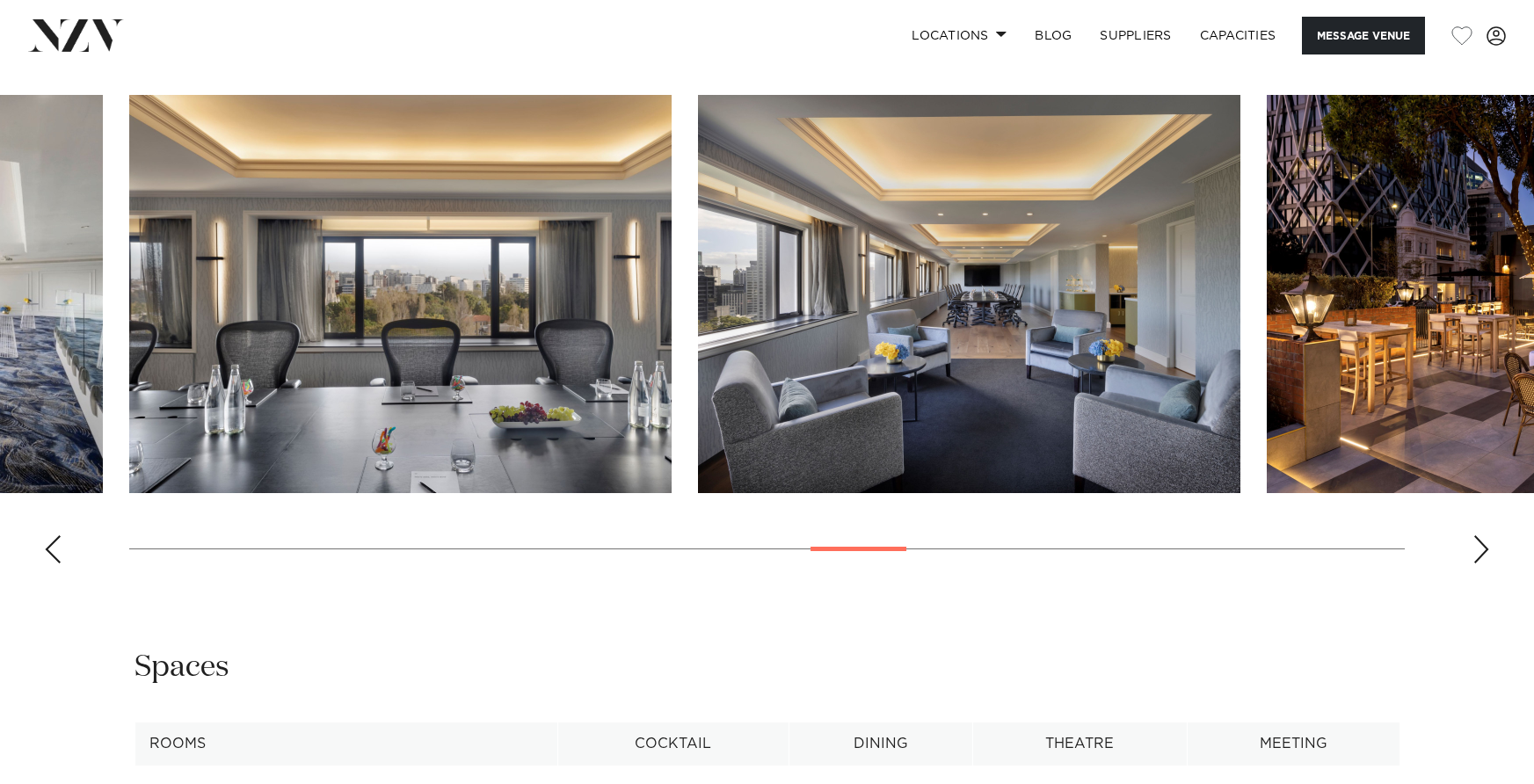
click at [1477, 546] on div "Next slide" at bounding box center [1481, 549] width 17 height 28
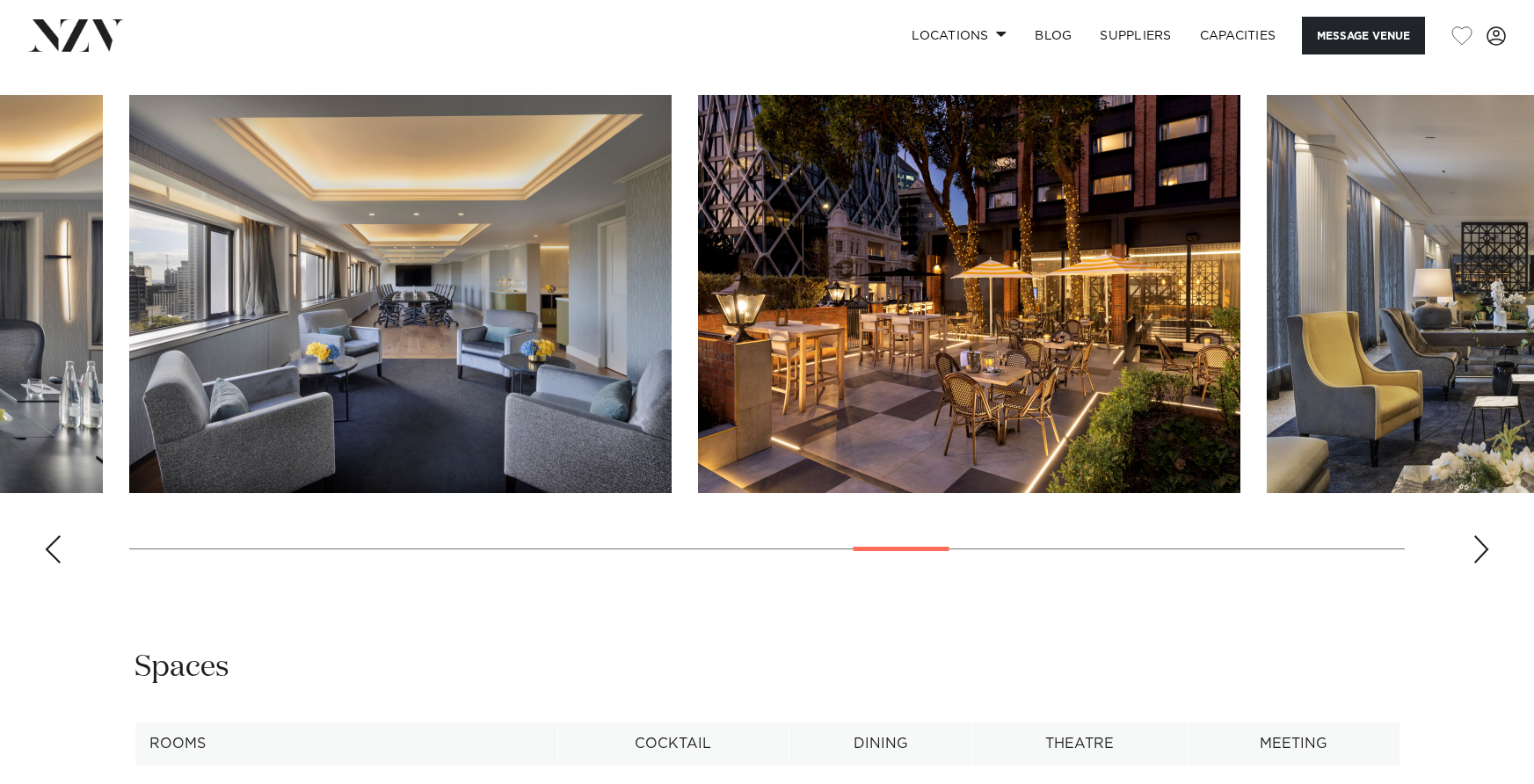
click at [1477, 547] on div "Next slide" at bounding box center [1481, 549] width 17 height 28
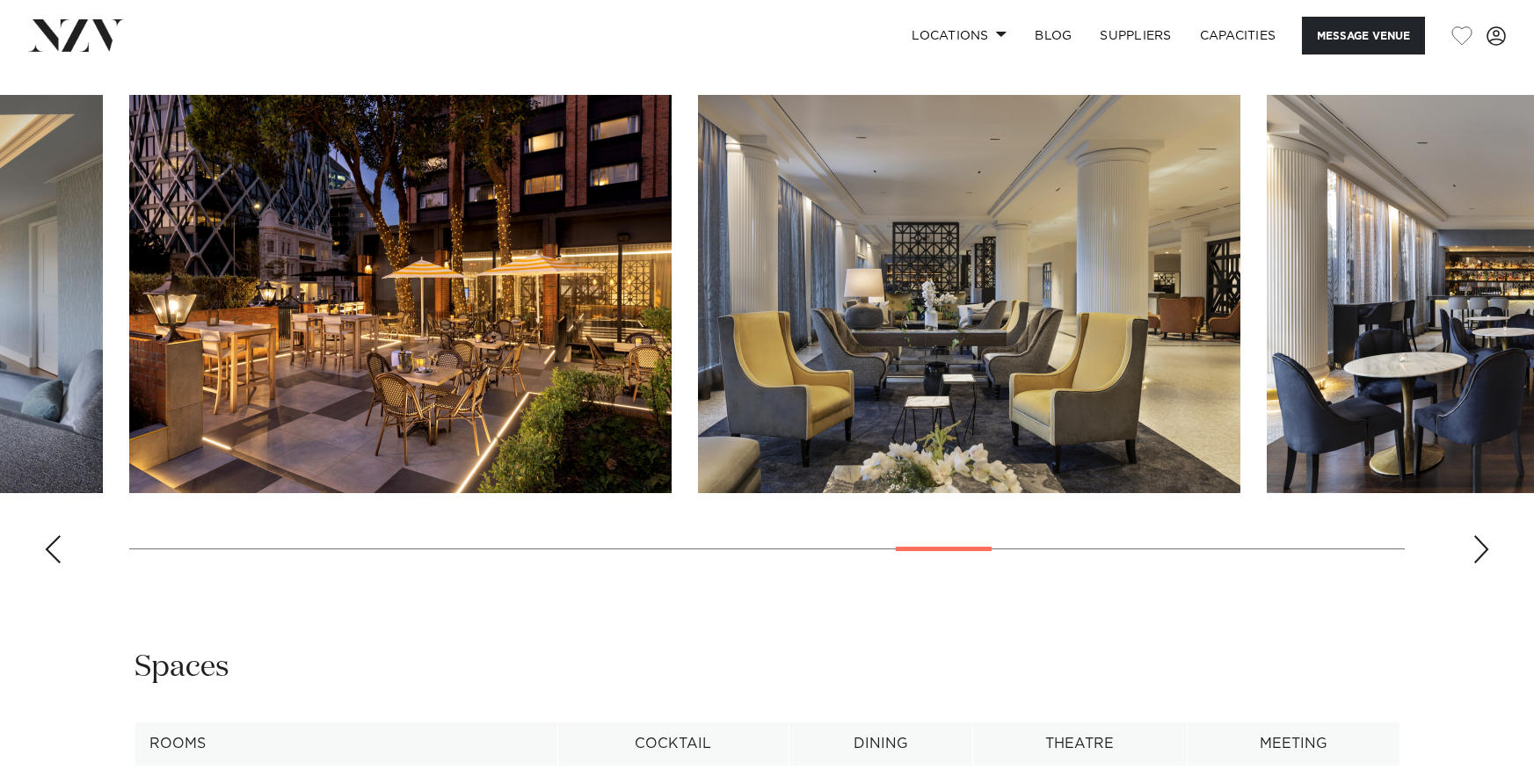
click at [1477, 547] on div "Next slide" at bounding box center [1481, 549] width 17 height 28
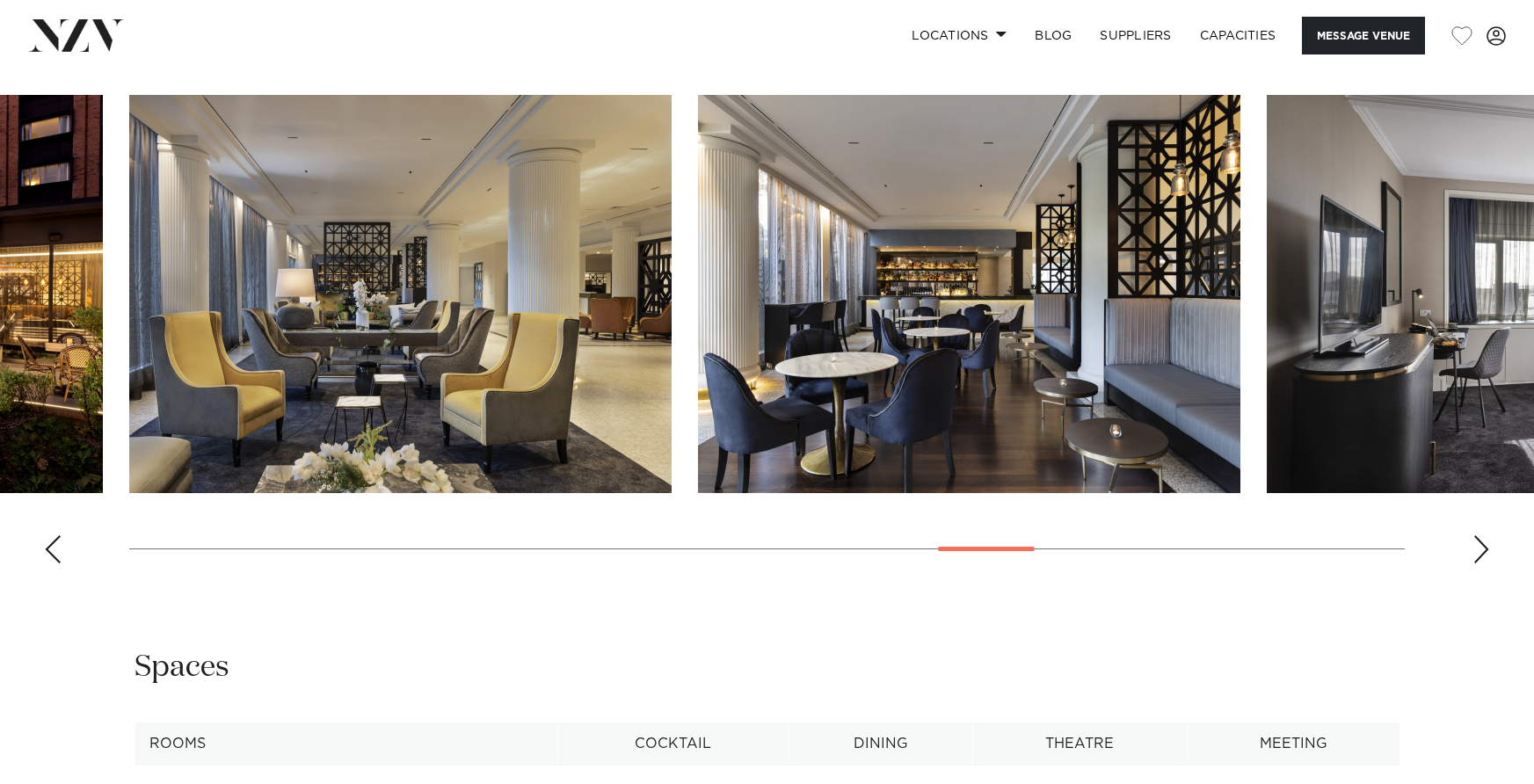
click at [1481, 548] on div "Next slide" at bounding box center [1481, 549] width 17 height 28
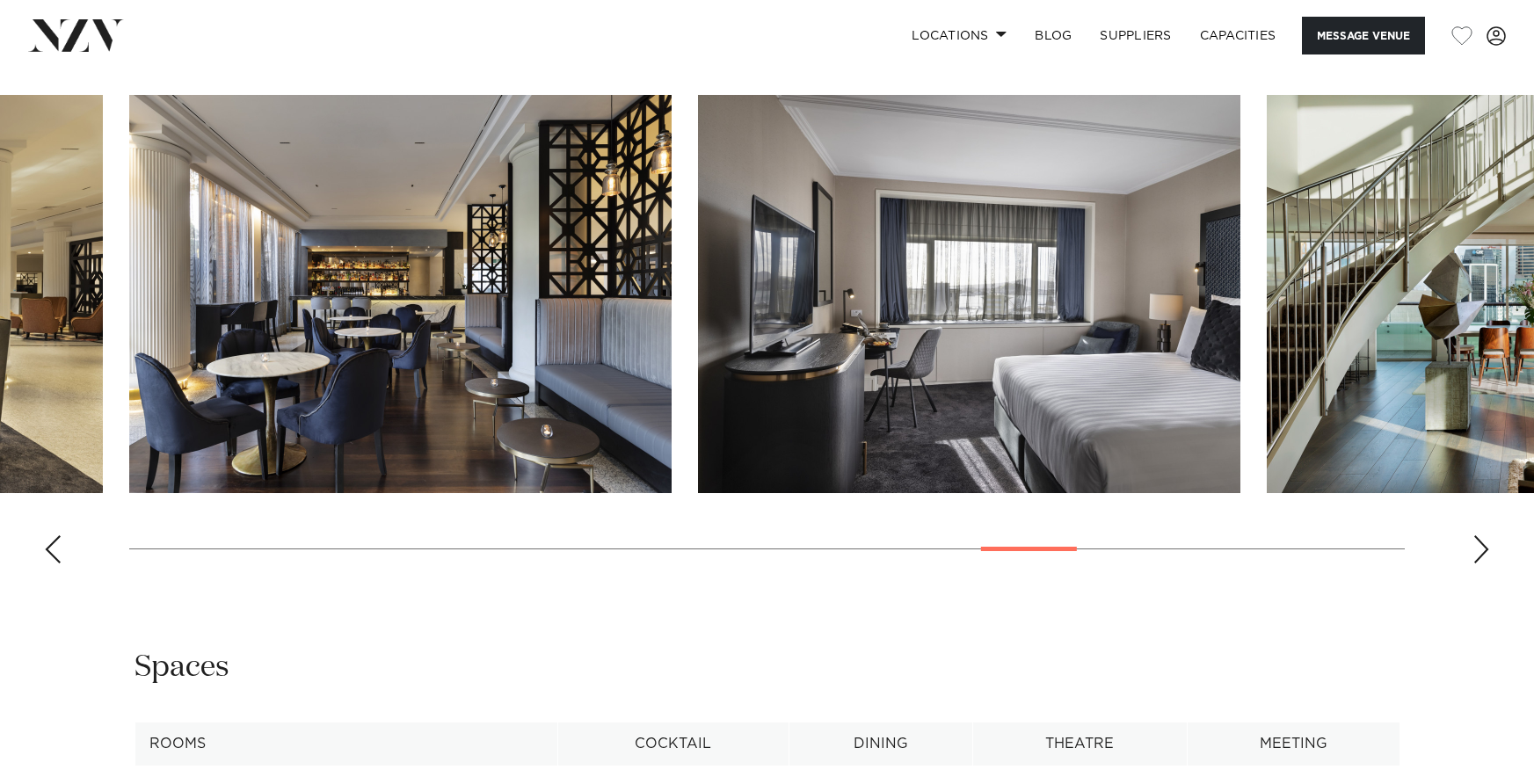
click at [1481, 548] on div "Next slide" at bounding box center [1481, 549] width 17 height 28
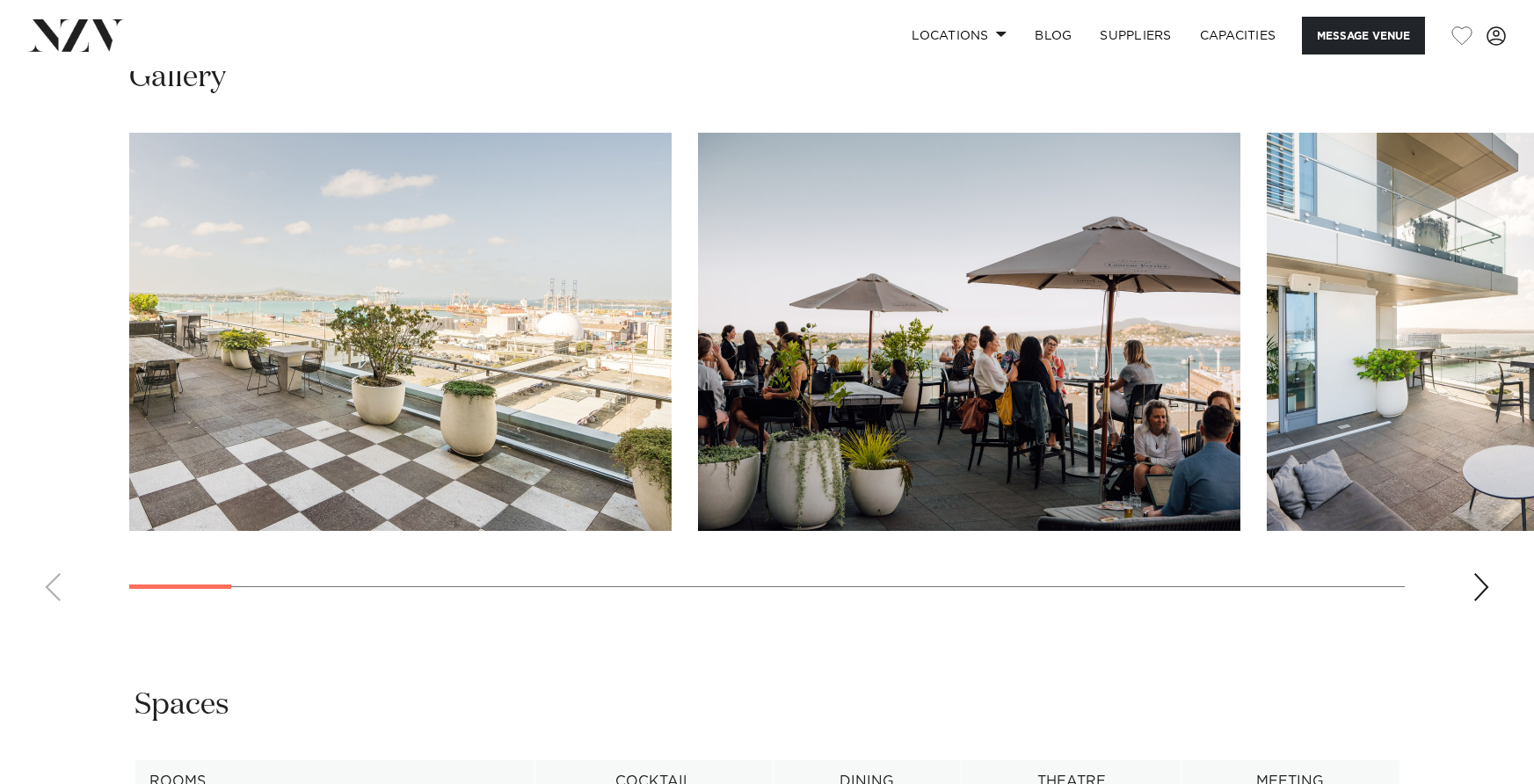
scroll to position [1811, 0]
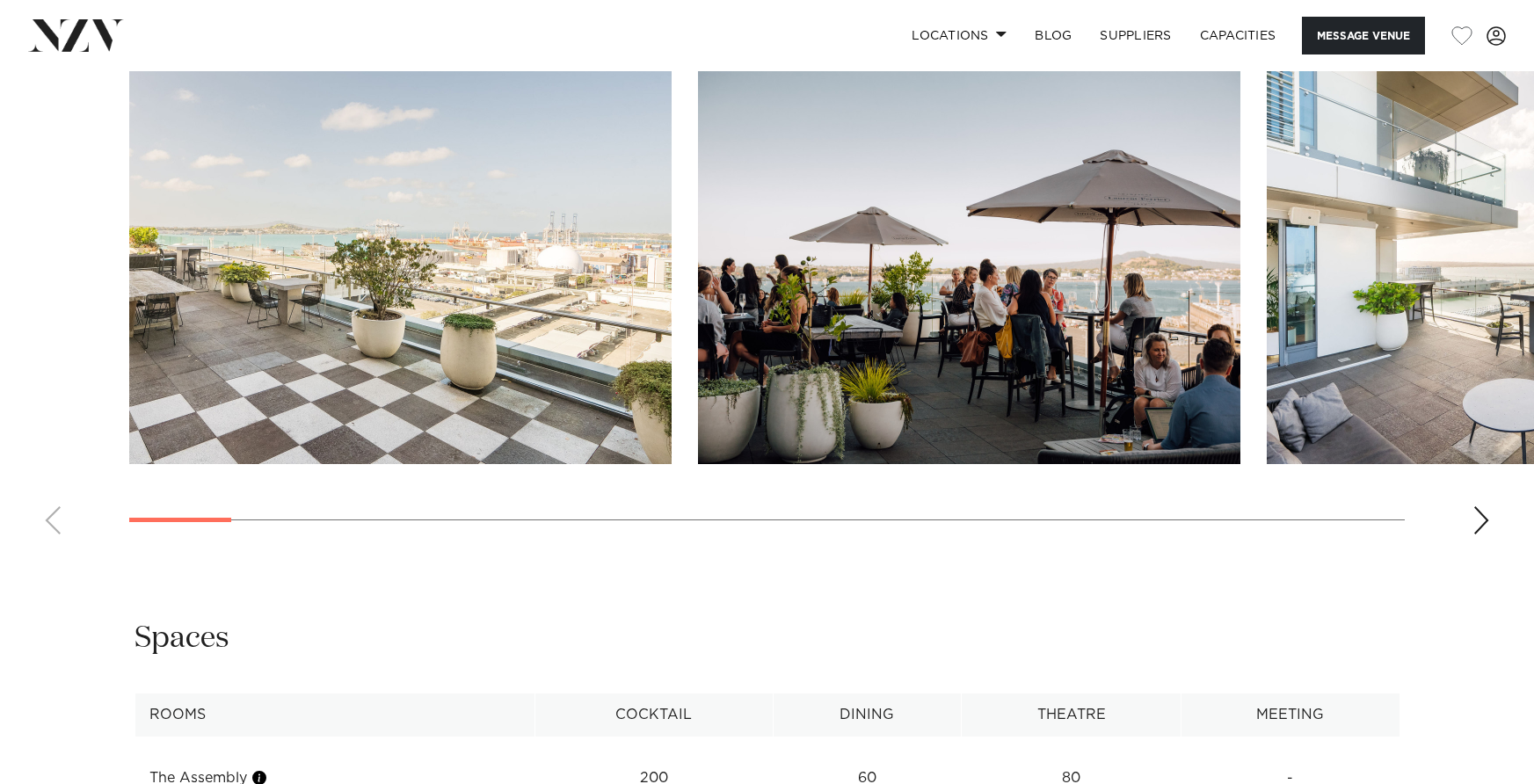
click at [1483, 524] on div "Next slide" at bounding box center [1481, 520] width 17 height 28
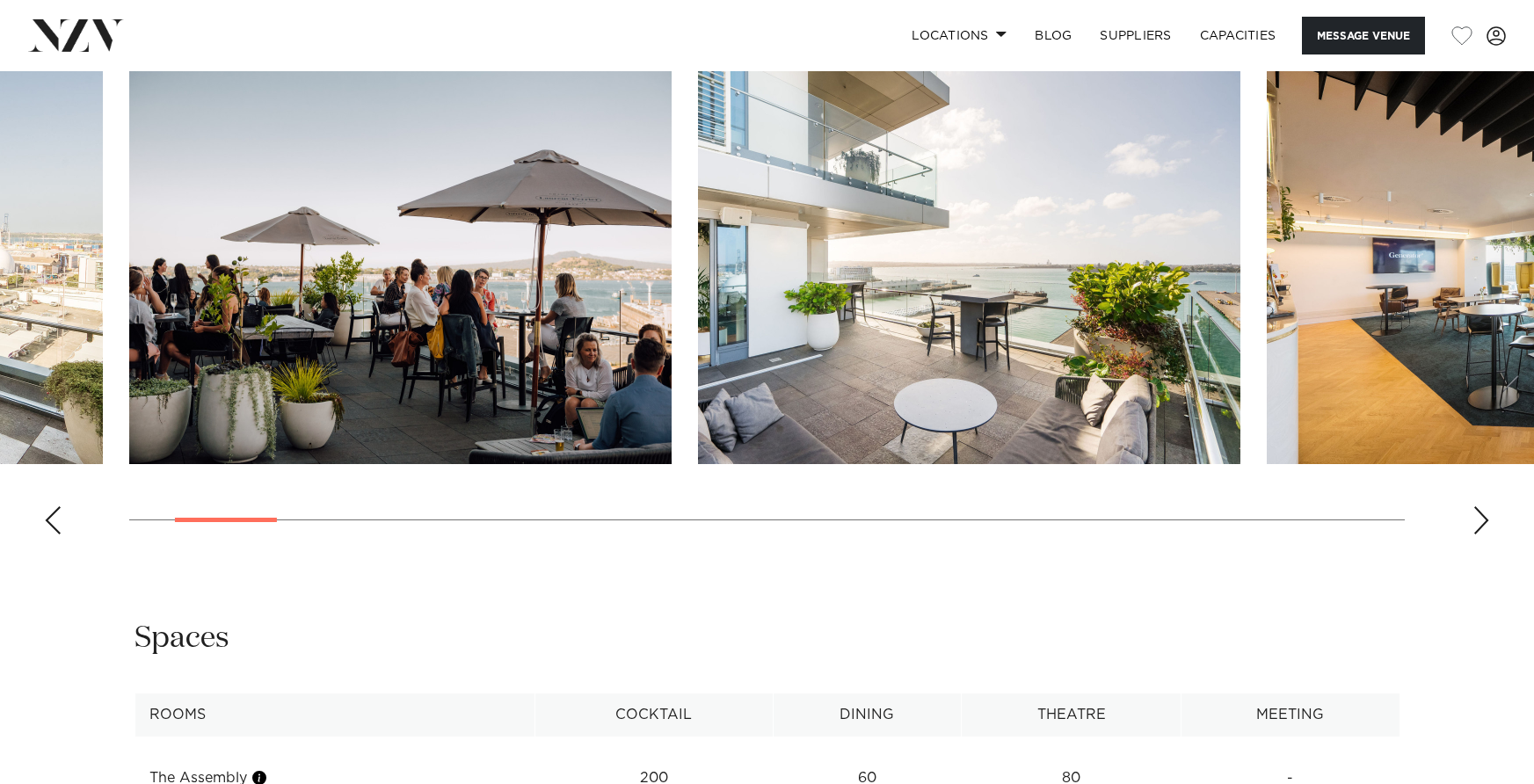
click at [1483, 524] on div "Next slide" at bounding box center [1481, 520] width 17 height 28
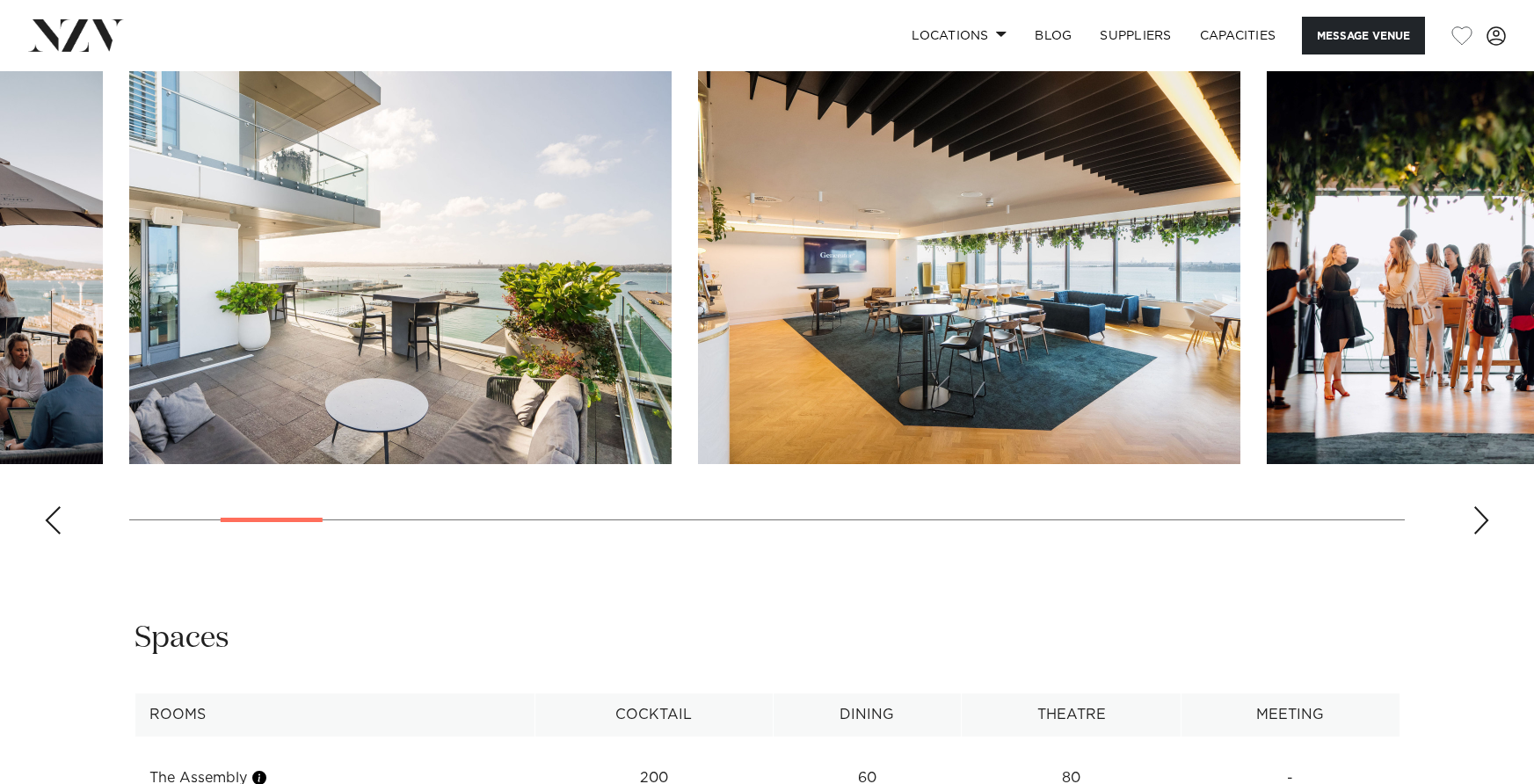
click at [1483, 524] on div "Next slide" at bounding box center [1481, 520] width 17 height 28
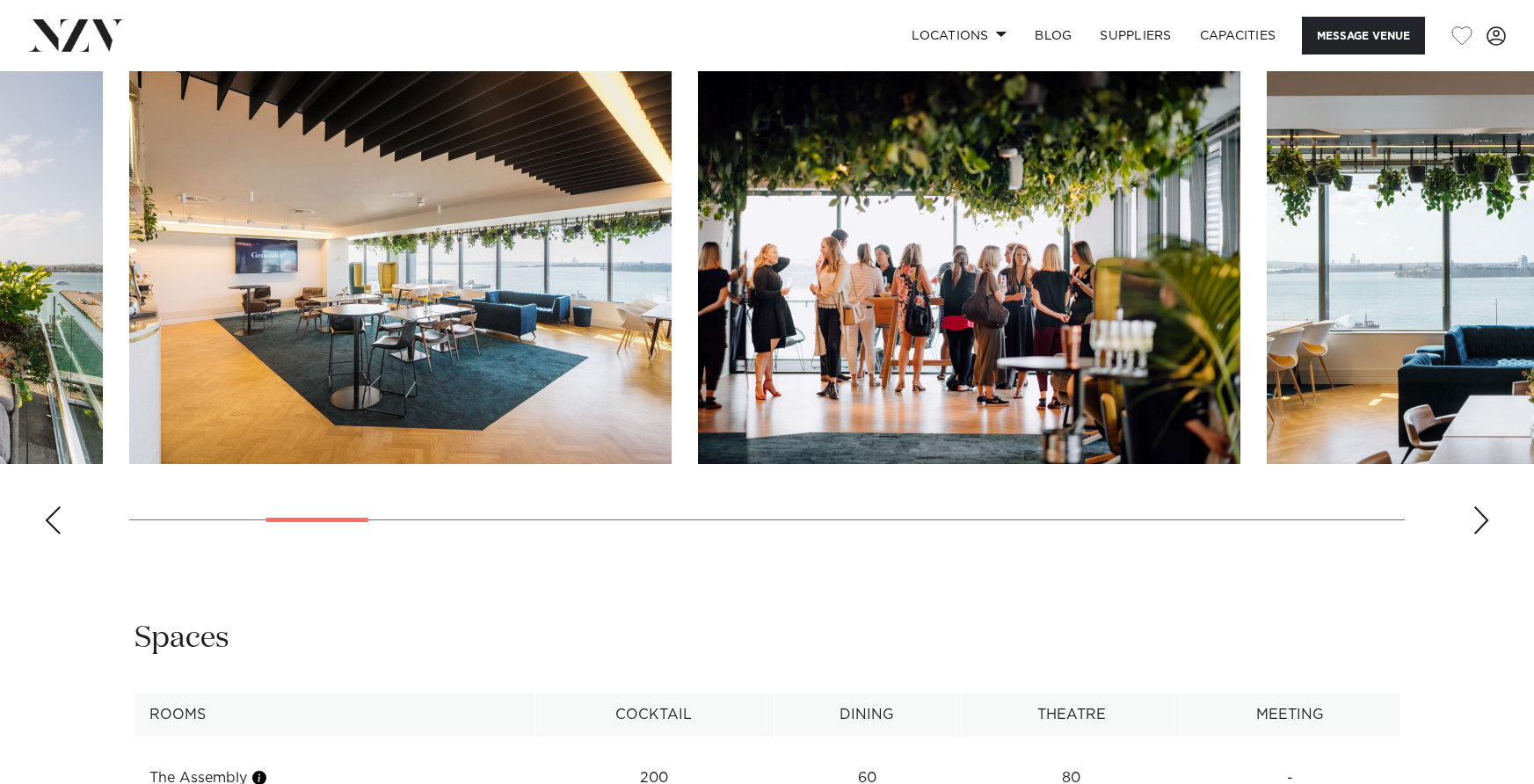
click at [1483, 524] on div "Next slide" at bounding box center [1481, 520] width 17 height 28
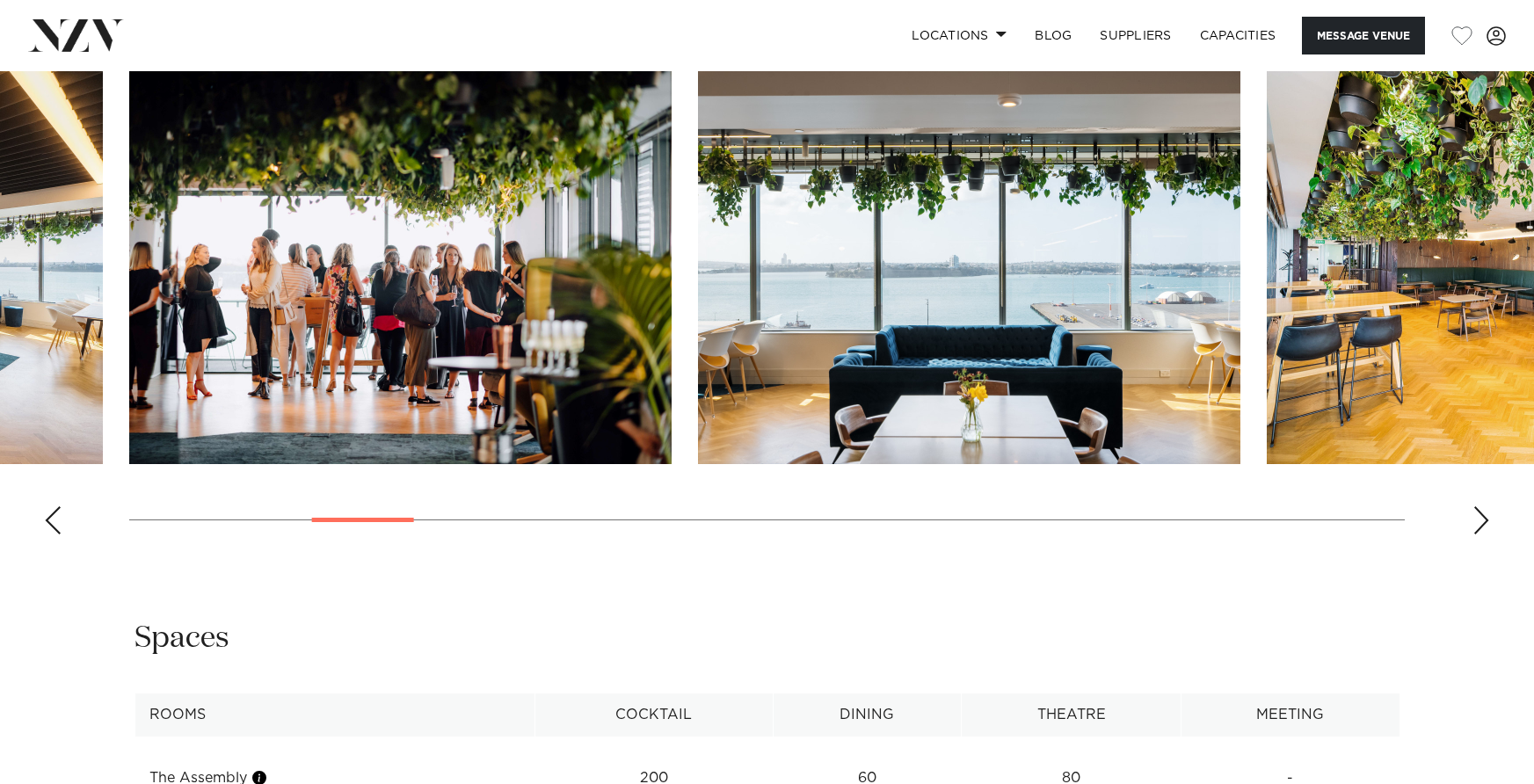
click at [1483, 524] on div "Next slide" at bounding box center [1481, 520] width 17 height 28
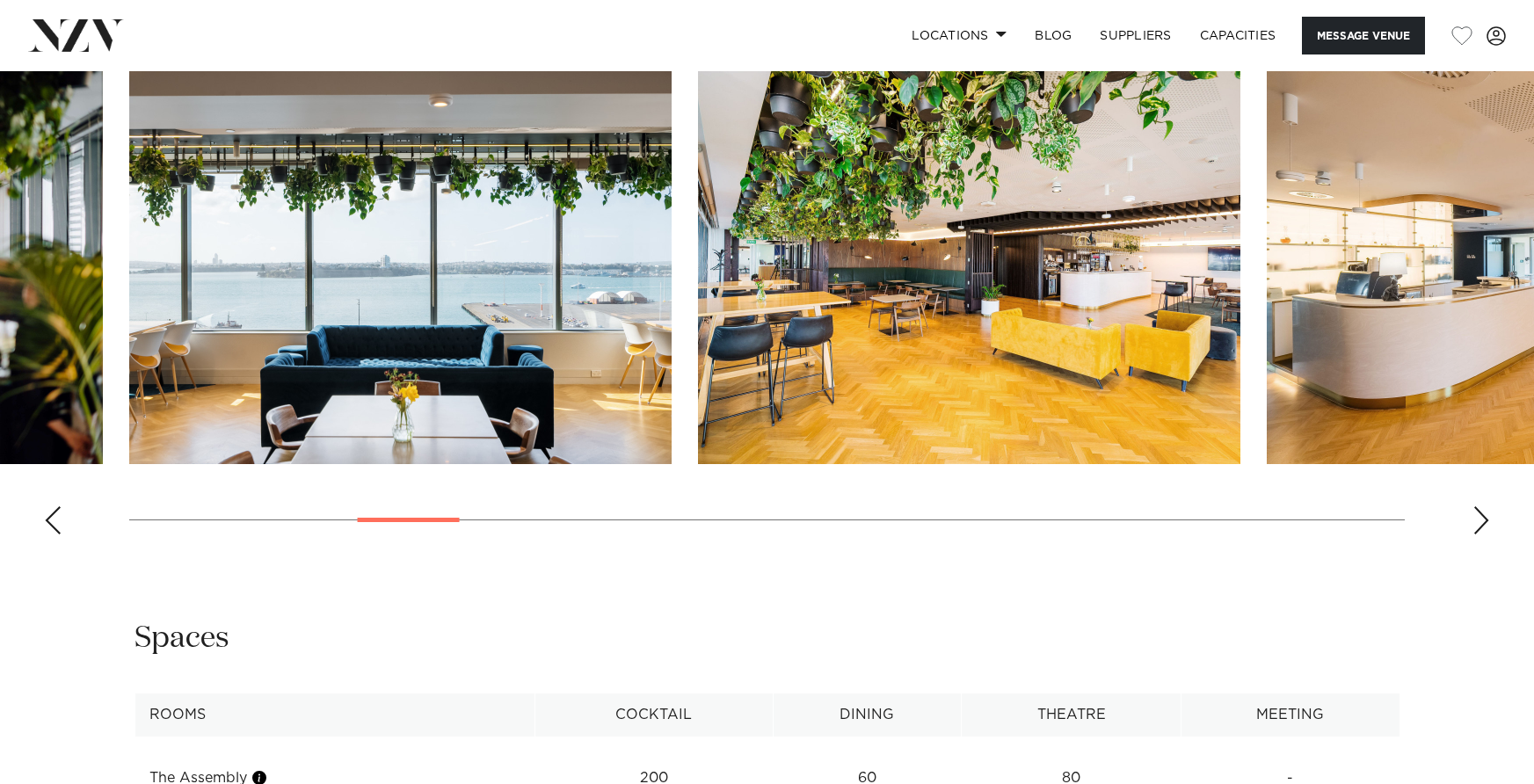
click at [1483, 524] on div "Next slide" at bounding box center [1481, 520] width 17 height 28
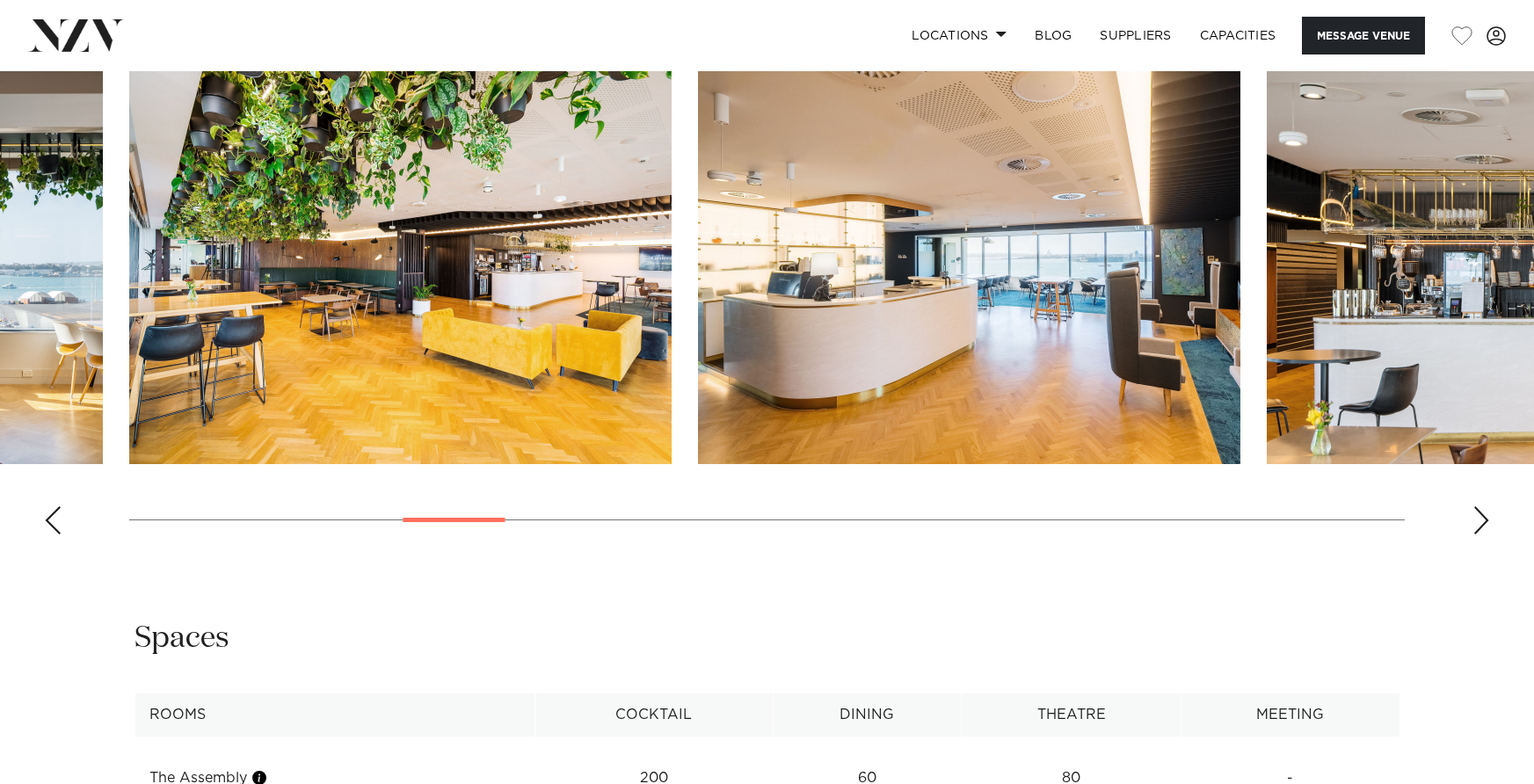
click at [1483, 524] on div "Next slide" at bounding box center [1481, 520] width 17 height 28
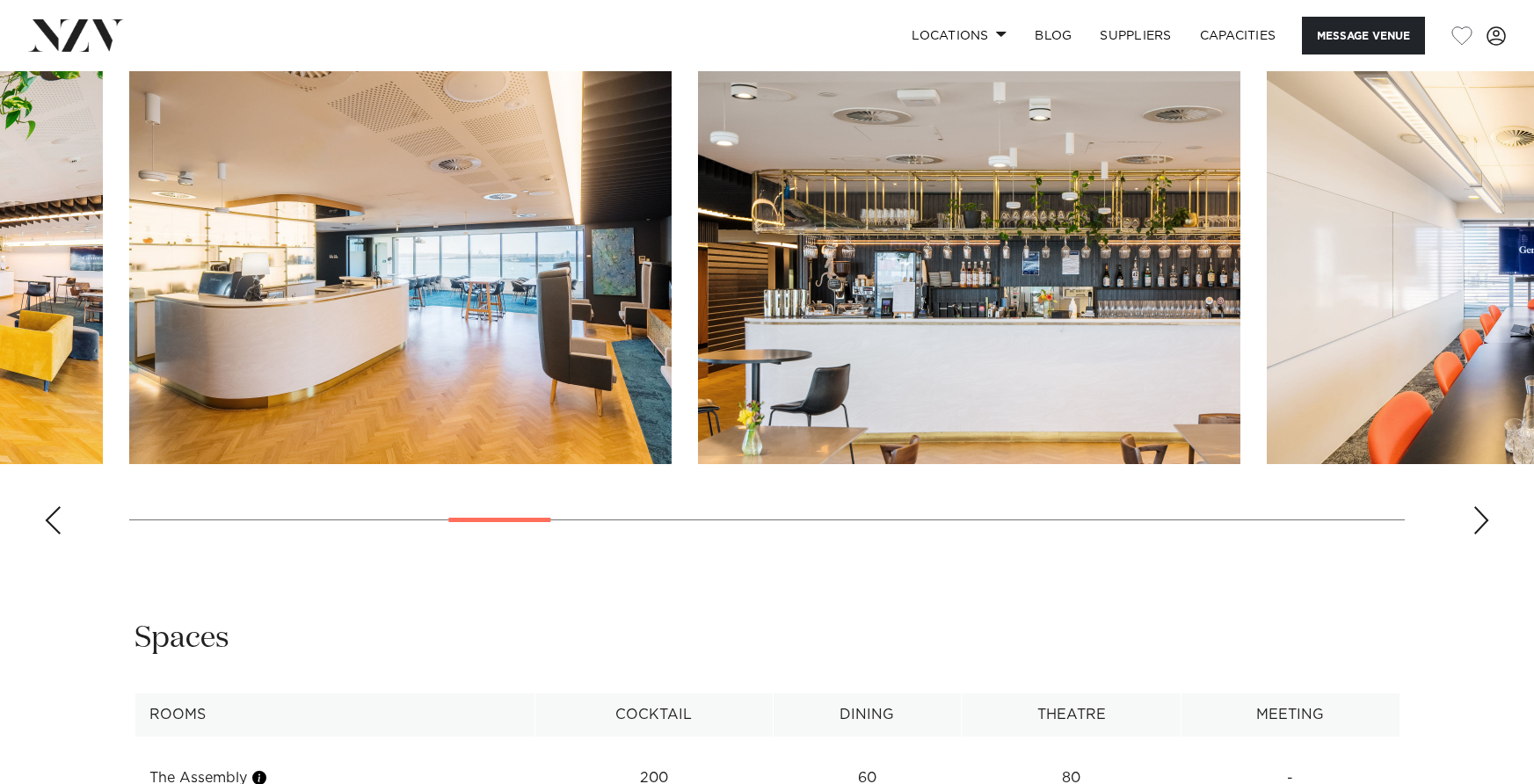
click at [1483, 524] on div "Next slide" at bounding box center [1481, 520] width 17 height 28
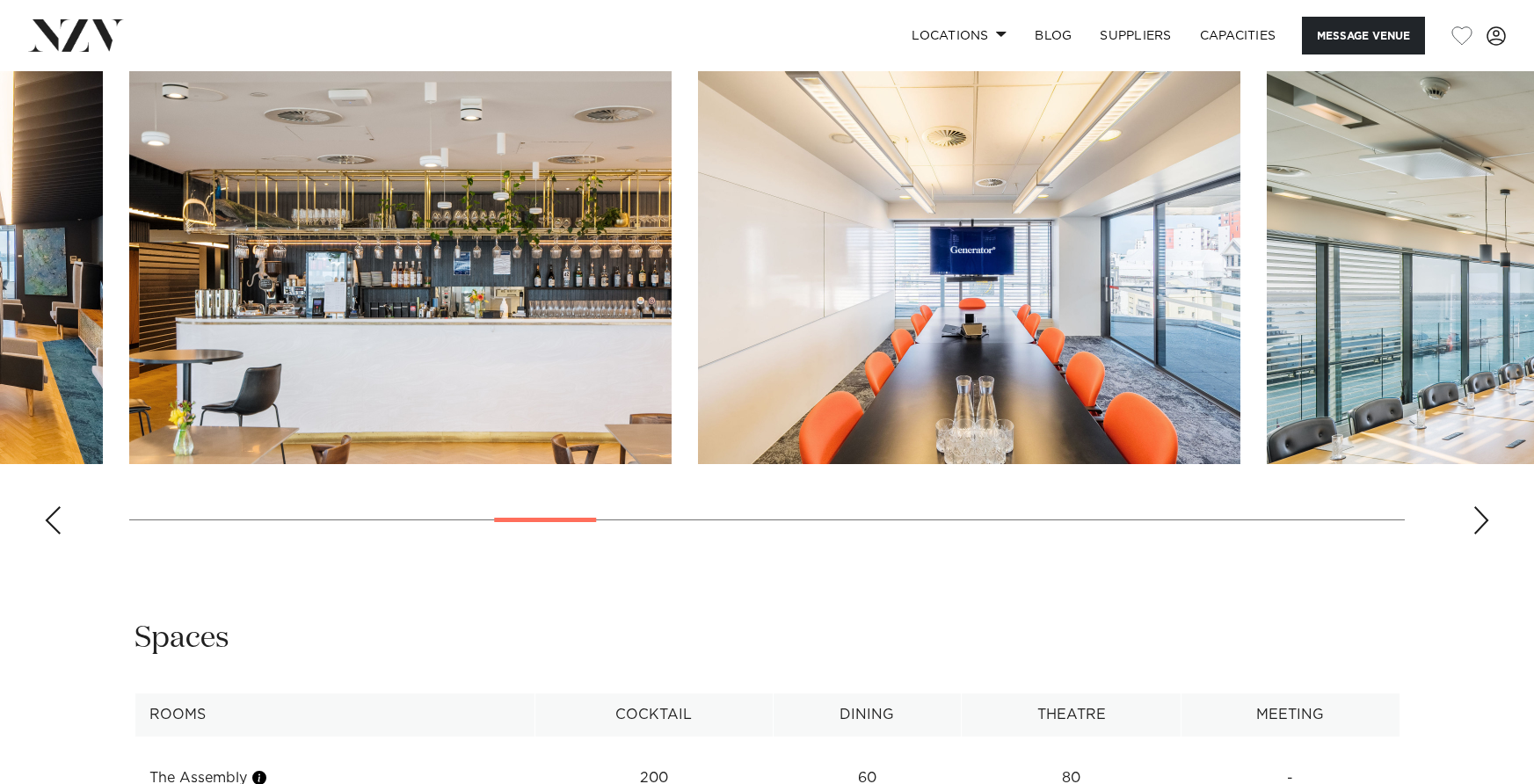
click at [1483, 524] on div "Next slide" at bounding box center [1481, 520] width 17 height 28
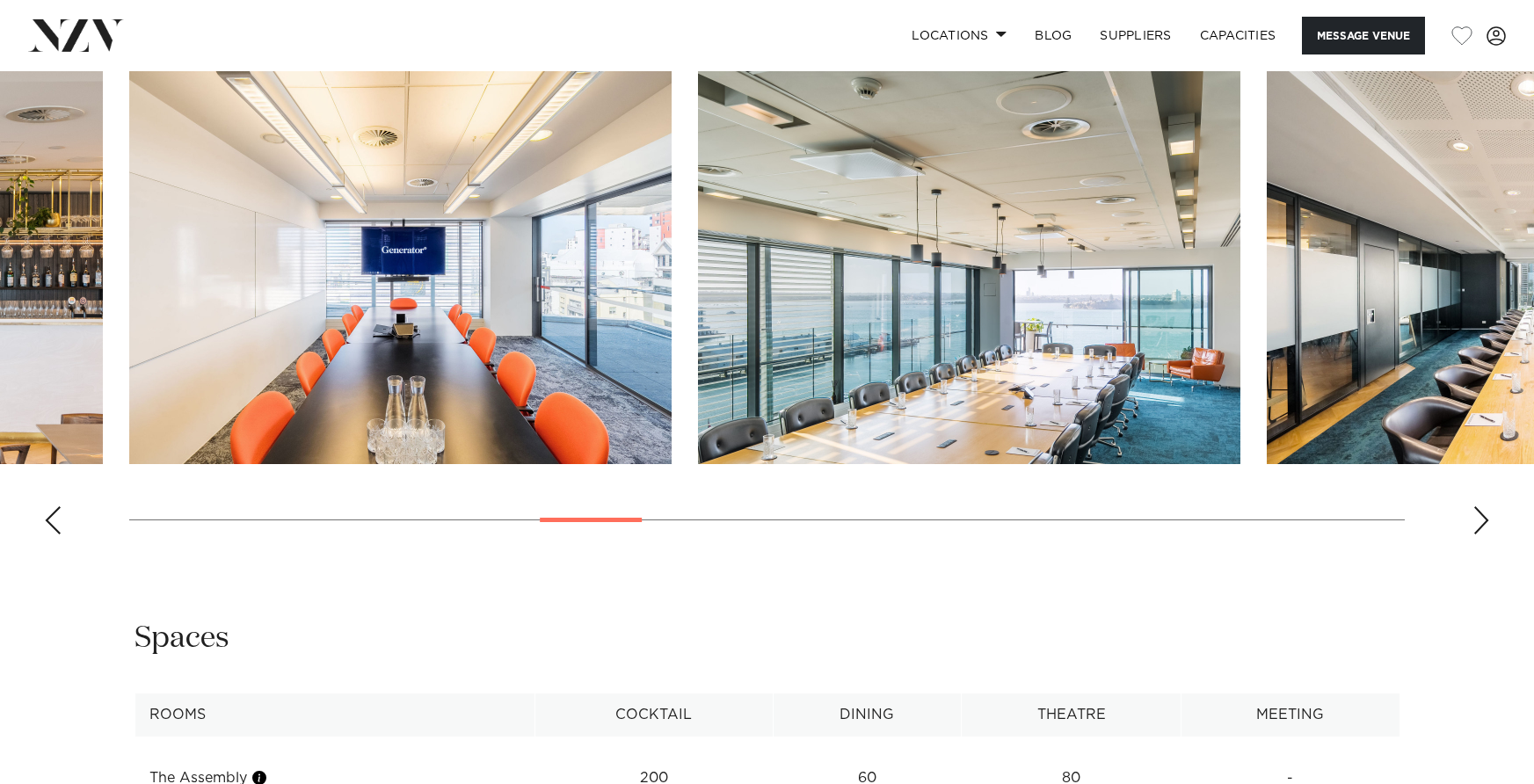
click at [1483, 524] on div "Next slide" at bounding box center [1481, 520] width 17 height 28
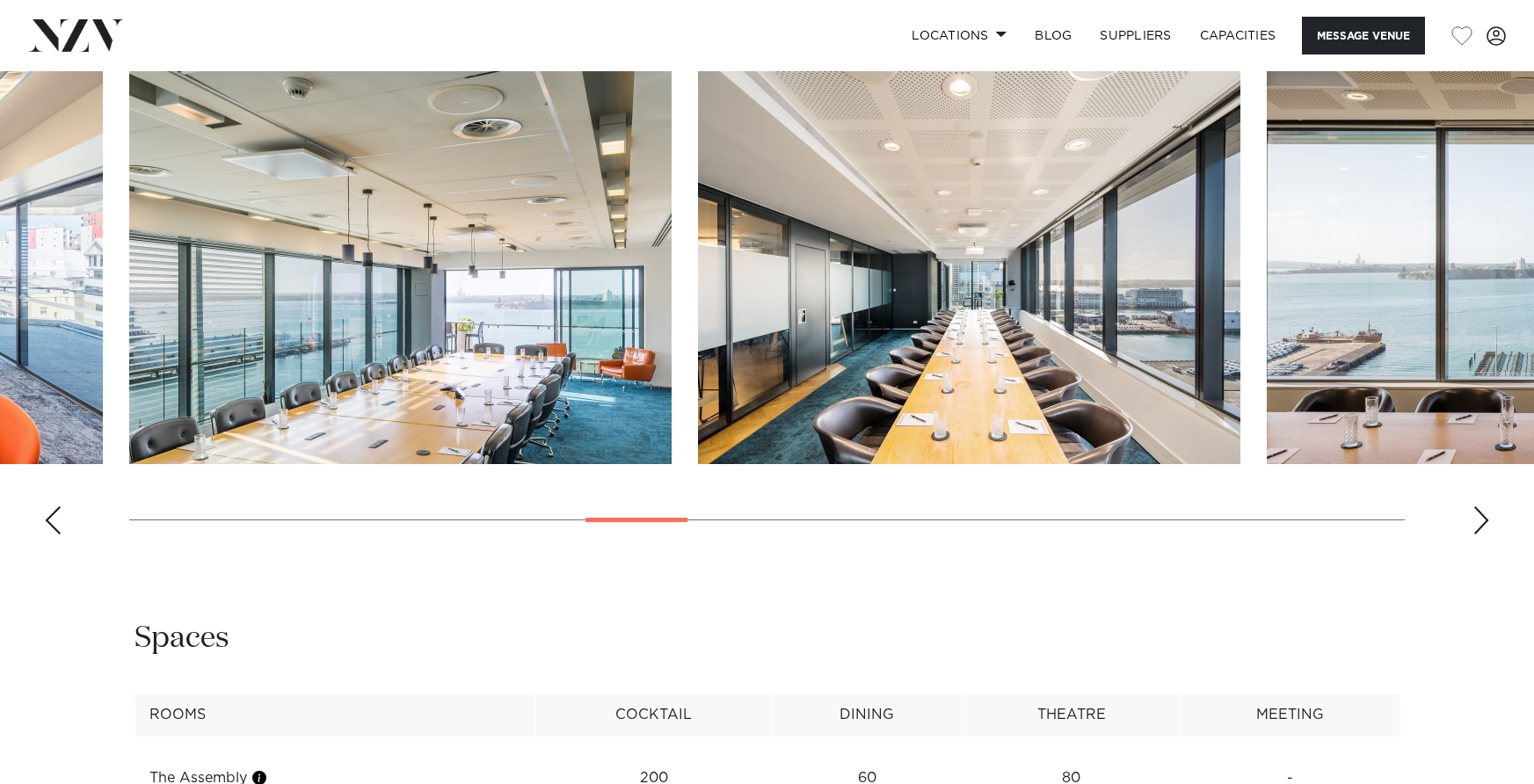
click at [1483, 524] on div "Next slide" at bounding box center [1481, 520] width 17 height 28
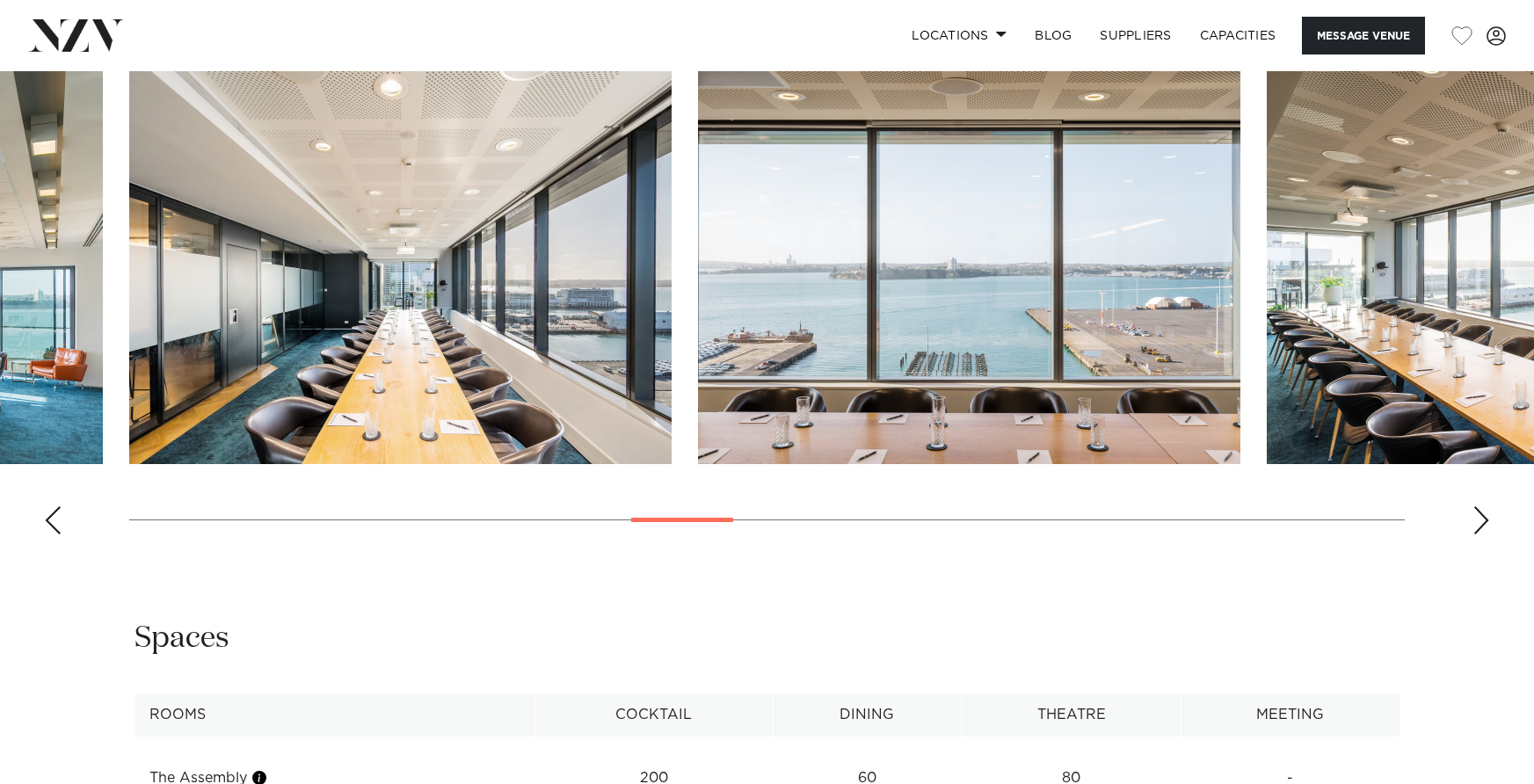
click at [1483, 524] on div "Next slide" at bounding box center [1481, 520] width 17 height 28
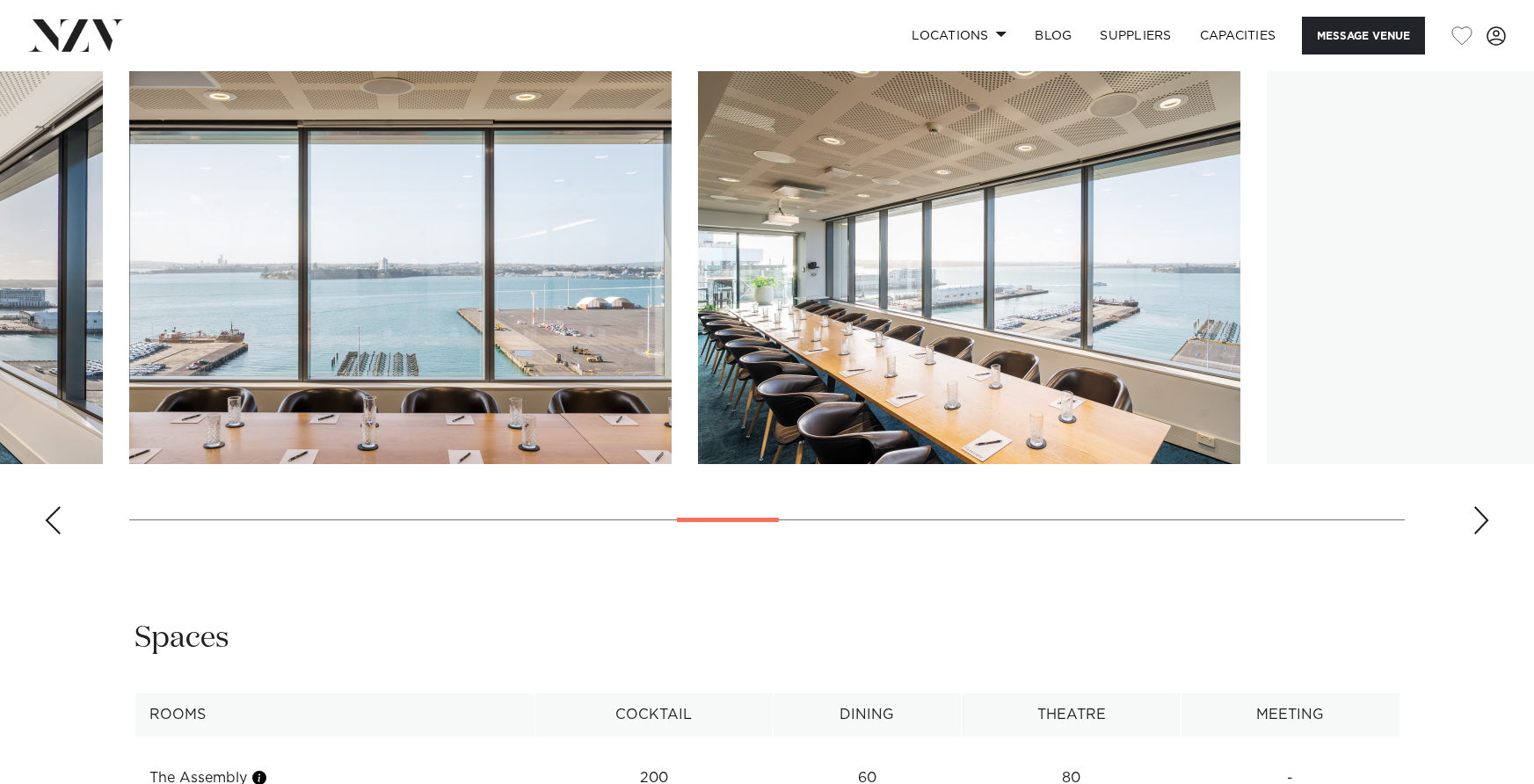
click at [1483, 524] on div "Next slide" at bounding box center [1481, 520] width 17 height 28
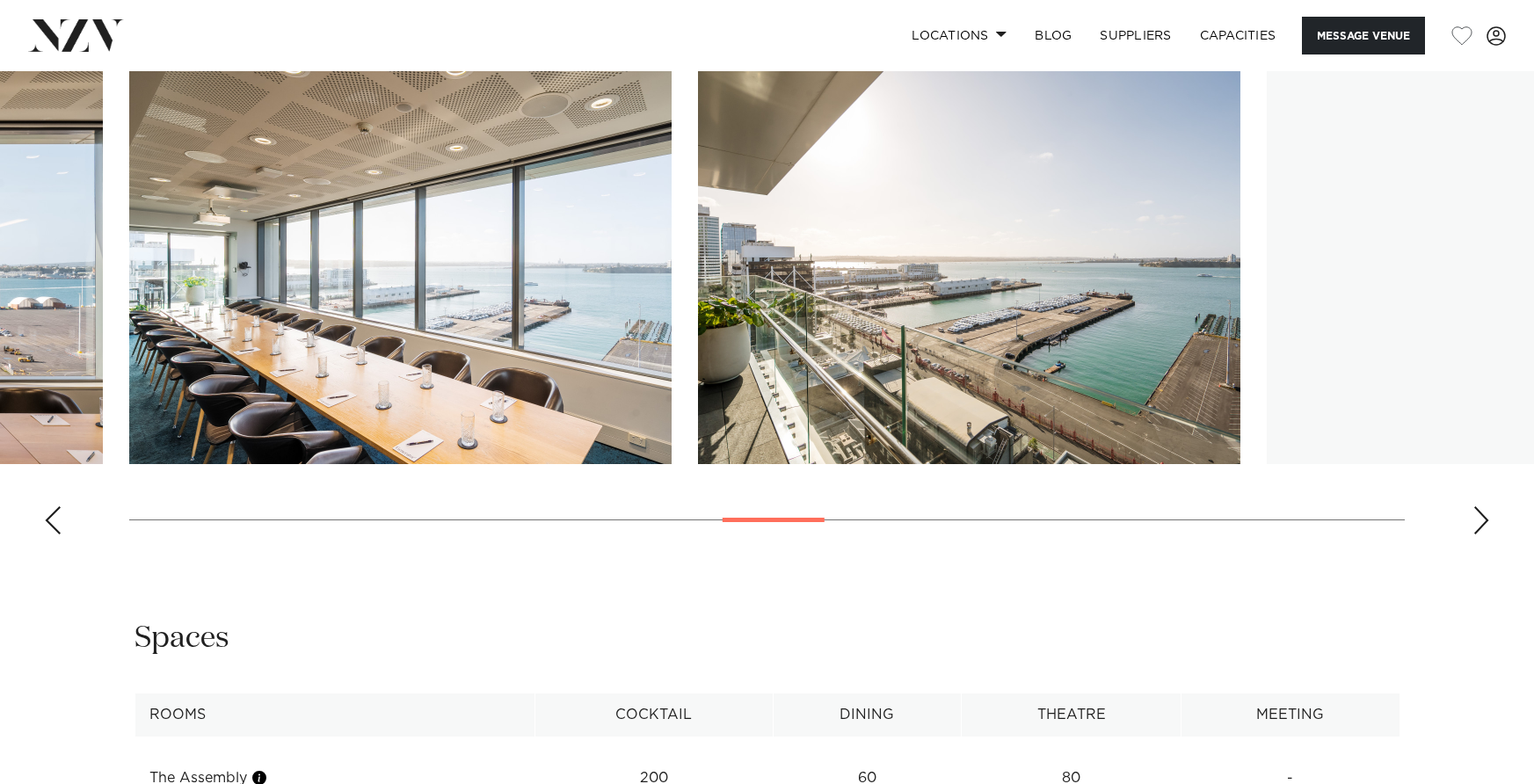
click at [1483, 524] on div "Next slide" at bounding box center [1481, 520] width 17 height 28
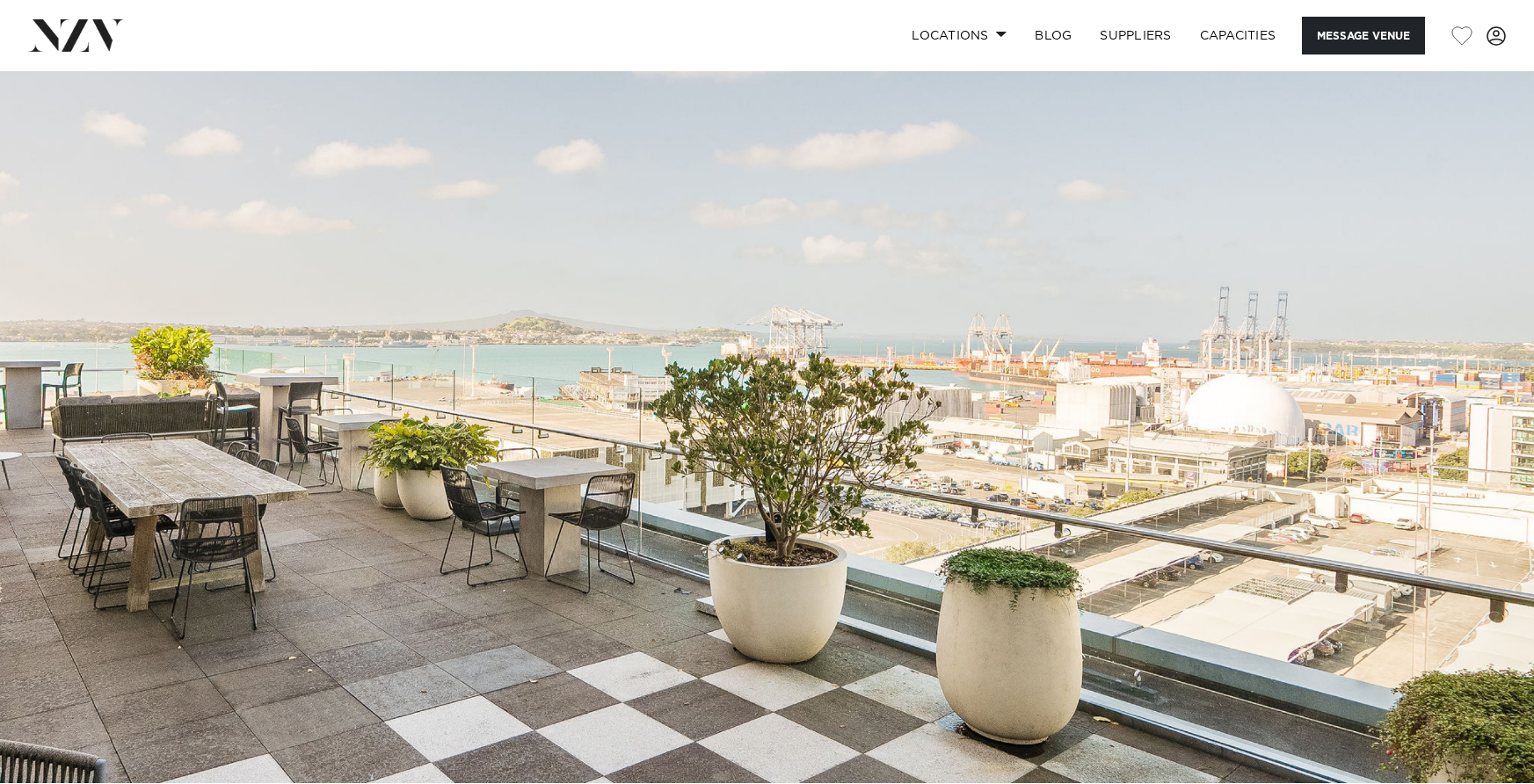
scroll to position [0, 0]
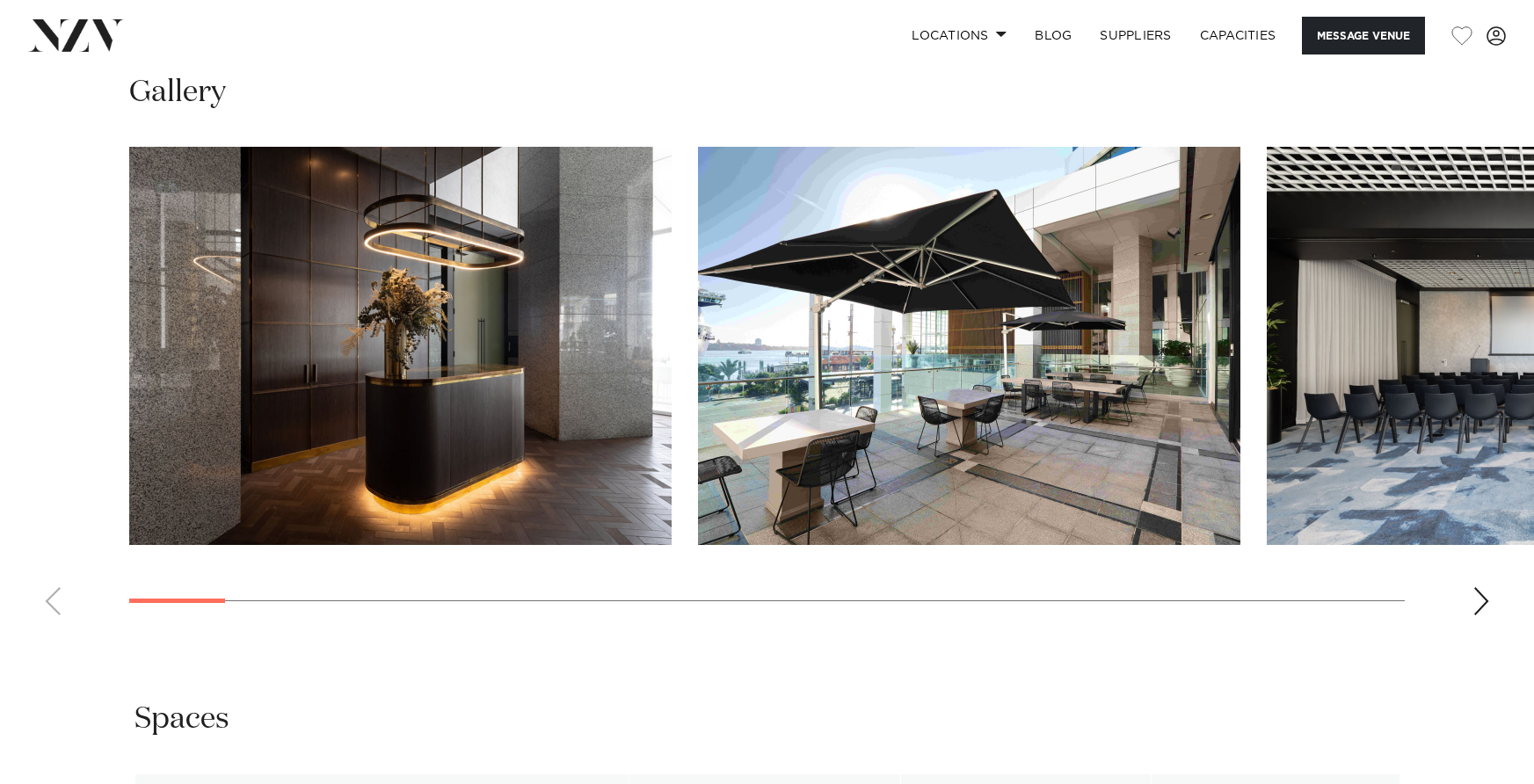
scroll to position [2029, 0]
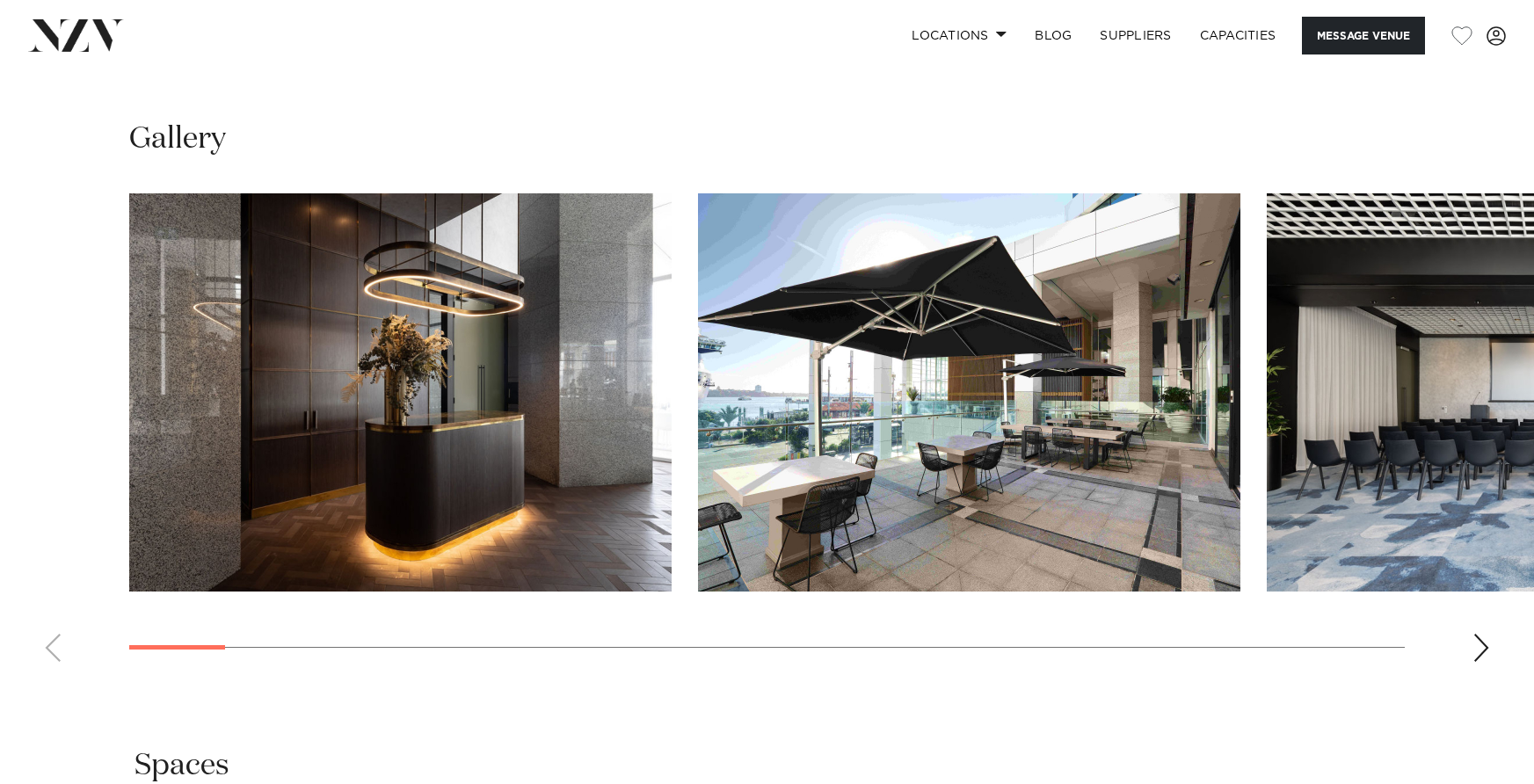
click at [1483, 634] on div "Next slide" at bounding box center [1481, 648] width 17 height 28
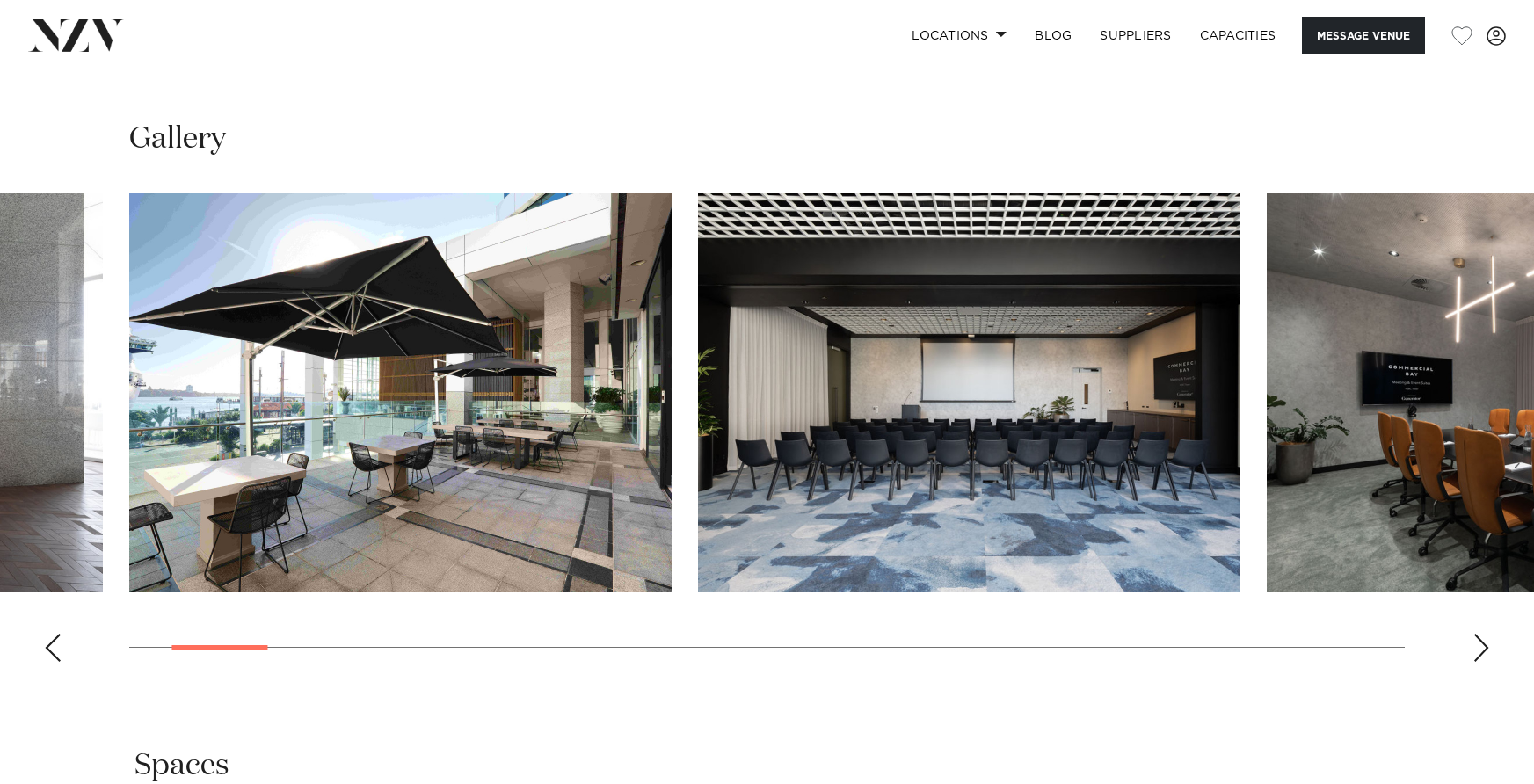
click at [1483, 634] on div "Next slide" at bounding box center [1481, 648] width 17 height 28
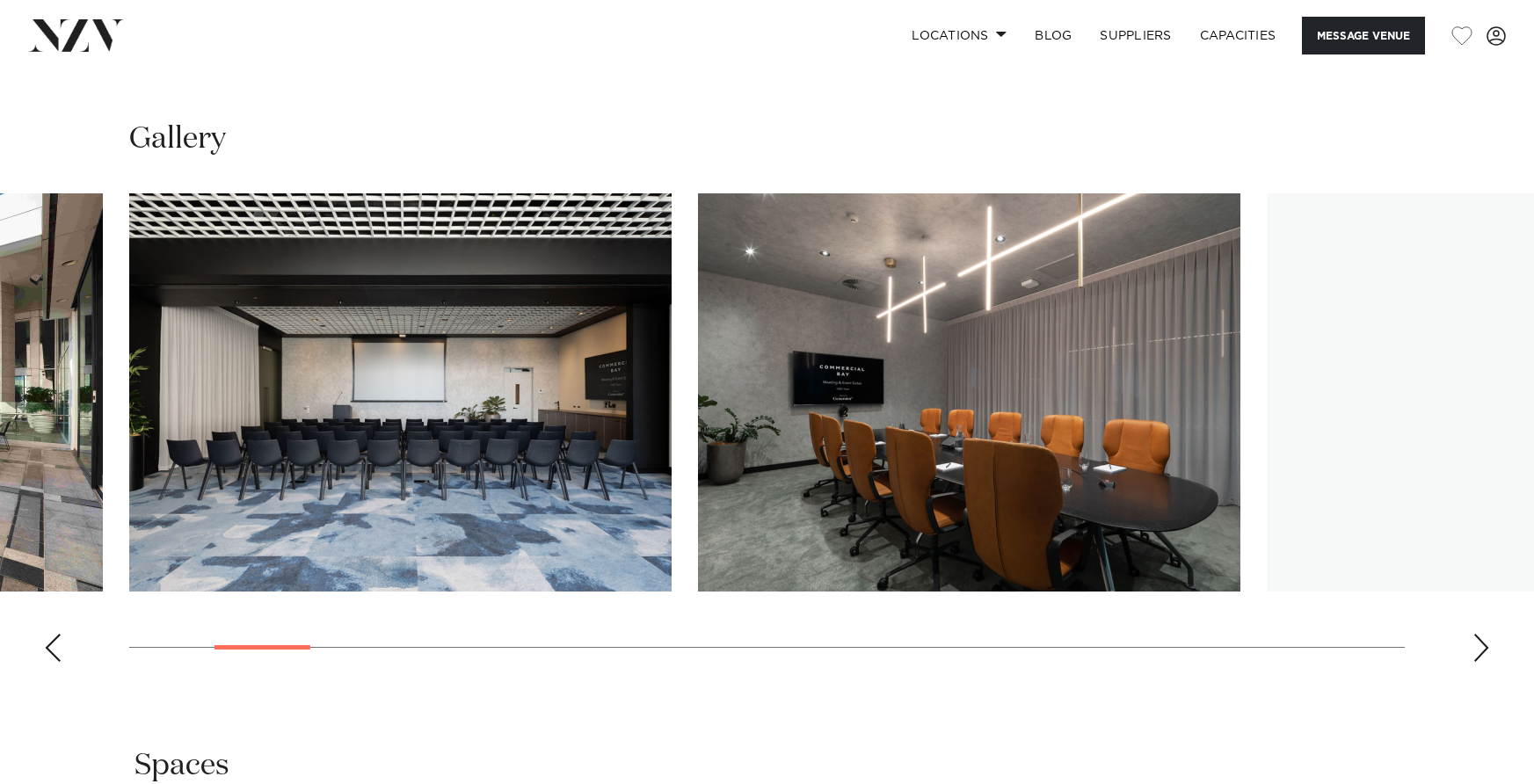
scroll to position [2027, 0]
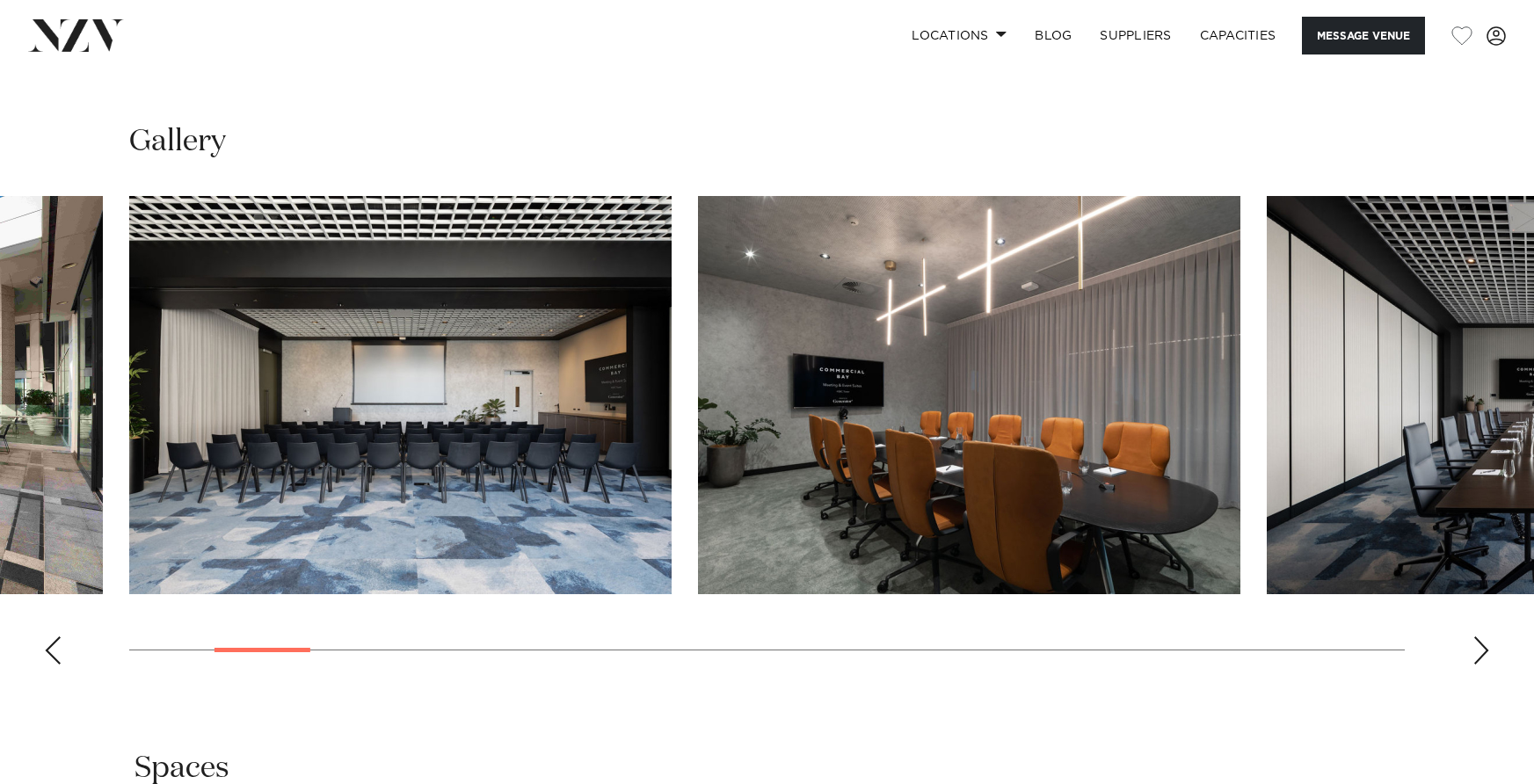
click at [1483, 636] on div "Next slide" at bounding box center [1481, 650] width 17 height 28
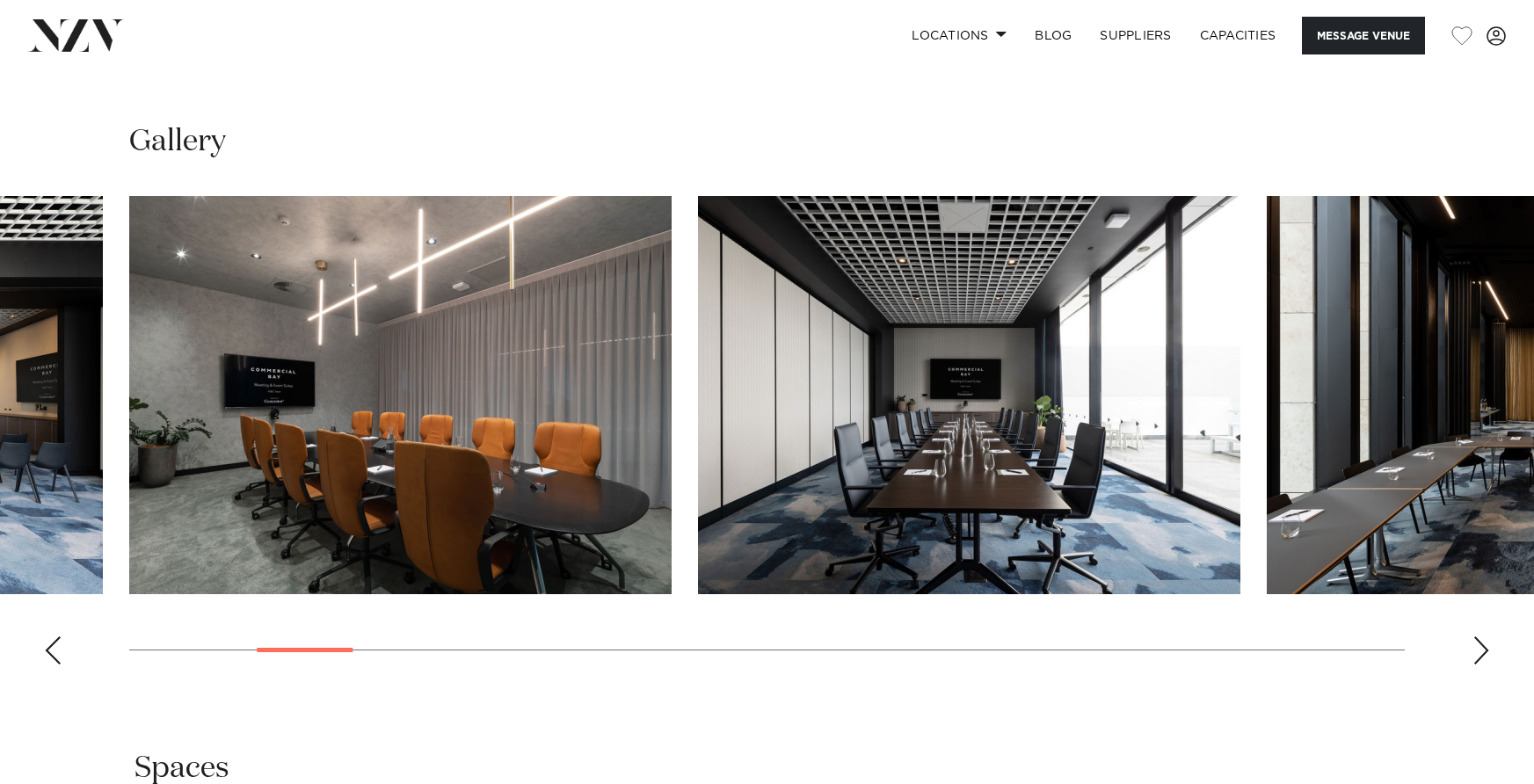
click at [1483, 636] on div "Next slide" at bounding box center [1481, 650] width 17 height 28
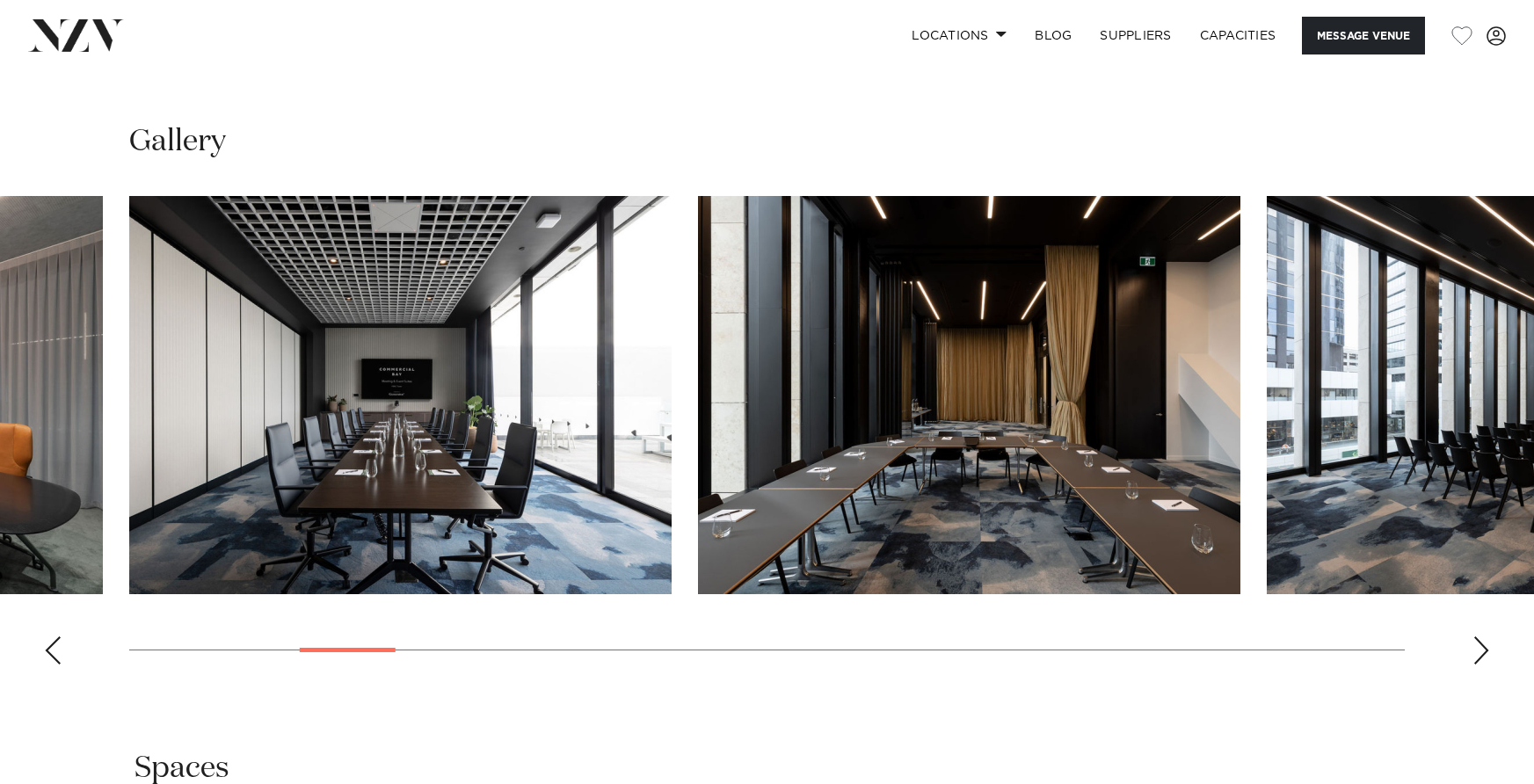
click at [1483, 636] on div "Next slide" at bounding box center [1481, 650] width 17 height 28
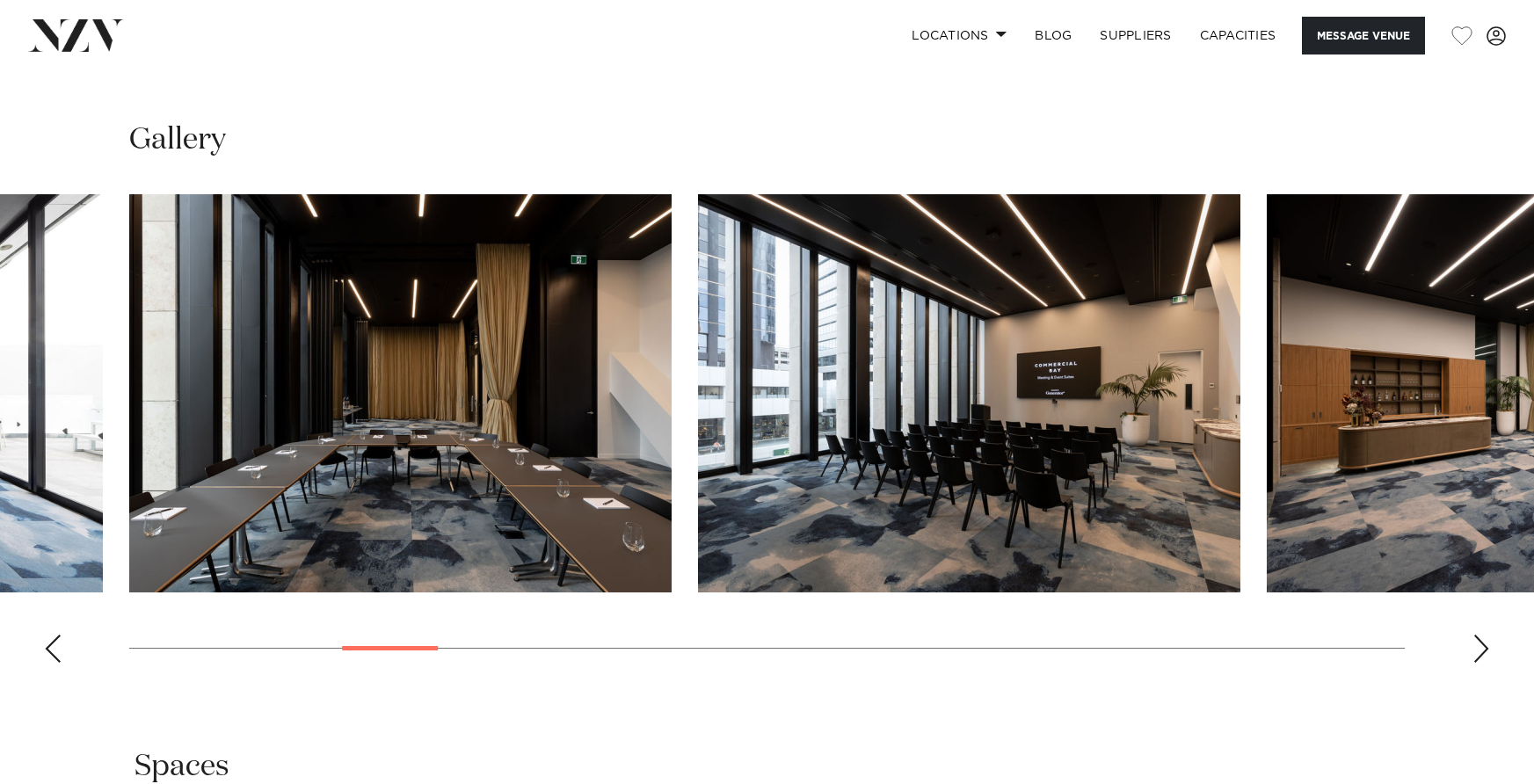
click at [1483, 635] on div "Next slide" at bounding box center [1481, 649] width 17 height 28
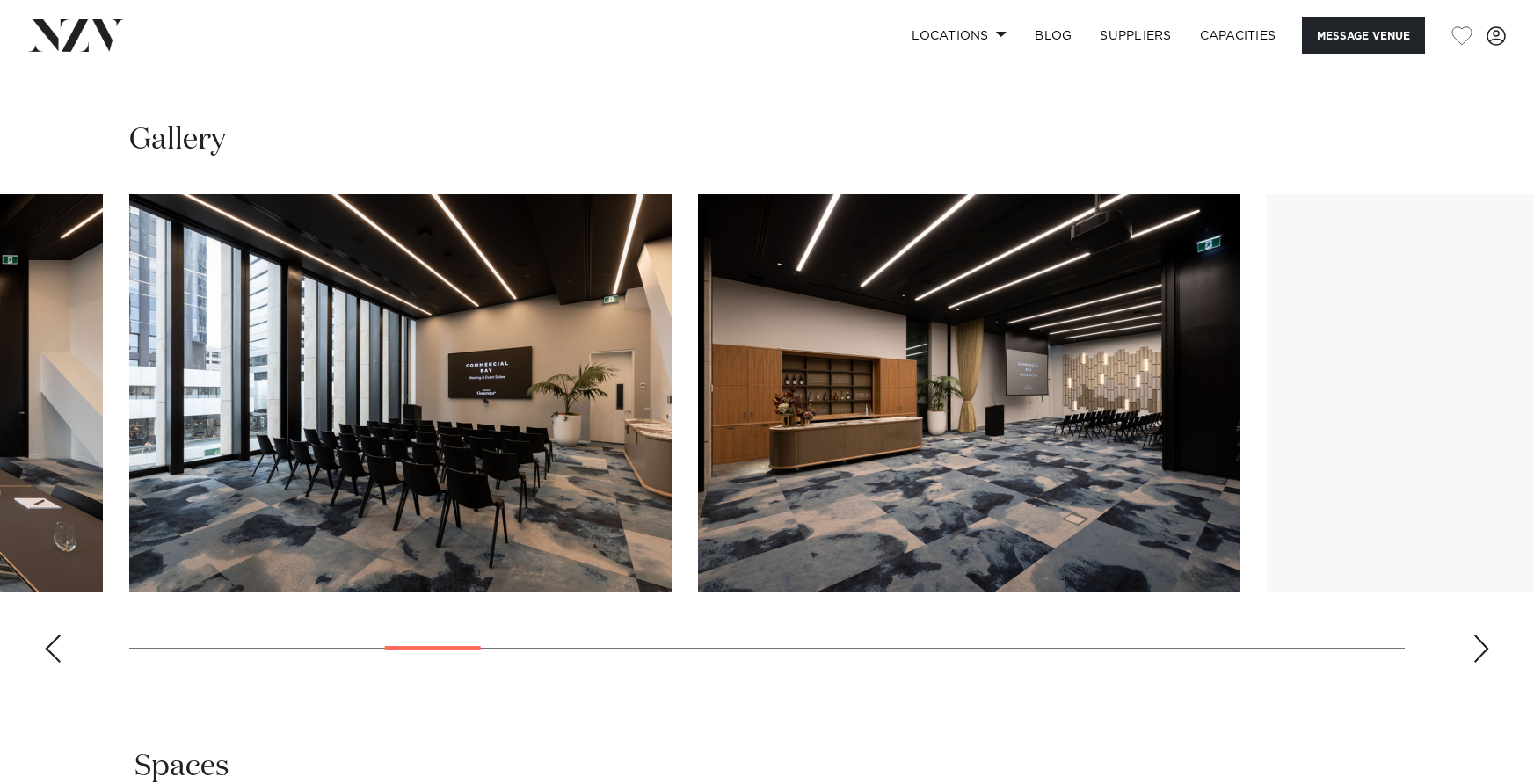
click at [1483, 635] on div "Next slide" at bounding box center [1481, 649] width 17 height 28
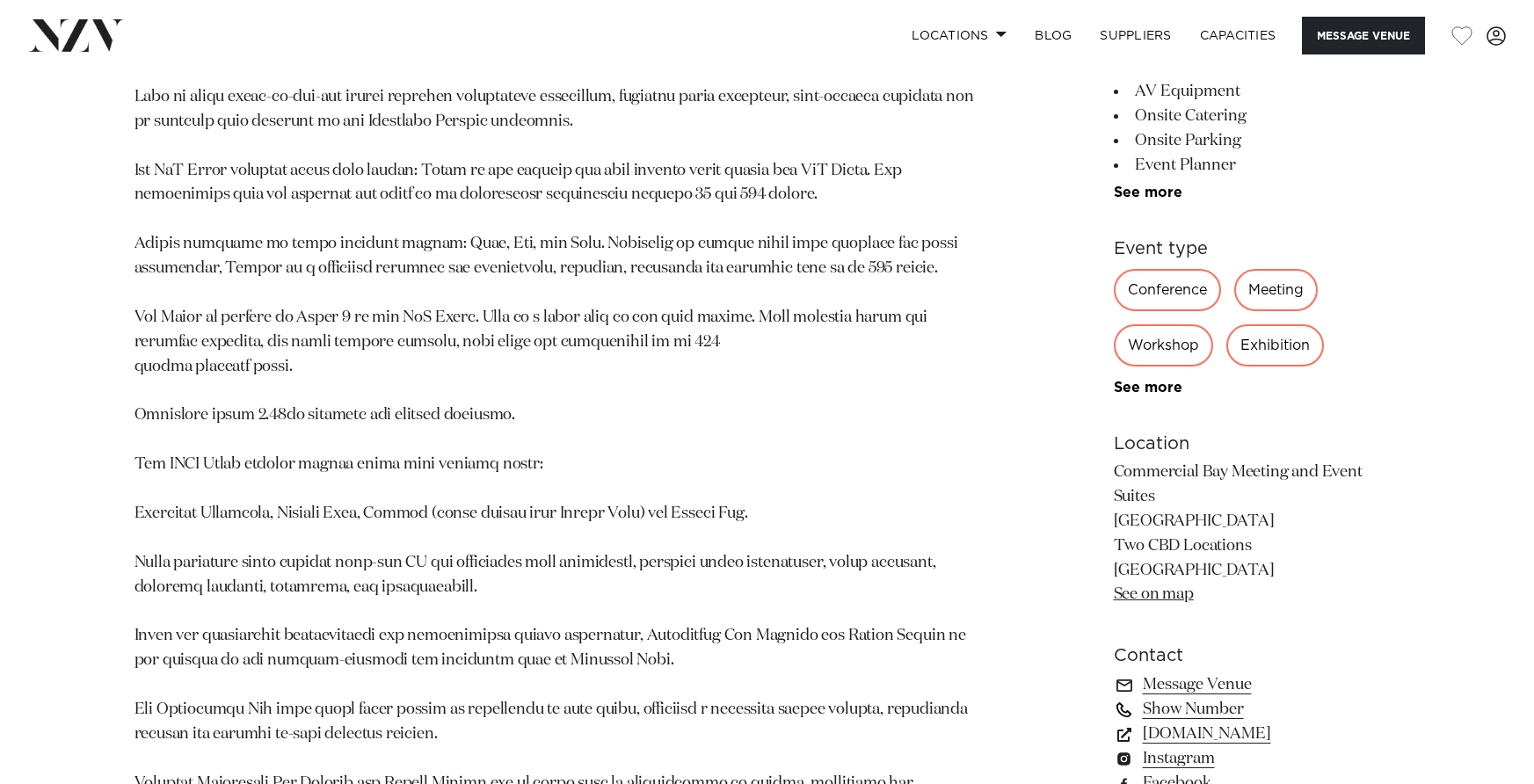
scroll to position [0, 0]
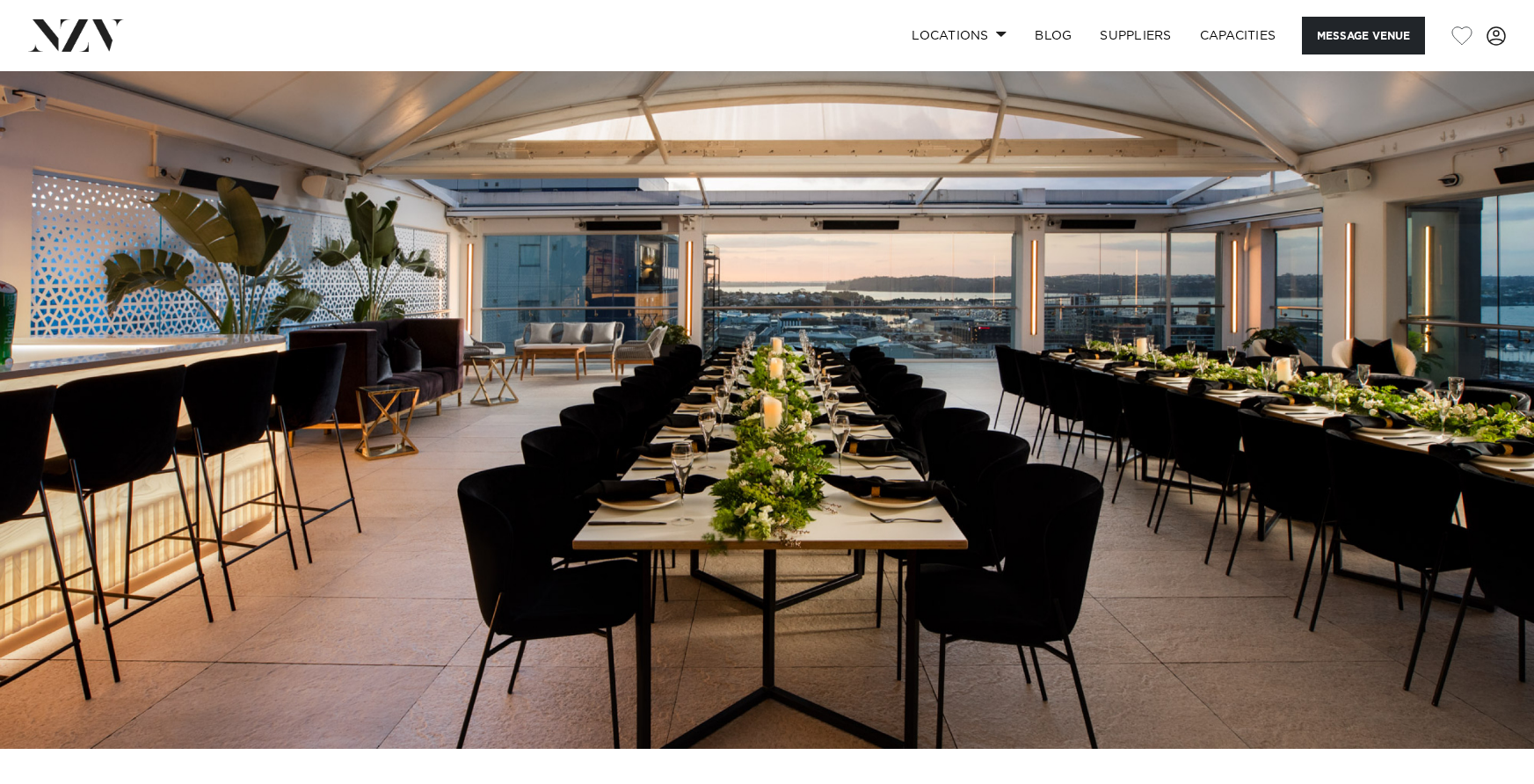
scroll to position [38, 0]
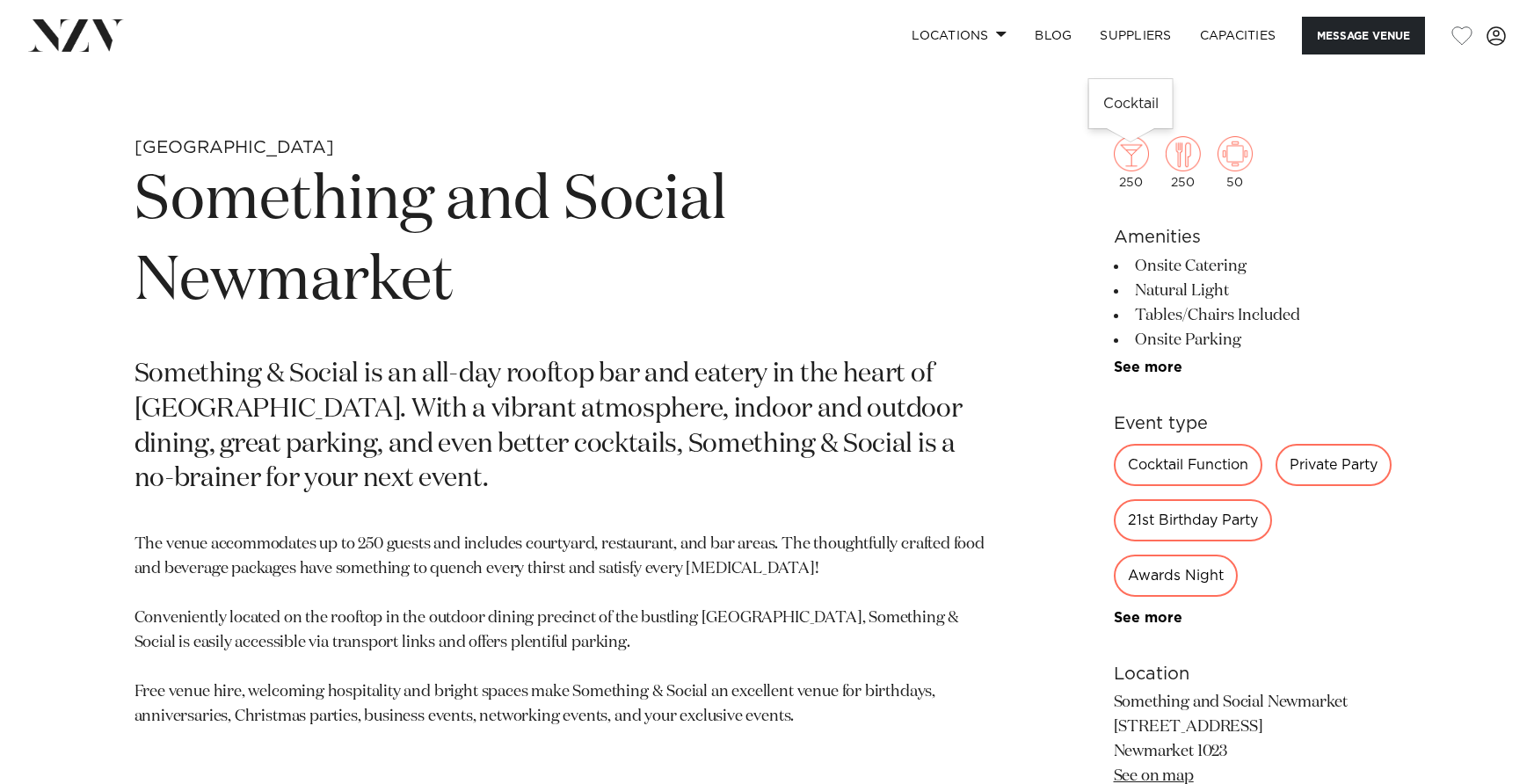
scroll to position [729, 0]
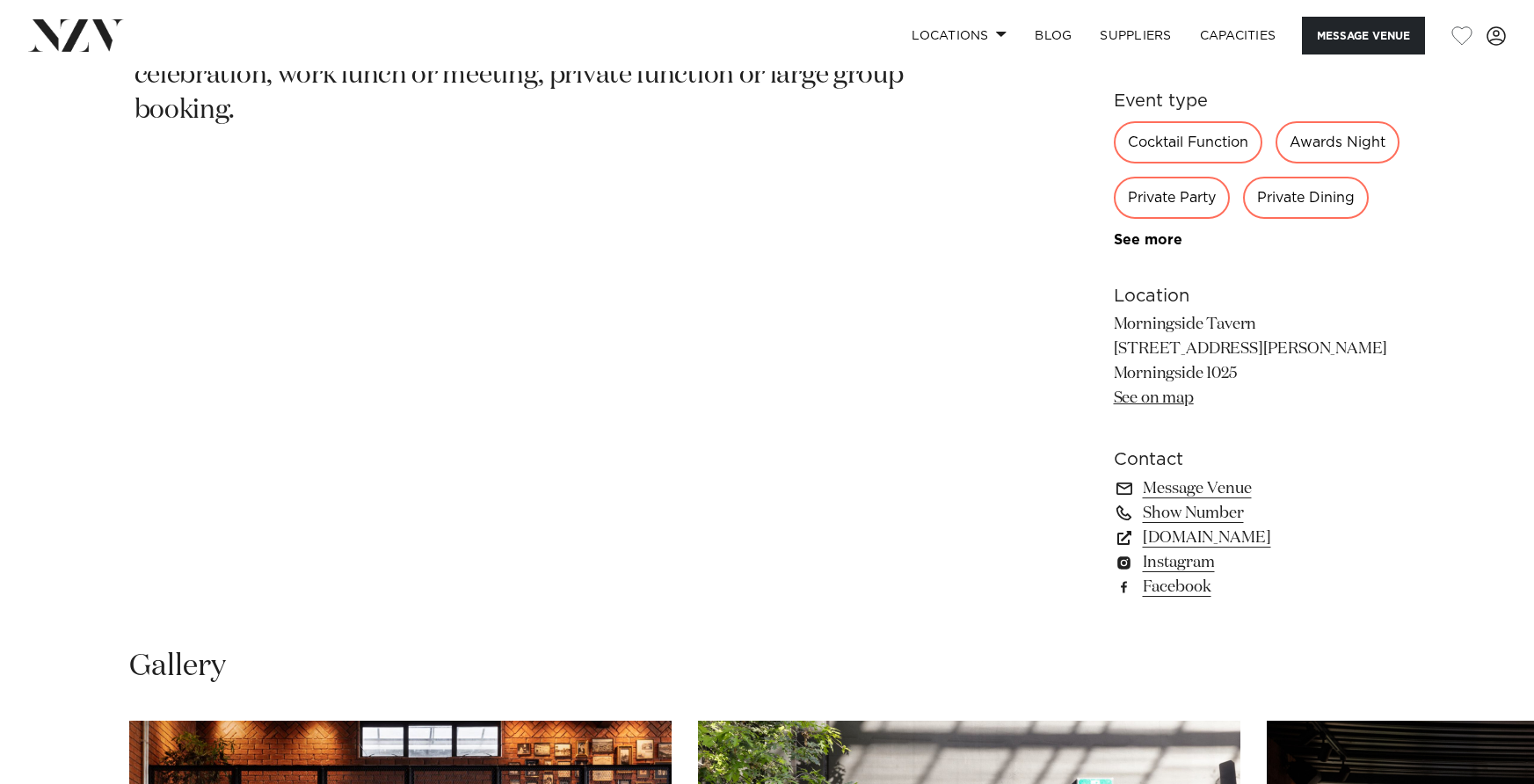
scroll to position [1095, 0]
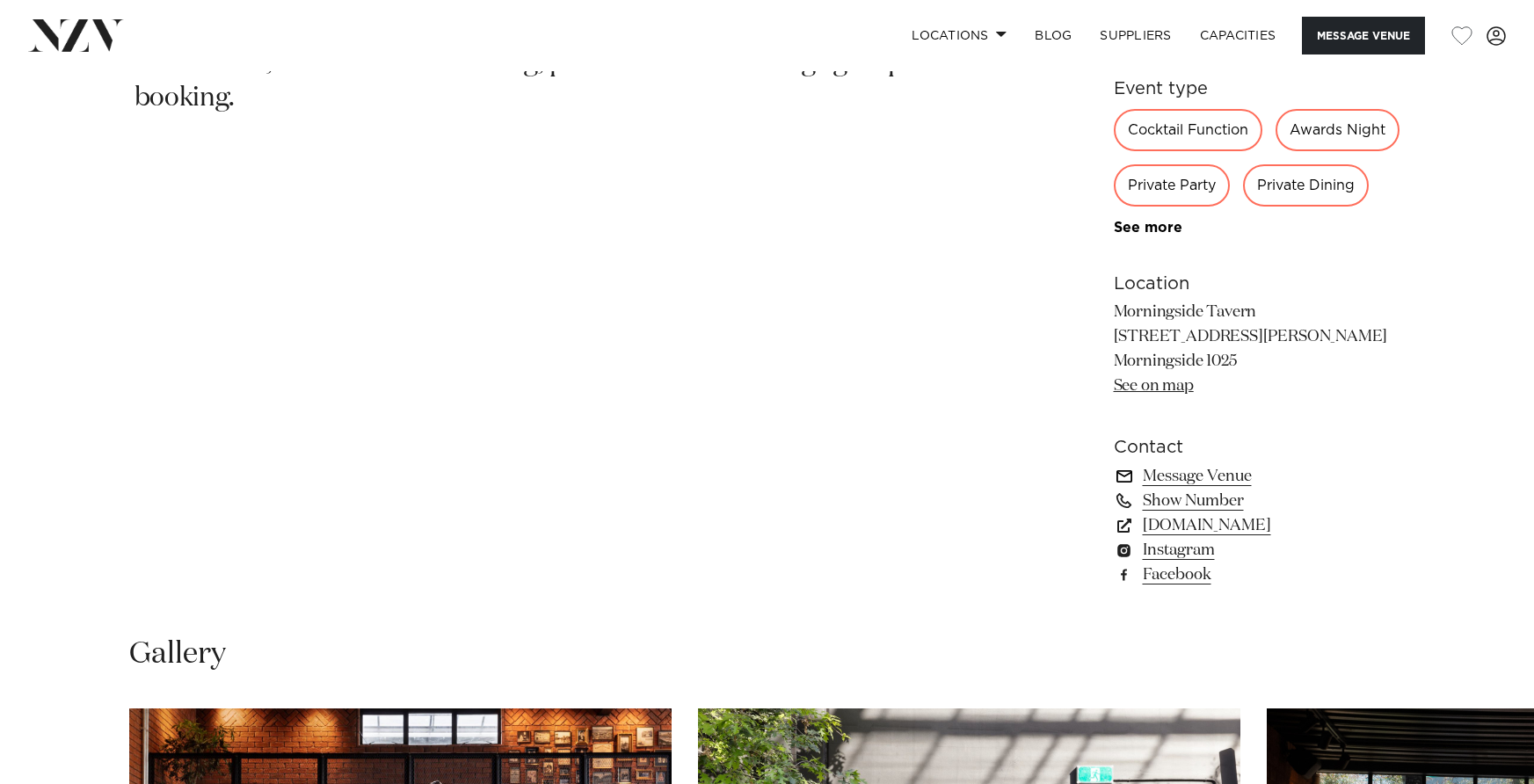
click at [1191, 489] on link "Message Venue" at bounding box center [1257, 476] width 286 height 25
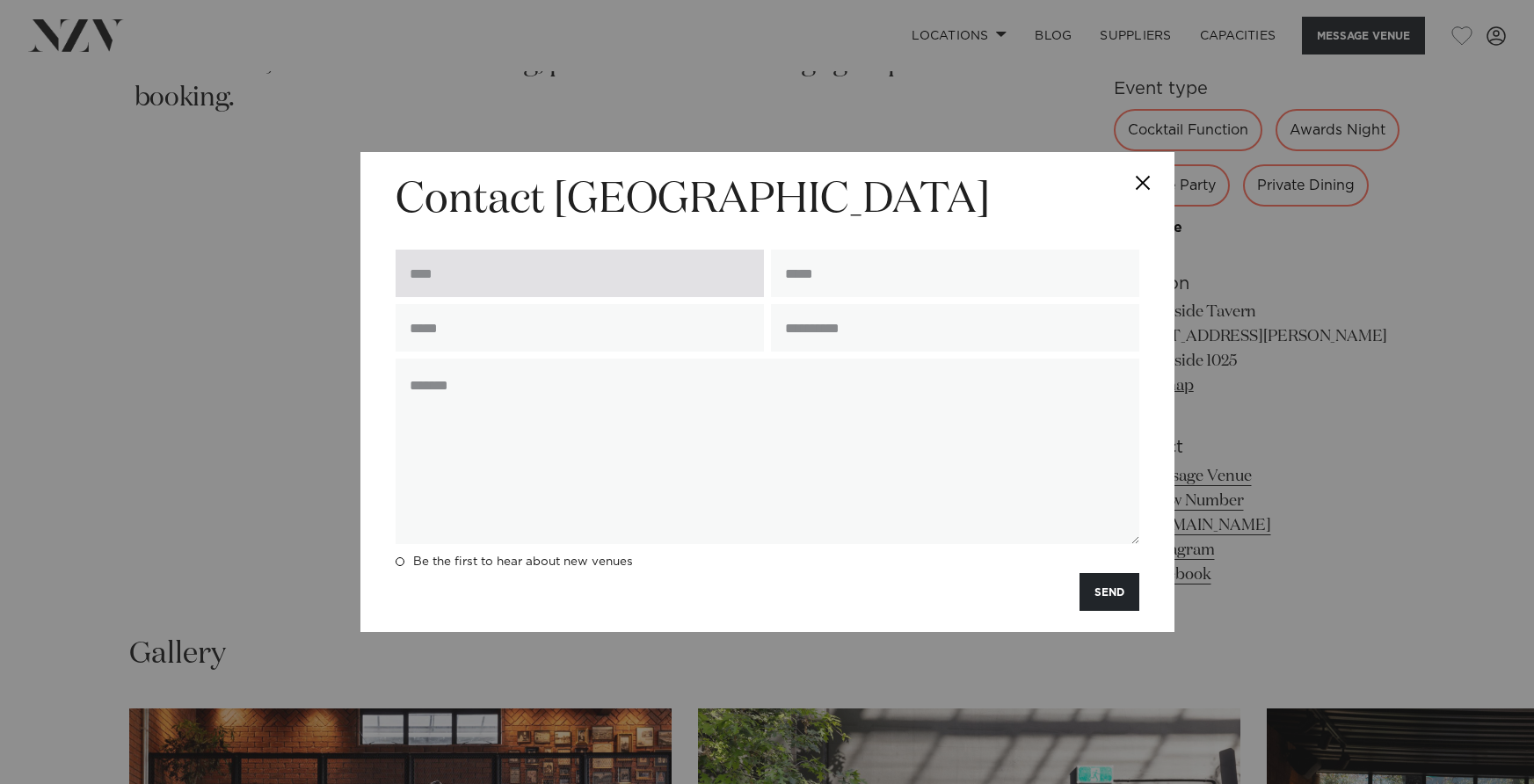
click at [623, 278] on input "text" at bounding box center [579, 273] width 368 height 47
type input "**********"
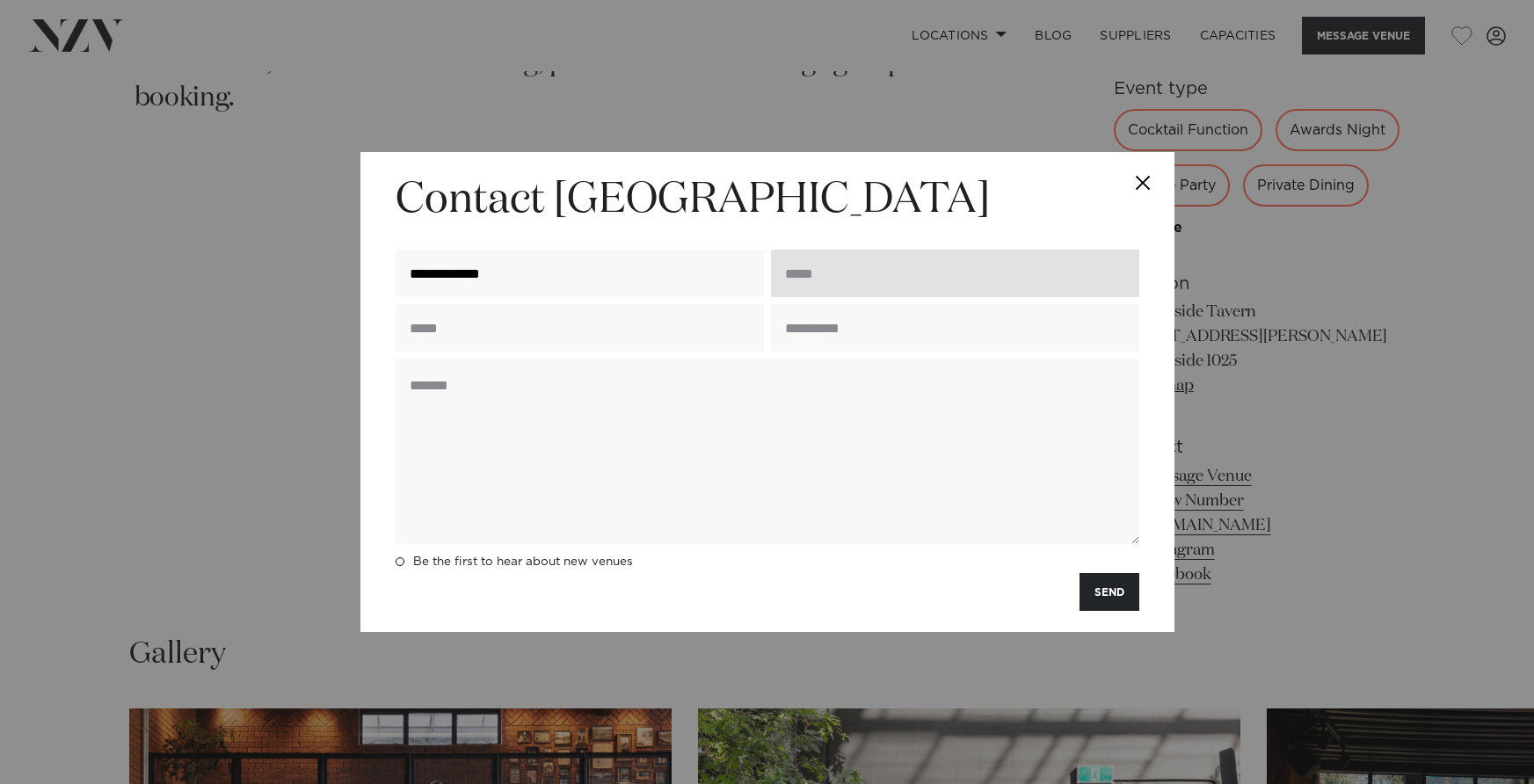
click at [852, 274] on input "email" at bounding box center [954, 273] width 368 height 47
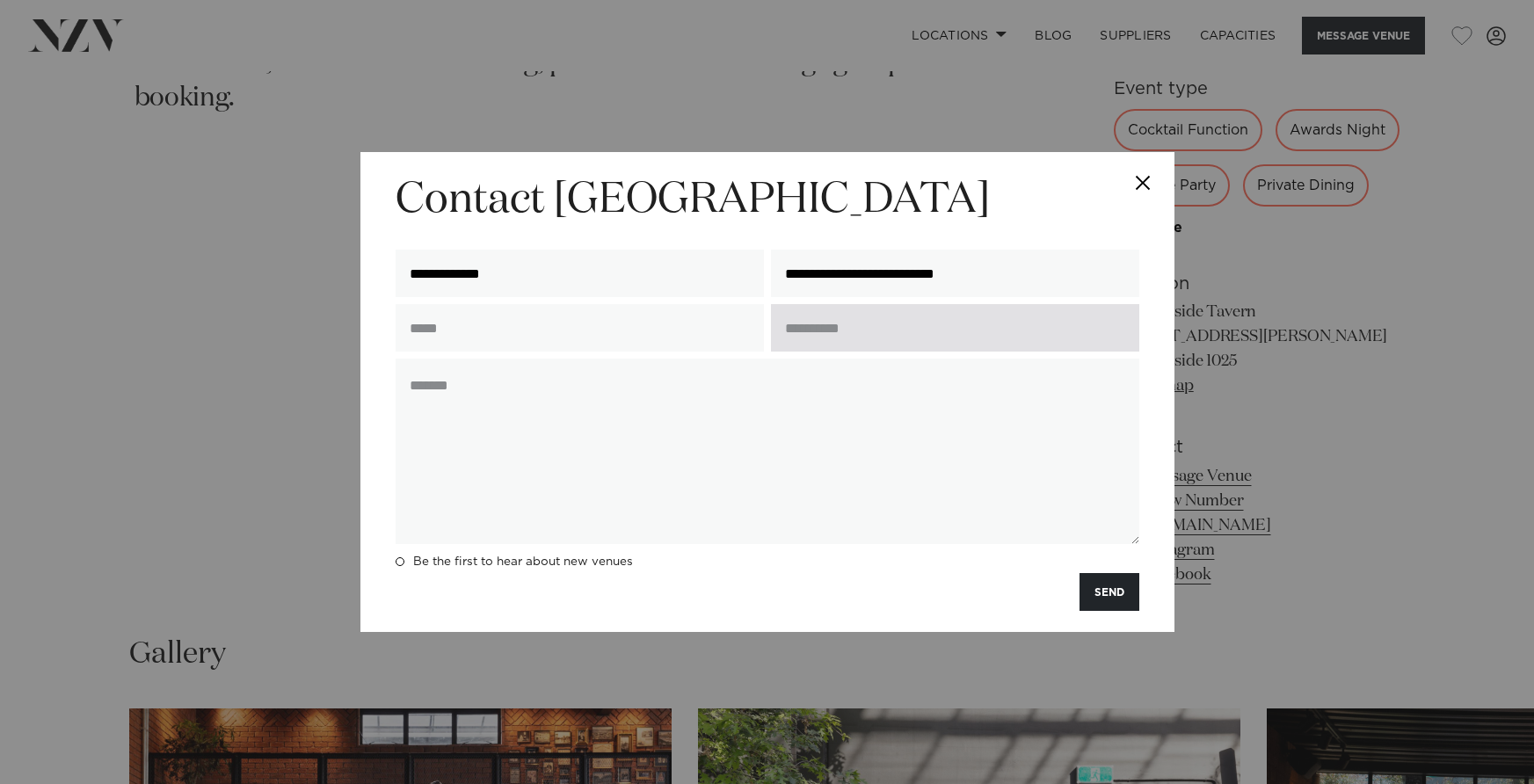
type input "**********"
click at [825, 328] on input "text" at bounding box center [954, 328] width 368 height 47
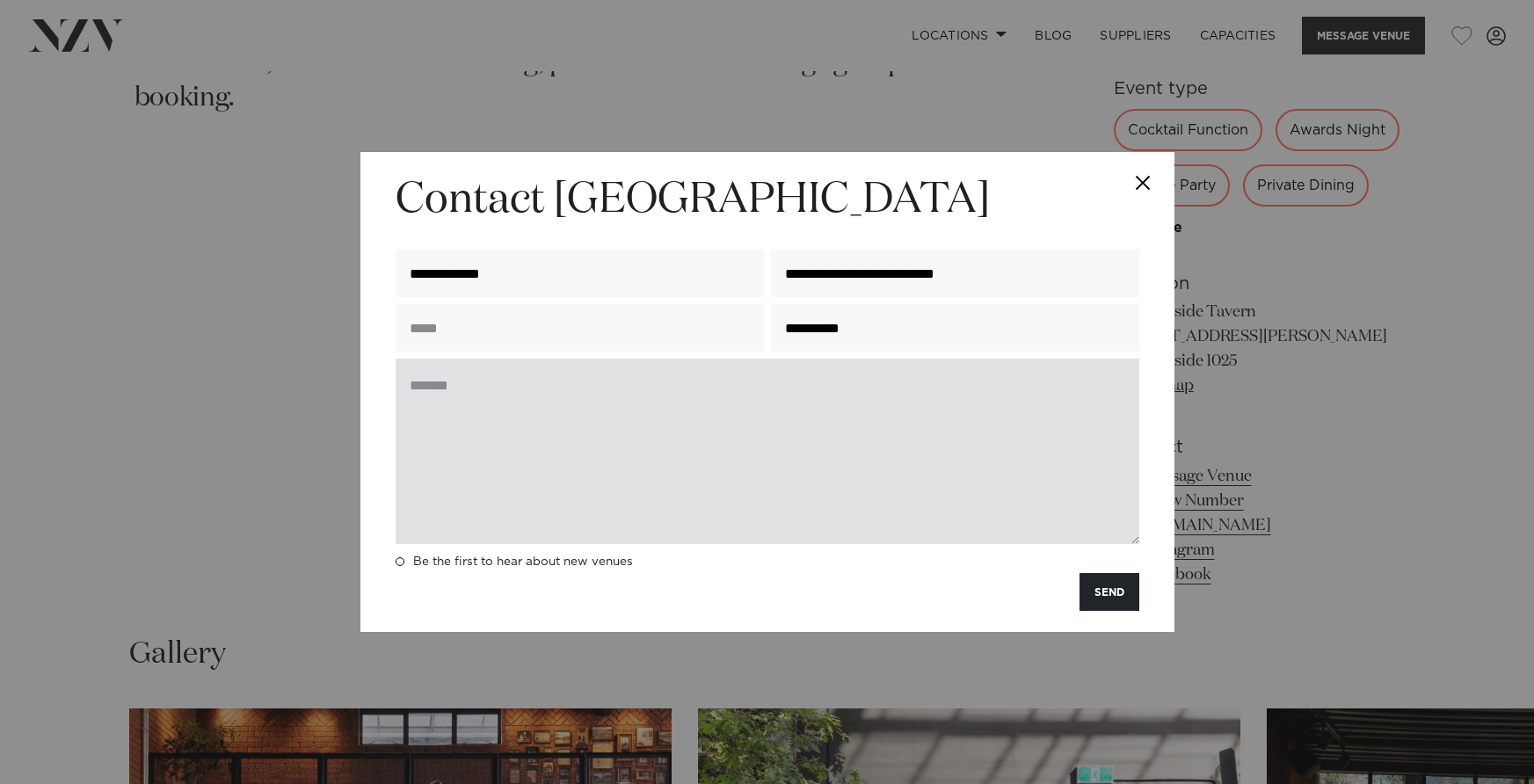
type input "**********"
click at [699, 411] on textarea at bounding box center [767, 452] width 743 height 185
paste textarea "**********"
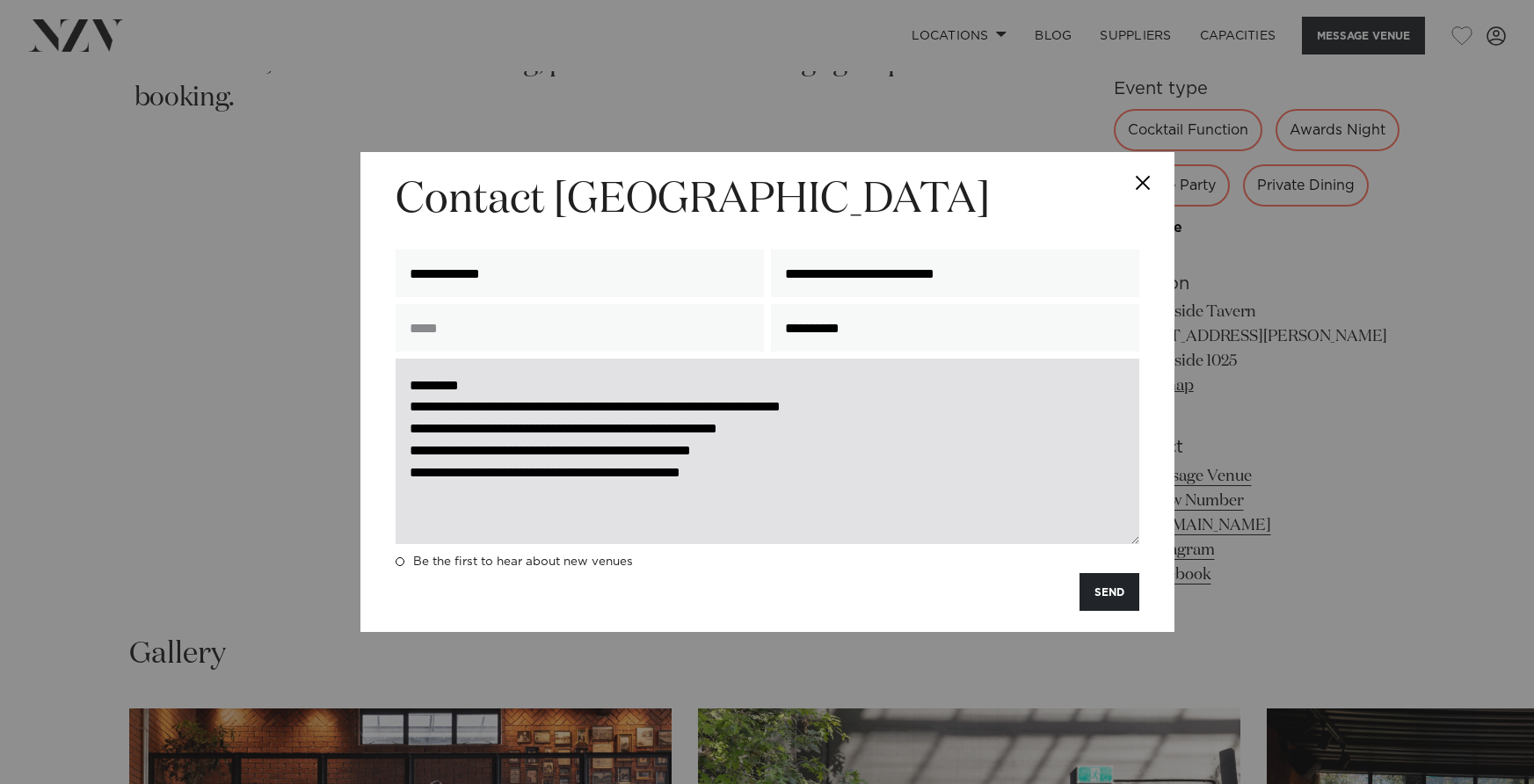
click at [916, 410] on textarea "**********" at bounding box center [767, 452] width 743 height 185
drag, startPoint x: 1052, startPoint y: 407, endPoint x: 914, endPoint y: 405, distance: 138.0
click at [913, 406] on textarea "**********" at bounding box center [767, 452] width 743 height 185
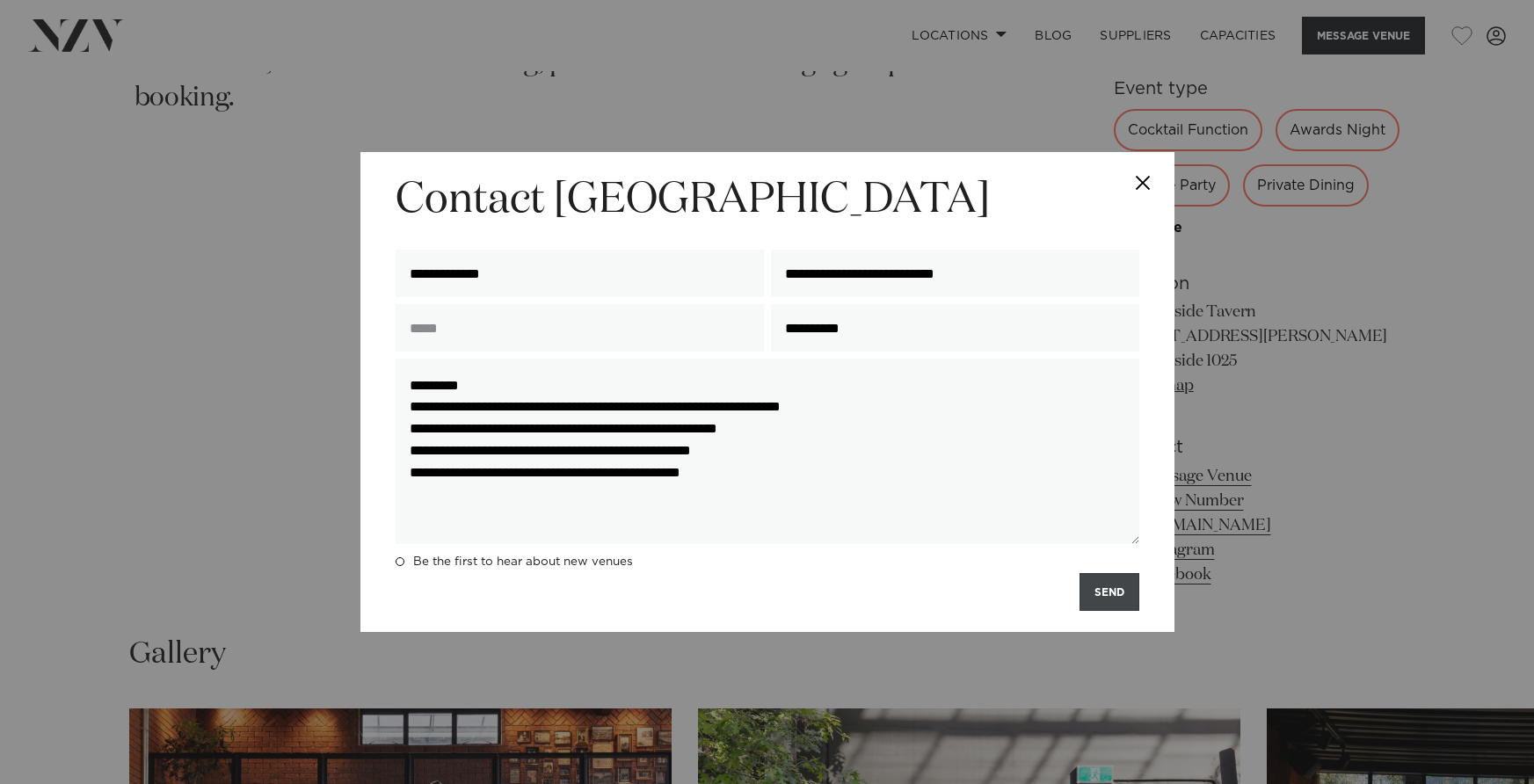
type textarea "**********"
click at [1106, 591] on button "SEND" at bounding box center [1110, 592] width 60 height 38
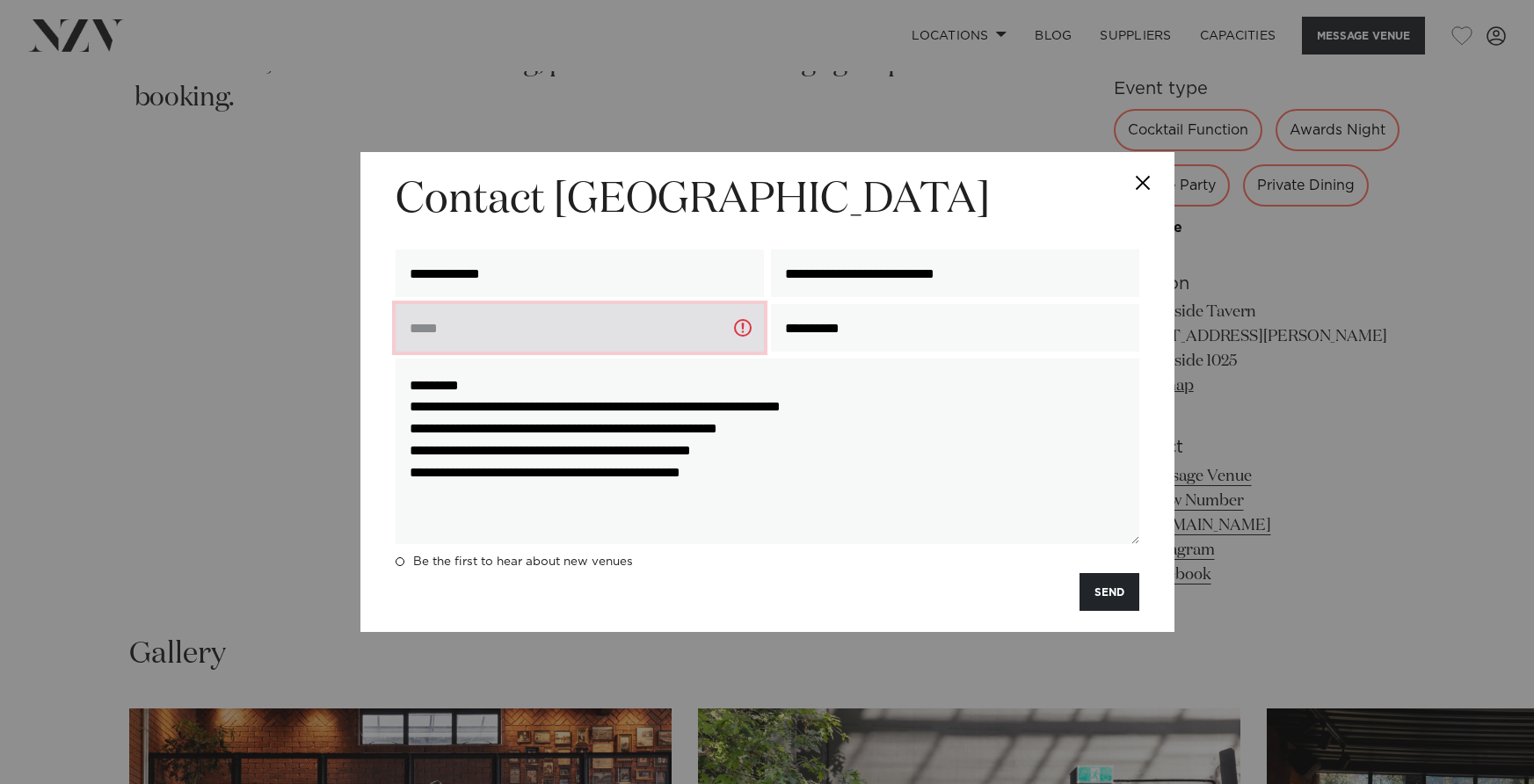
click at [692, 320] on input "text" at bounding box center [579, 328] width 368 height 47
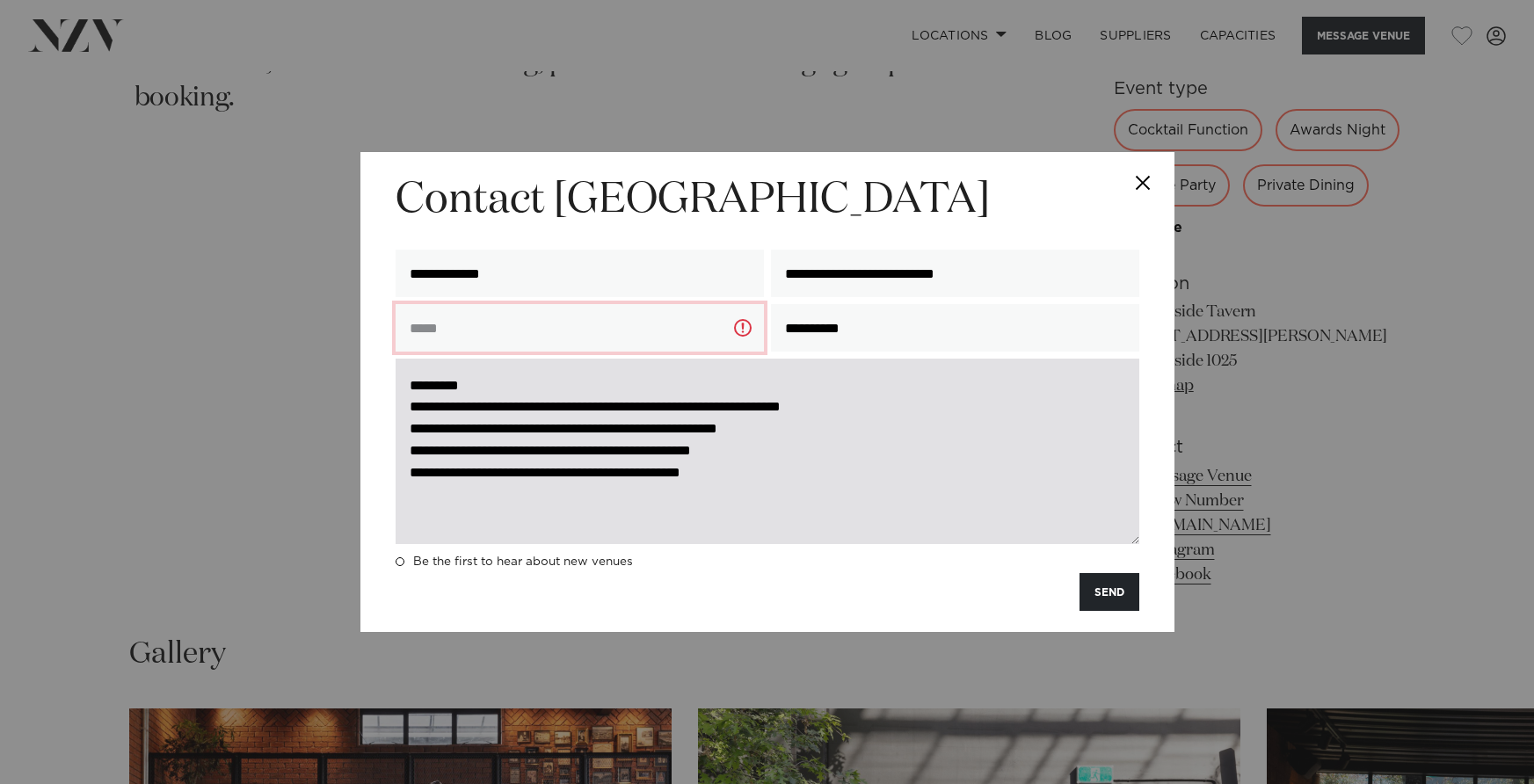
type input "**********"
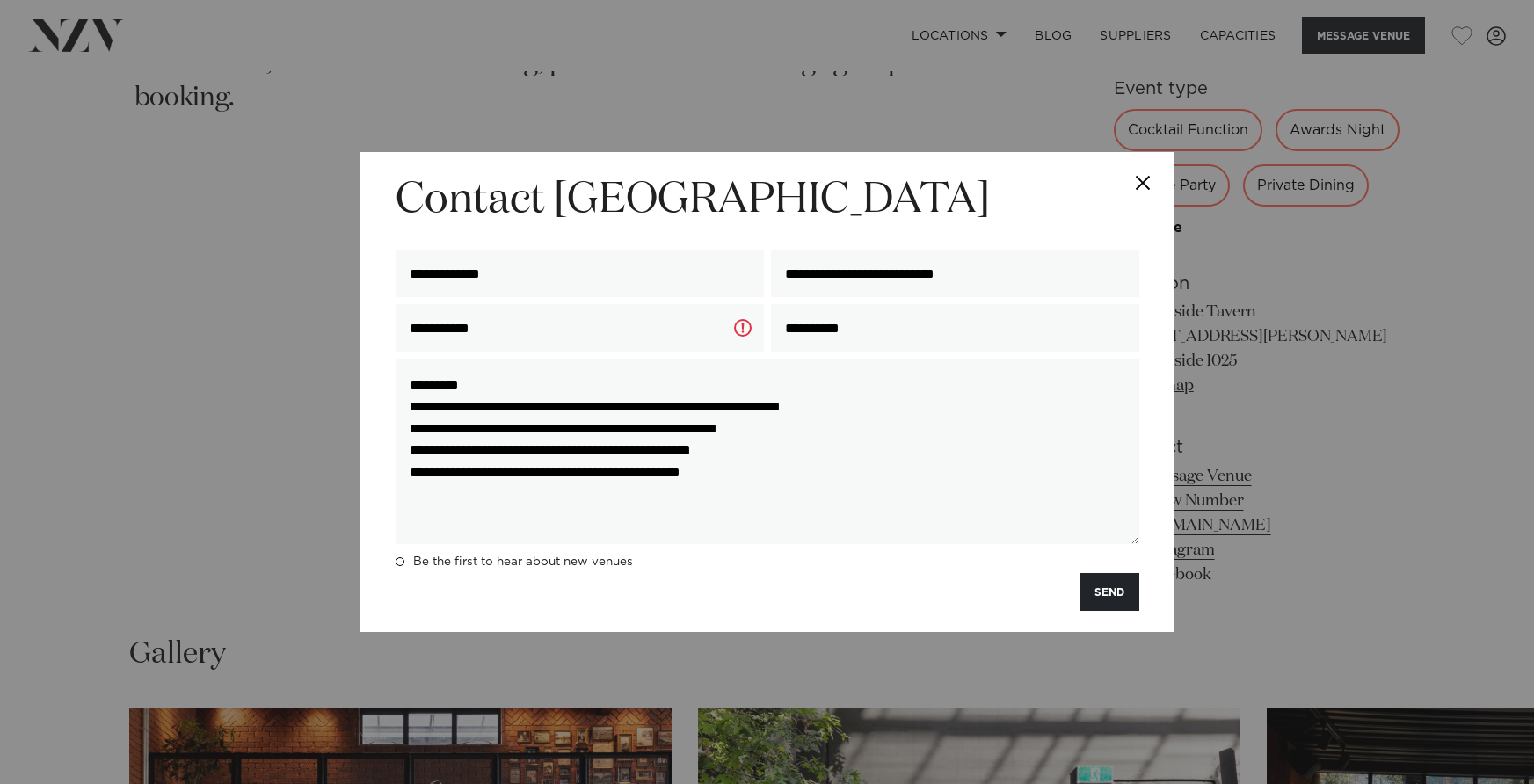
click at [1107, 587] on button "SEND" at bounding box center [1110, 592] width 60 height 38
